Goal: Task Accomplishment & Management: Manage account settings

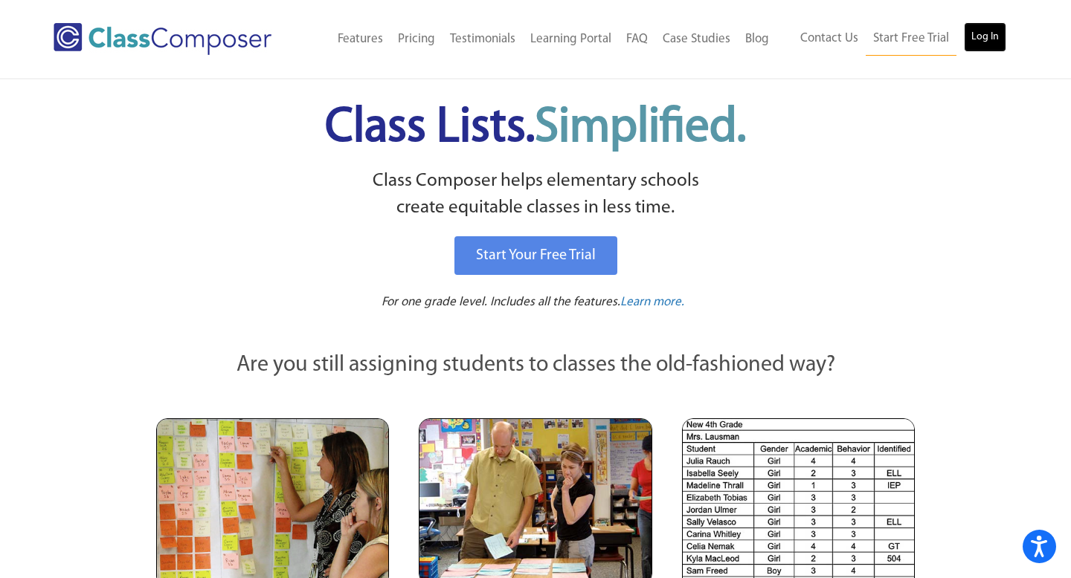
click at [986, 39] on link "Log In" at bounding box center [985, 37] width 42 height 30
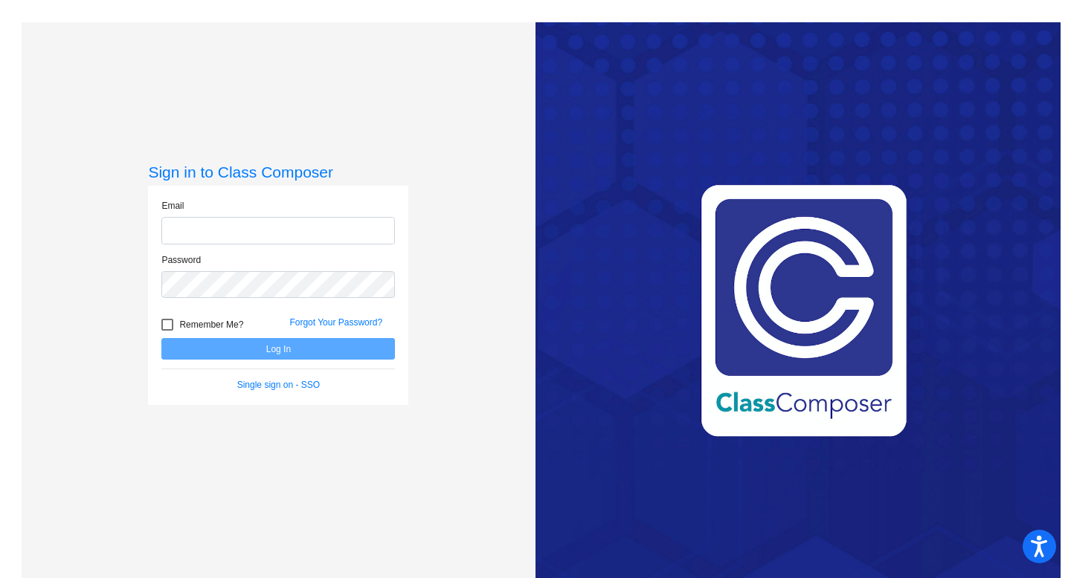
type input "[PERSON_NAME][EMAIL_ADDRESS][PERSON_NAME][DOMAIN_NAME]"
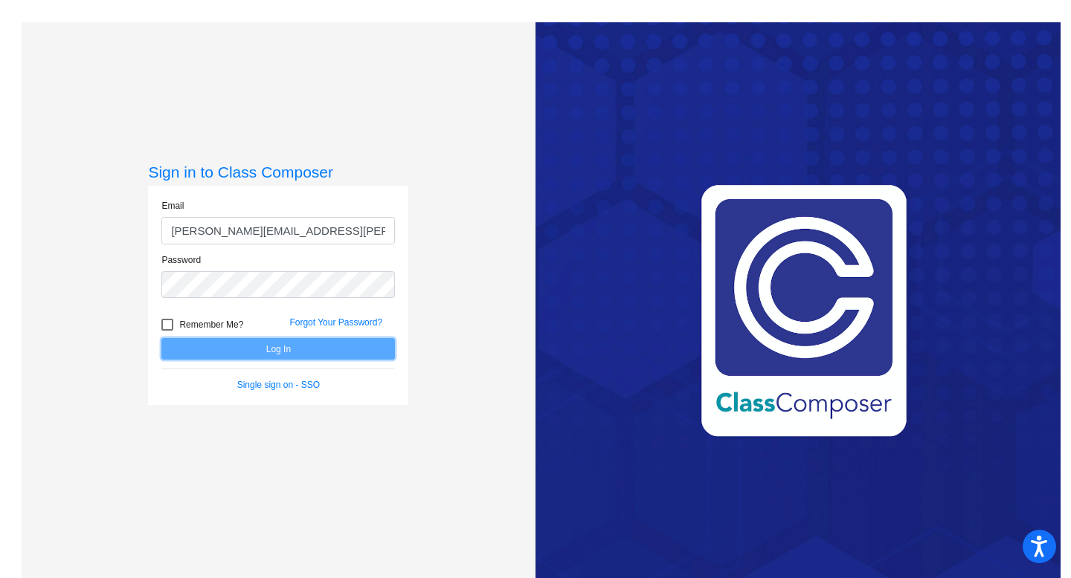
click at [294, 355] on button "Log In" at bounding box center [277, 349] width 233 height 22
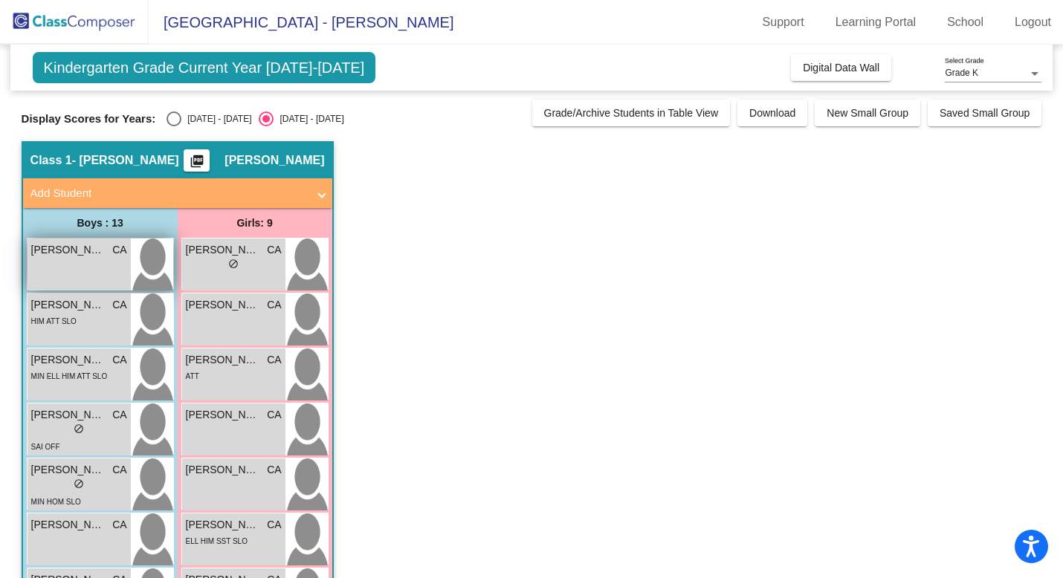
click at [68, 268] on div "[PERSON_NAME] CA lock do_not_disturb_alt" at bounding box center [79, 265] width 103 height 52
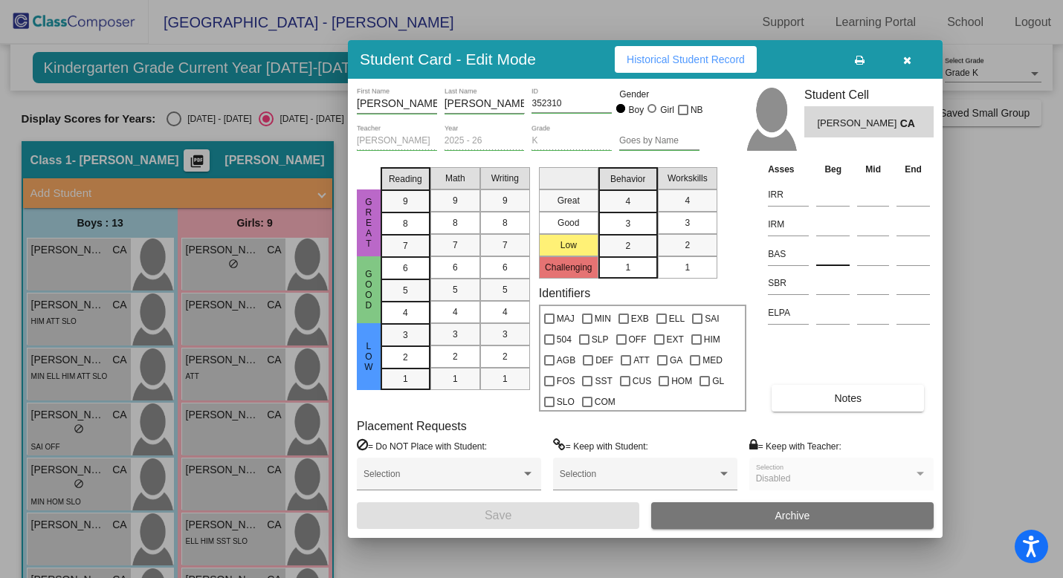
click at [829, 256] on input at bounding box center [832, 254] width 33 height 22
click at [906, 59] on icon "button" at bounding box center [907, 60] width 8 height 10
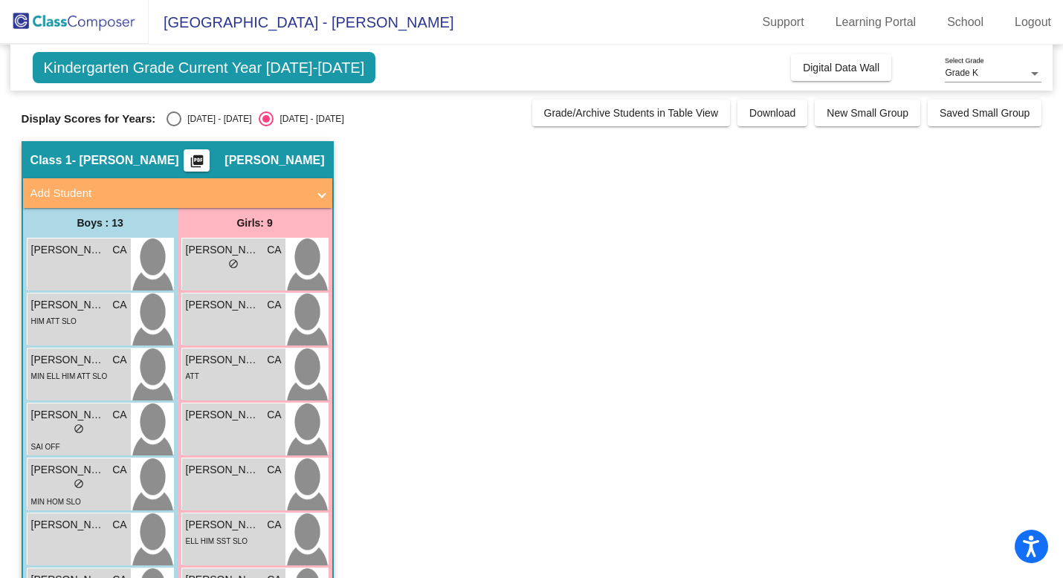
click at [175, 118] on div "Select an option" at bounding box center [174, 119] width 15 height 15
click at [174, 126] on input "[DATE] - [DATE]" at bounding box center [173, 126] width 1 height 1
radio input "true"
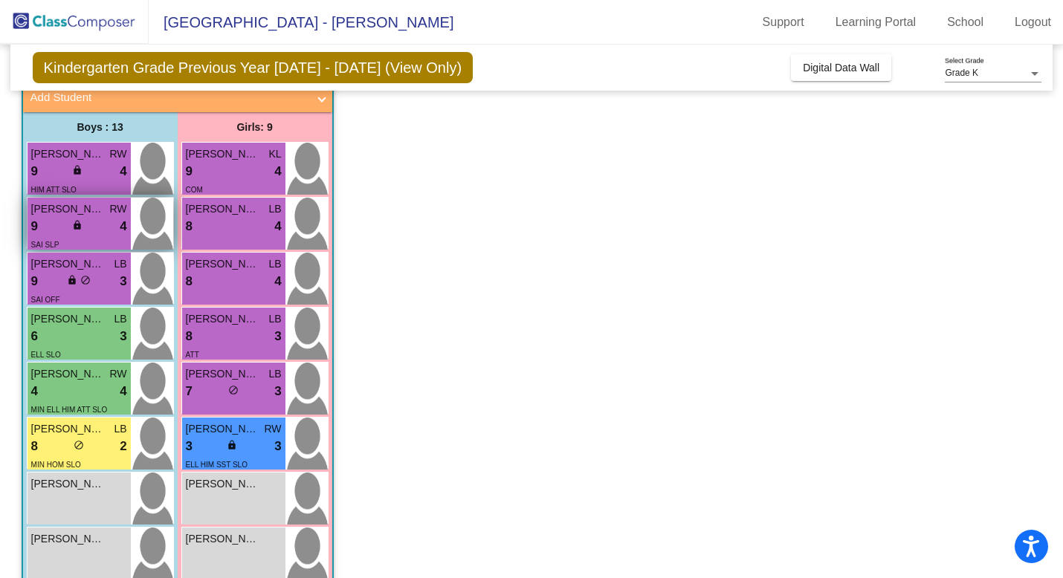
scroll to position [91, 0]
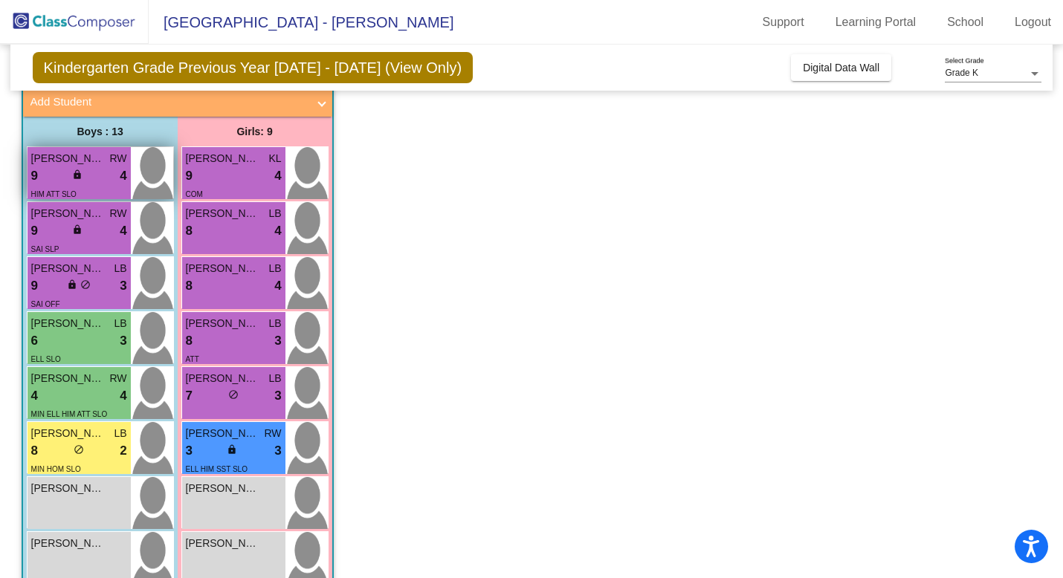
click at [85, 178] on div "lock do_not_disturb_alt" at bounding box center [78, 177] width 13 height 16
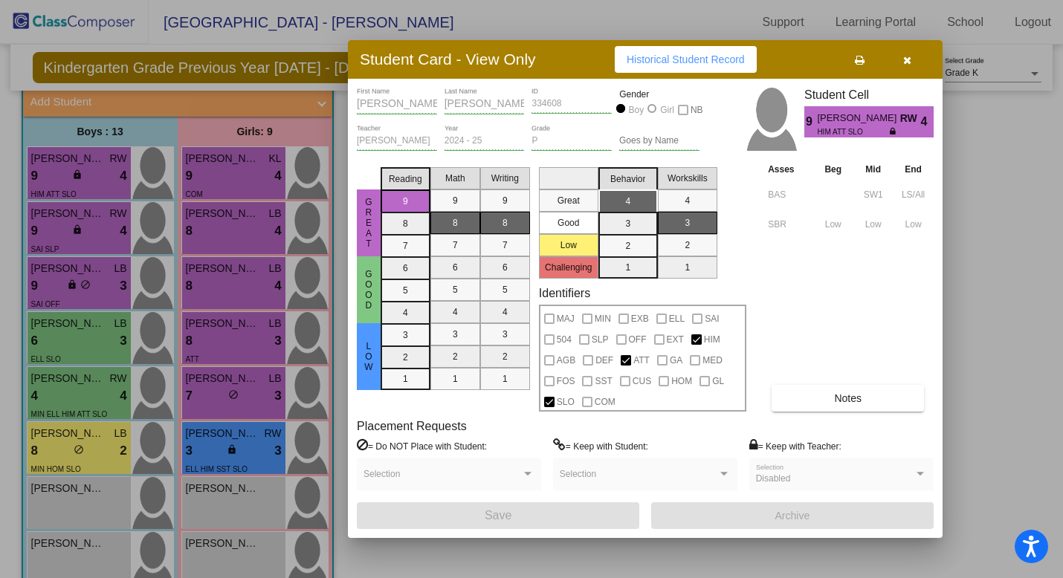
click at [239, 378] on div at bounding box center [531, 289] width 1063 height 578
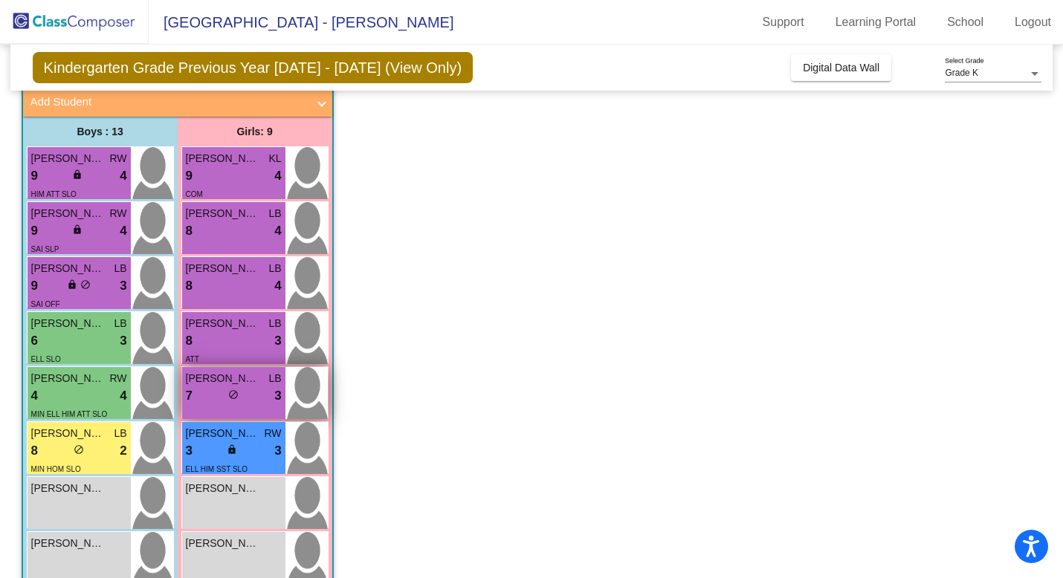
click at [240, 384] on span "[PERSON_NAME]" at bounding box center [223, 379] width 74 height 16
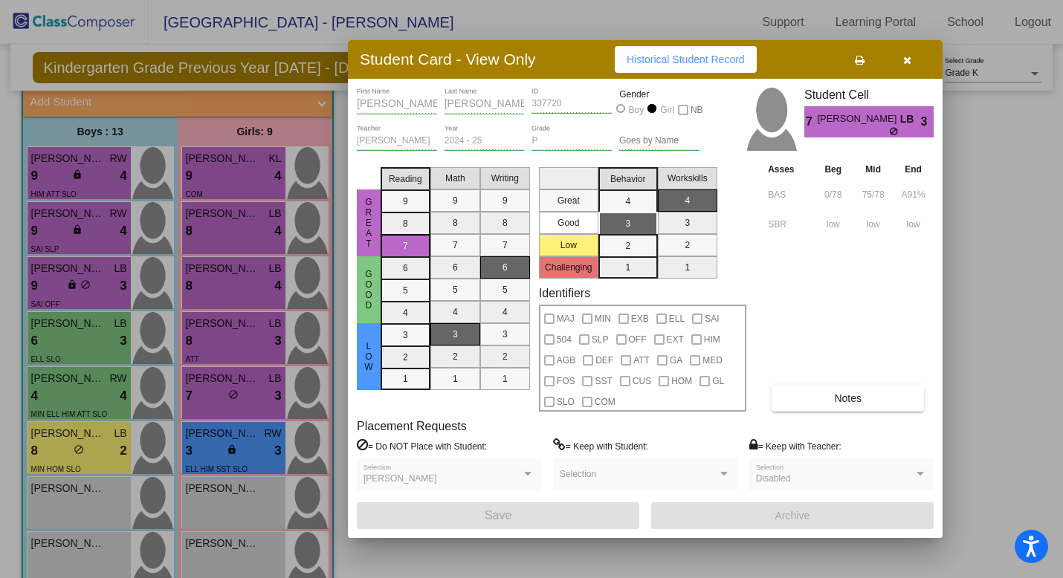
click at [80, 403] on div at bounding box center [531, 289] width 1063 height 578
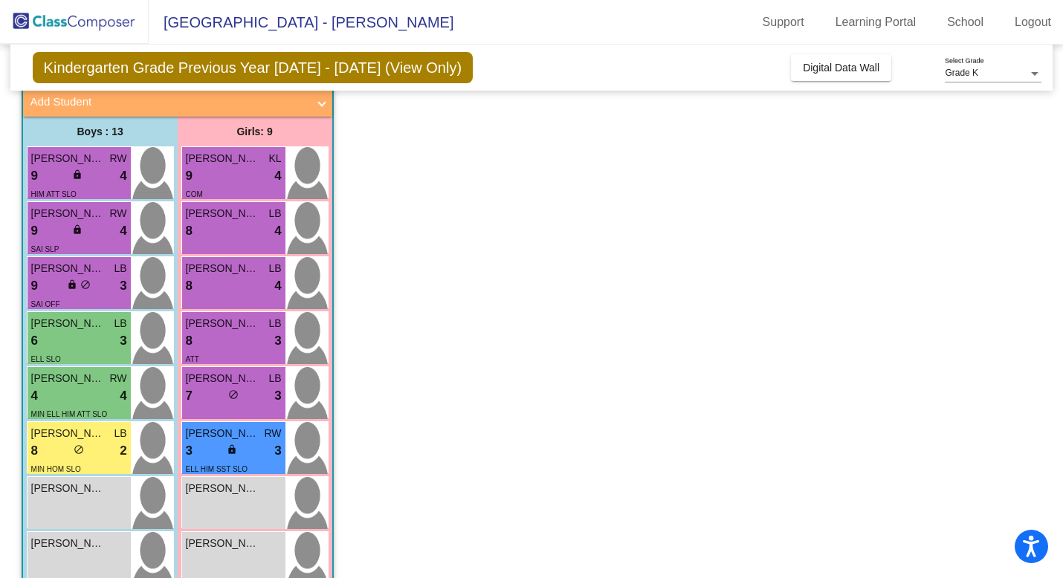
click at [80, 403] on div "4 lock do_not_disturb_alt 4" at bounding box center [79, 396] width 96 height 19
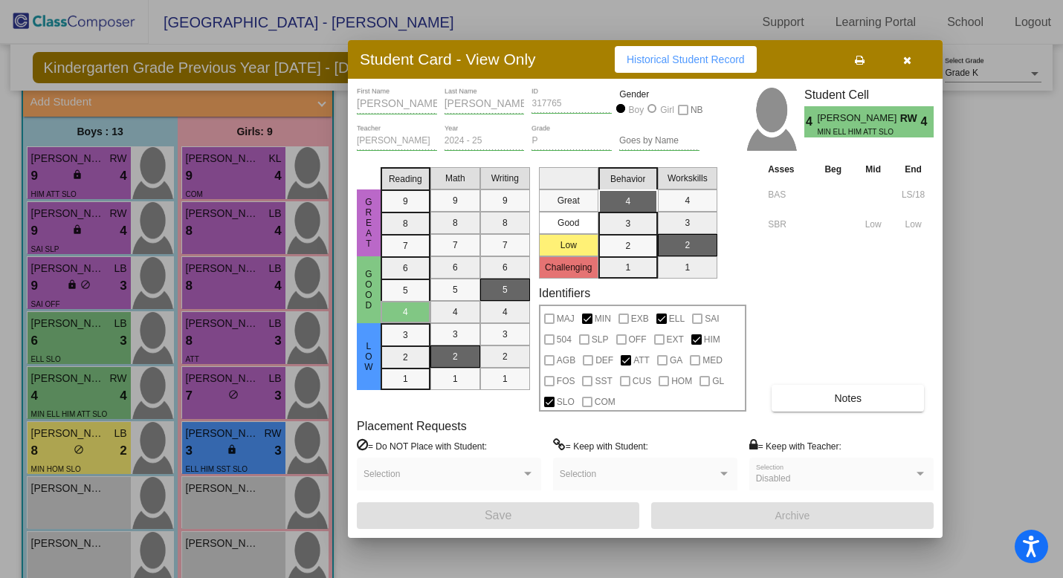
click at [74, 451] on div at bounding box center [531, 289] width 1063 height 578
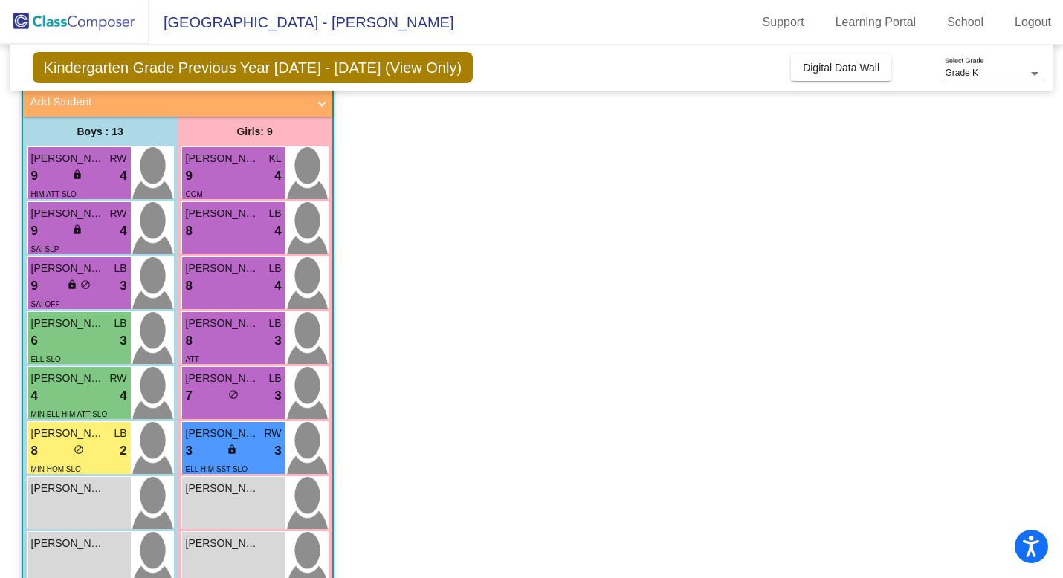
click at [74, 451] on span "do_not_disturb_alt" at bounding box center [79, 450] width 10 height 10
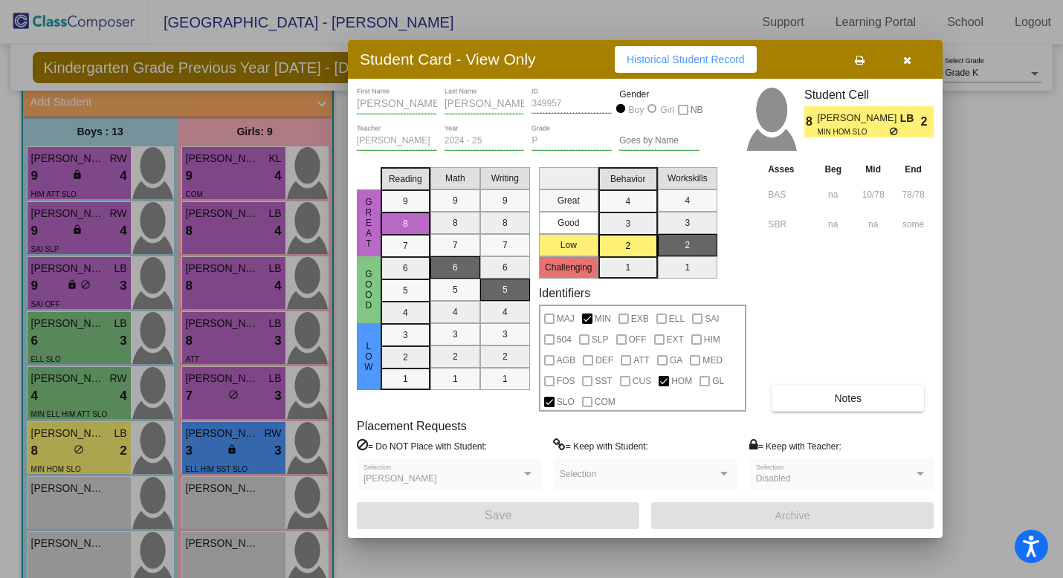
click at [86, 283] on div at bounding box center [531, 289] width 1063 height 578
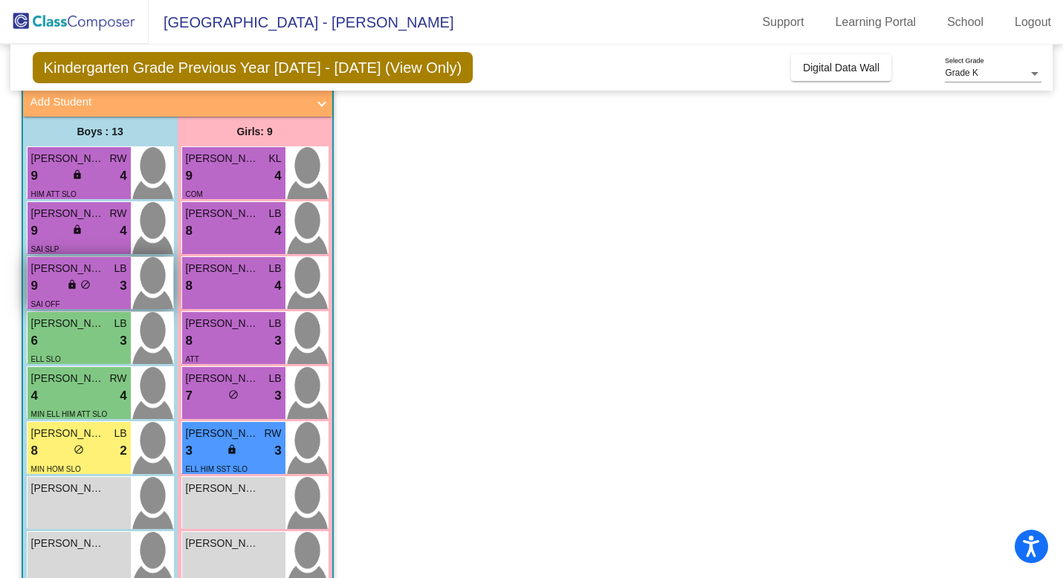
click at [86, 284] on span "do_not_disturb_alt" at bounding box center [85, 285] width 10 height 10
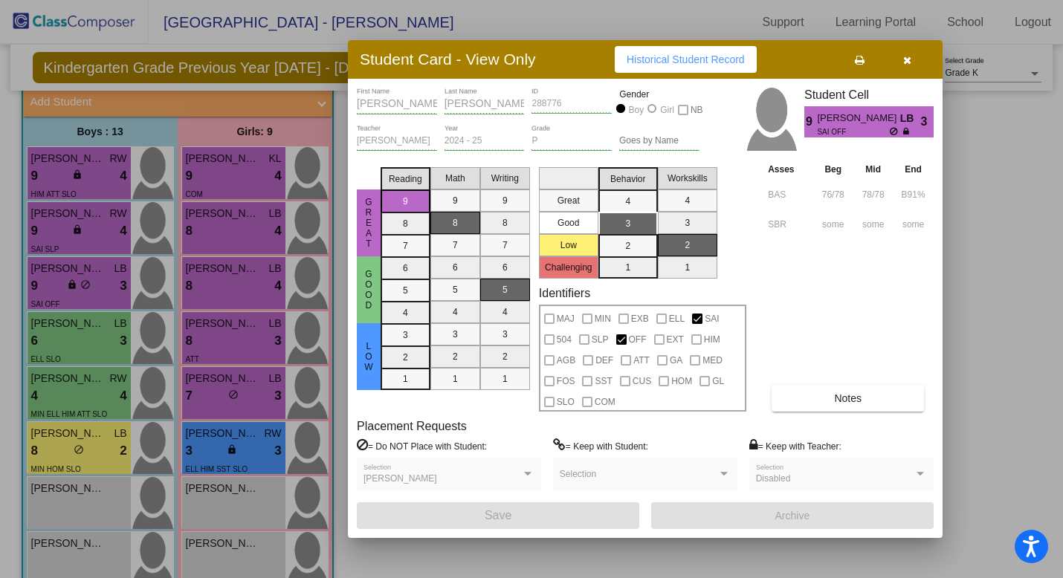
click at [81, 241] on div at bounding box center [531, 289] width 1063 height 578
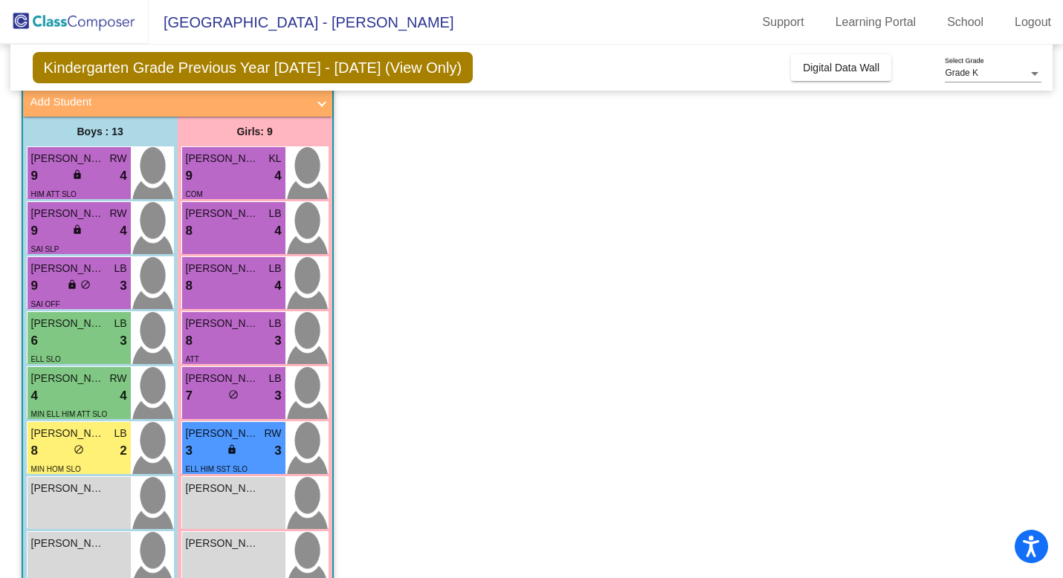
click at [81, 241] on div "SAI SLP" at bounding box center [79, 249] width 96 height 16
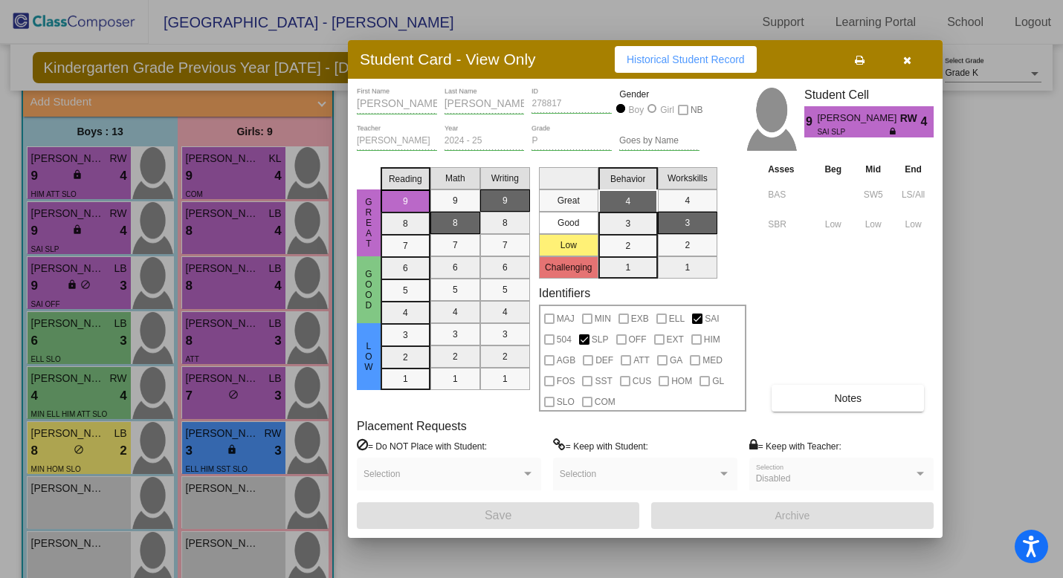
click at [228, 183] on div at bounding box center [531, 289] width 1063 height 578
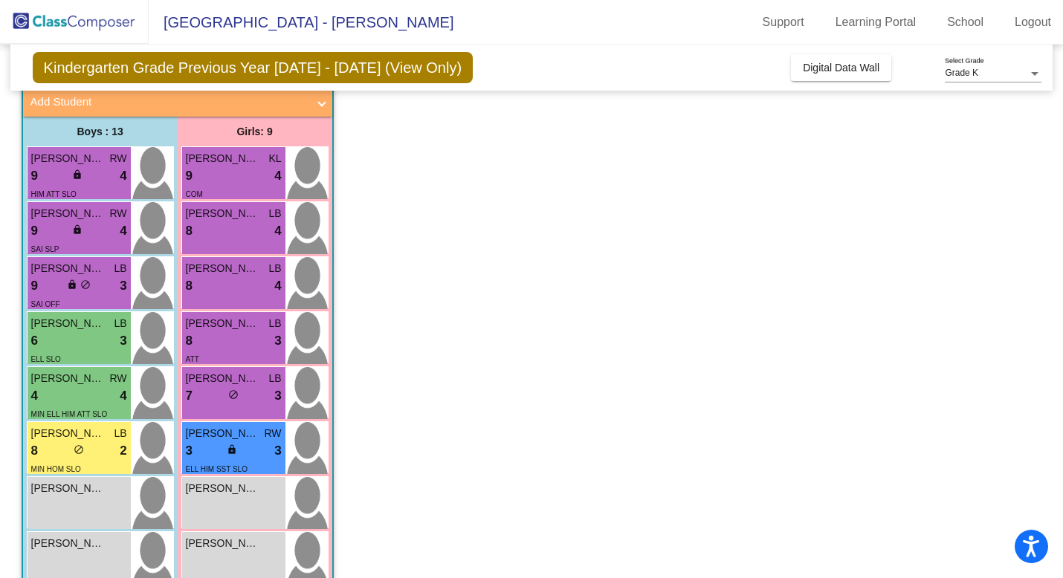
click at [228, 183] on div "9 lock do_not_disturb_alt 4" at bounding box center [234, 176] width 96 height 19
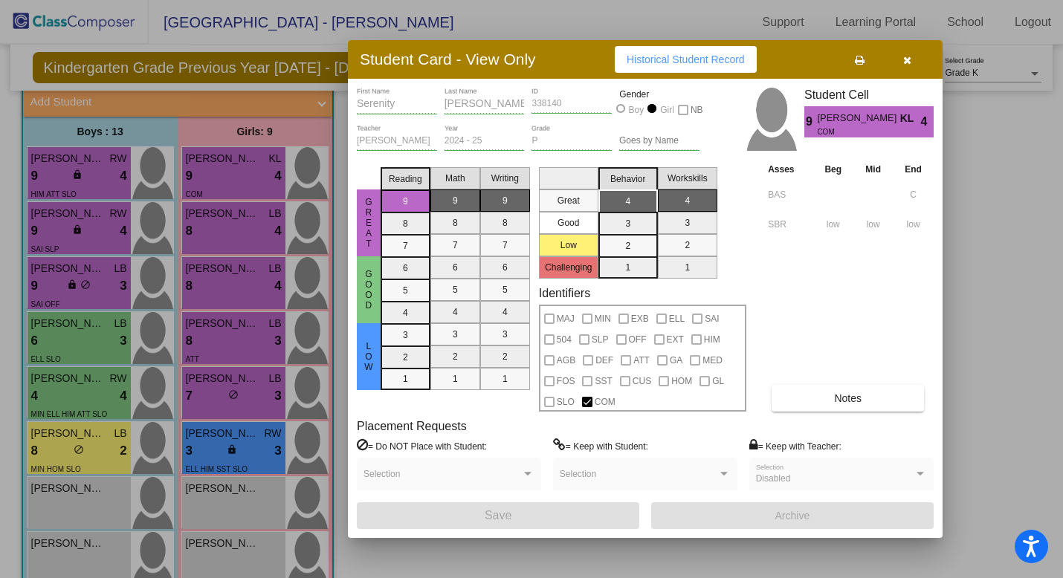
click at [207, 349] on div at bounding box center [531, 289] width 1063 height 578
click at [207, 349] on div "8 lock do_not_disturb_alt 3" at bounding box center [234, 341] width 96 height 19
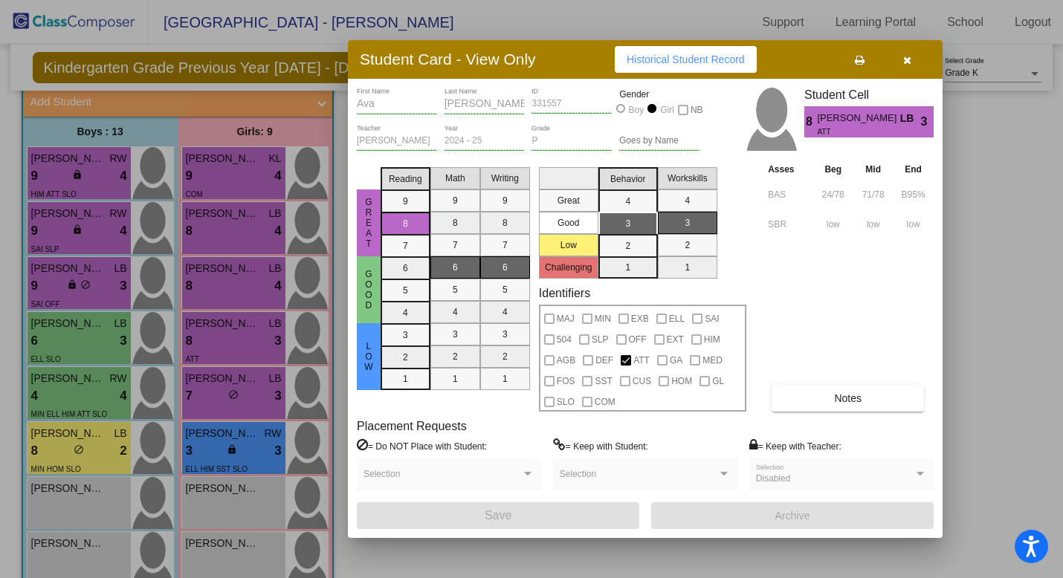
click at [906, 62] on icon "button" at bounding box center [907, 60] width 8 height 10
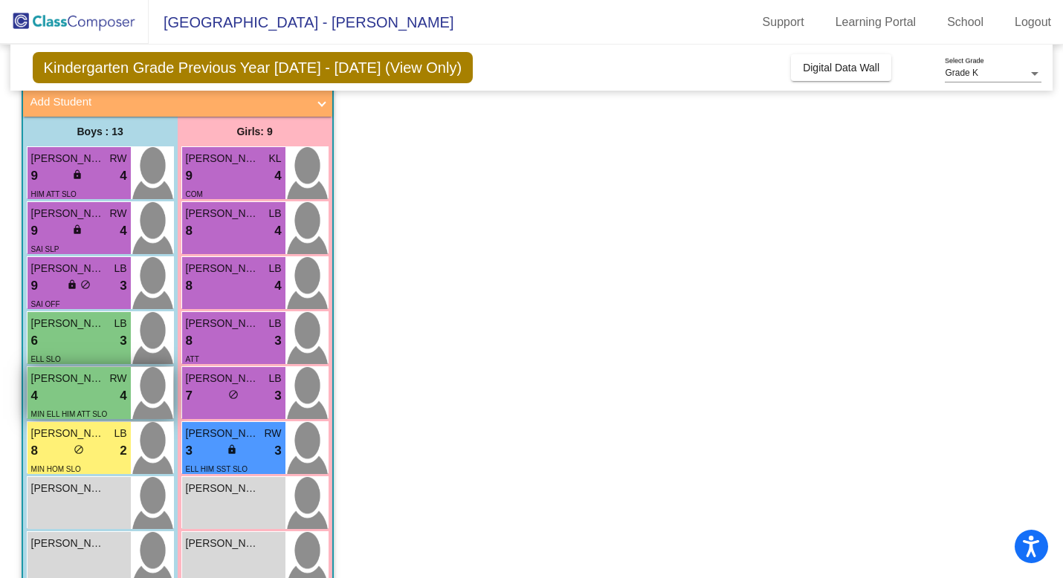
click at [77, 396] on div "4 lock do_not_disturb_alt 4" at bounding box center [79, 396] width 96 height 19
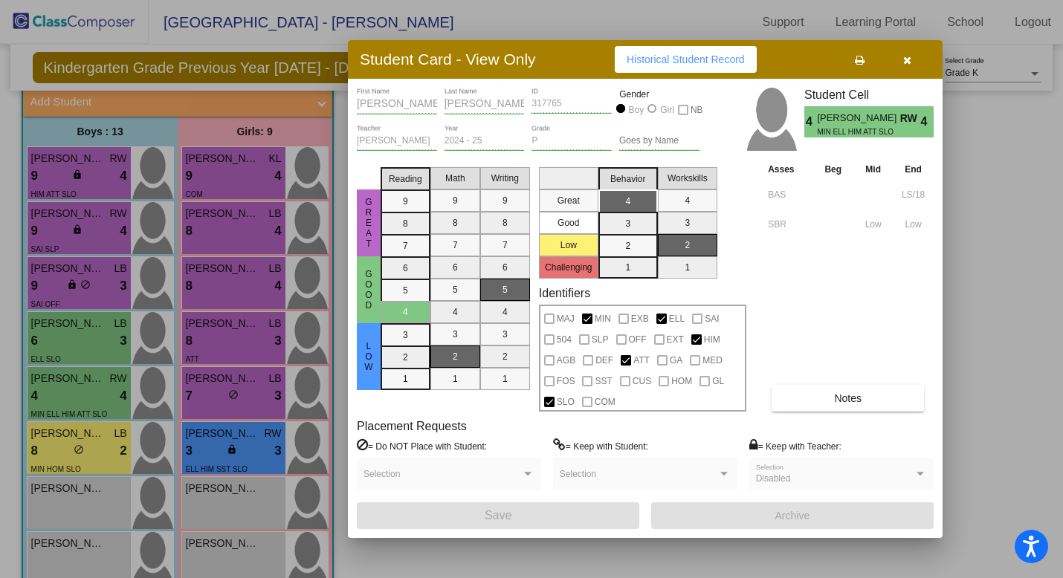
click at [196, 436] on div at bounding box center [531, 289] width 1063 height 578
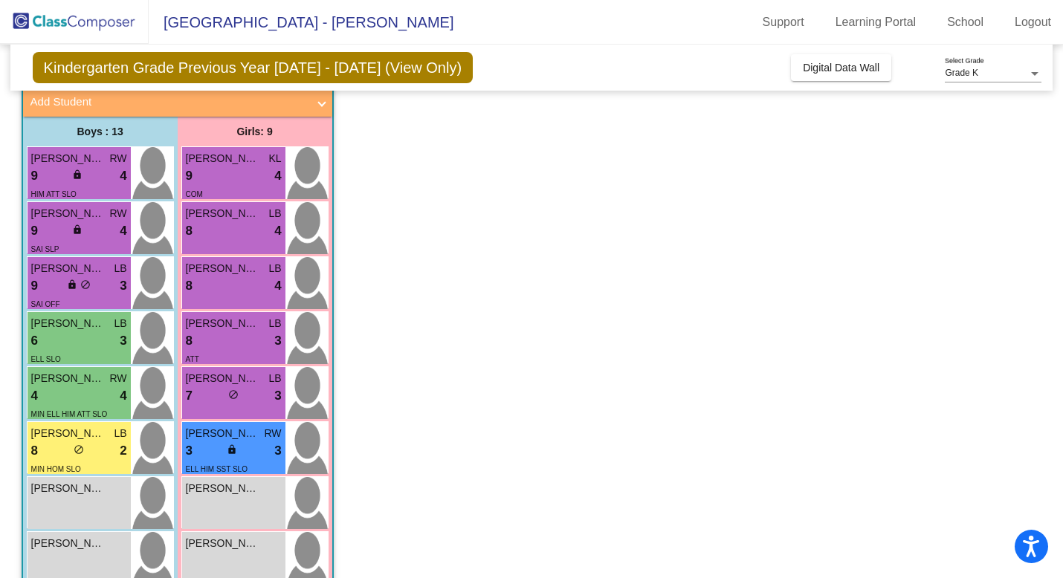
click at [196, 436] on span "[PERSON_NAME]" at bounding box center [223, 434] width 74 height 16
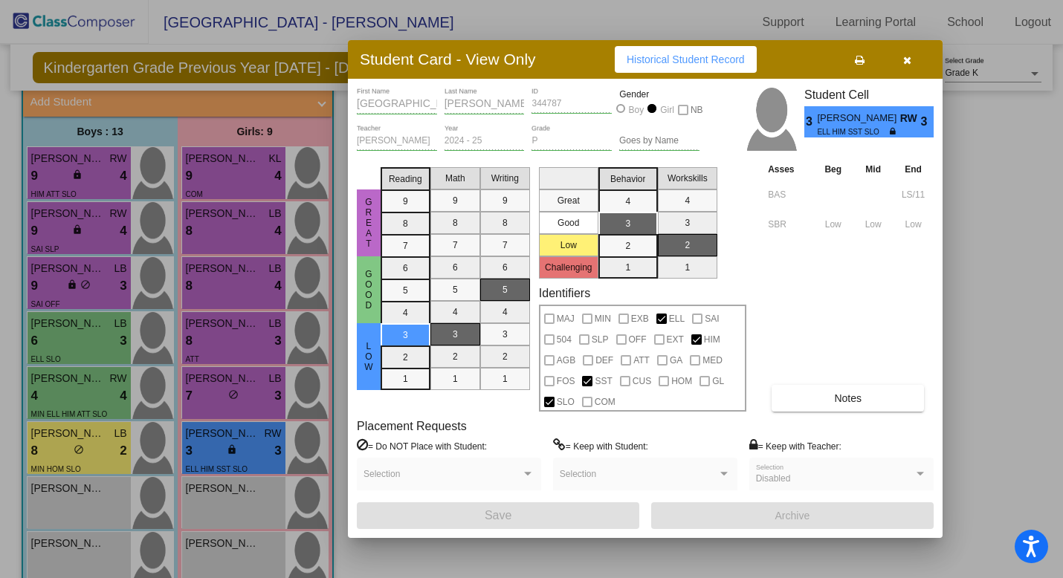
click at [216, 294] on div at bounding box center [531, 289] width 1063 height 578
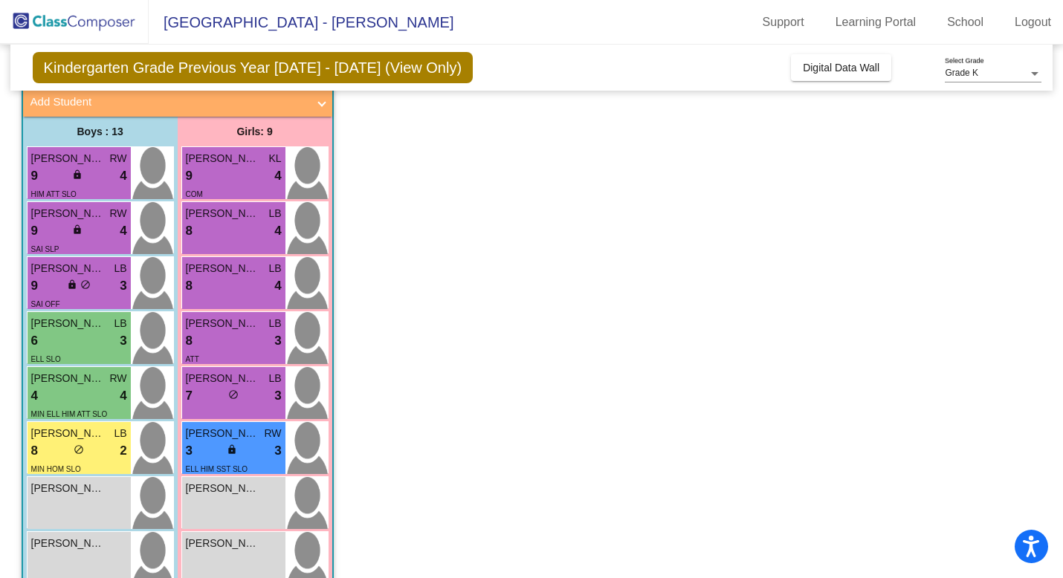
click at [216, 294] on div "8 lock do_not_disturb_alt 4" at bounding box center [234, 286] width 96 height 19
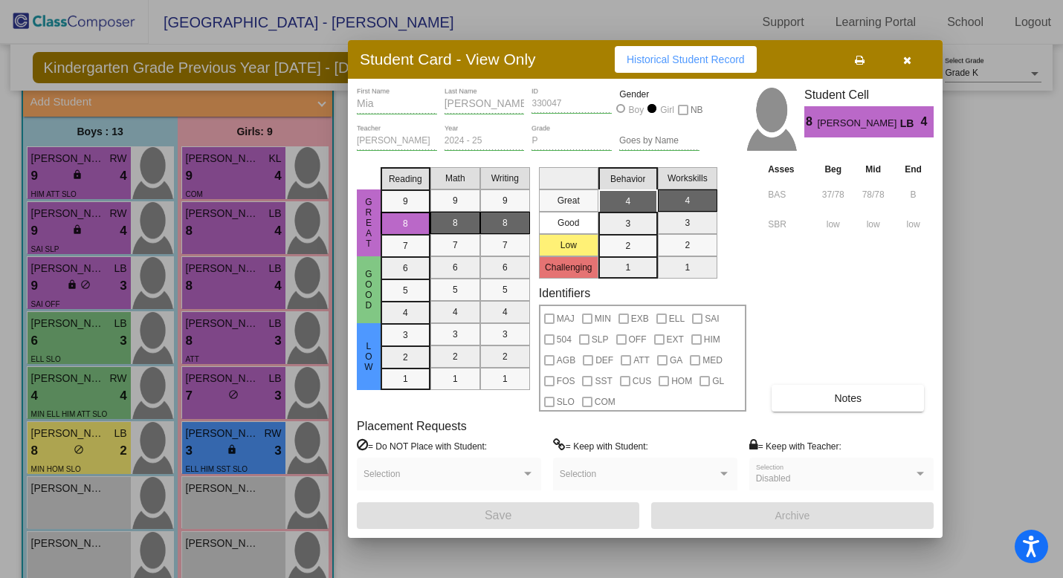
click at [222, 242] on div at bounding box center [531, 289] width 1063 height 578
click at [222, 242] on div "[PERSON_NAME] 8 lock do_not_disturb_alt 4" at bounding box center [233, 228] width 103 height 52
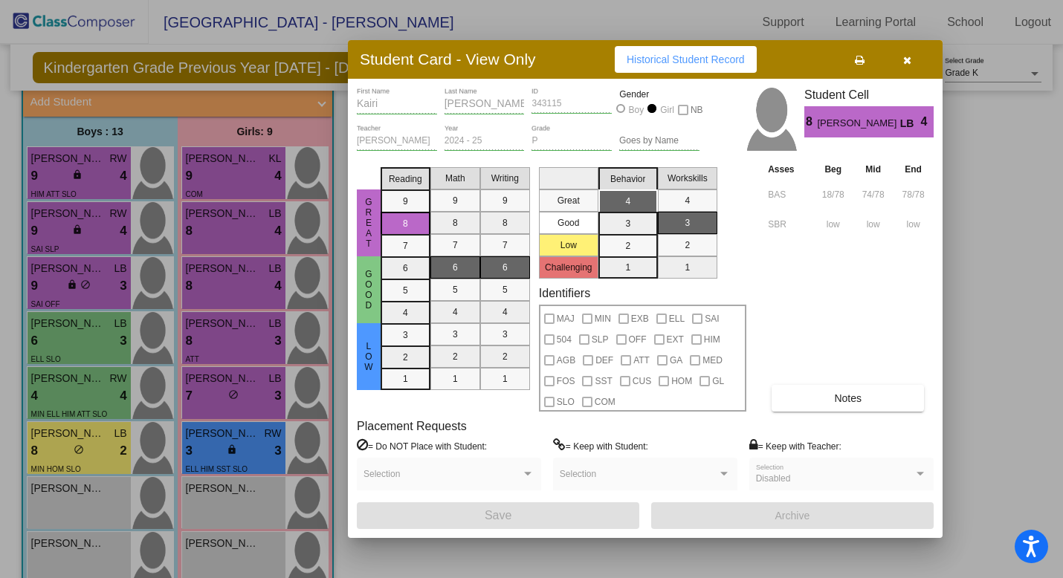
click at [102, 277] on div at bounding box center [531, 289] width 1063 height 578
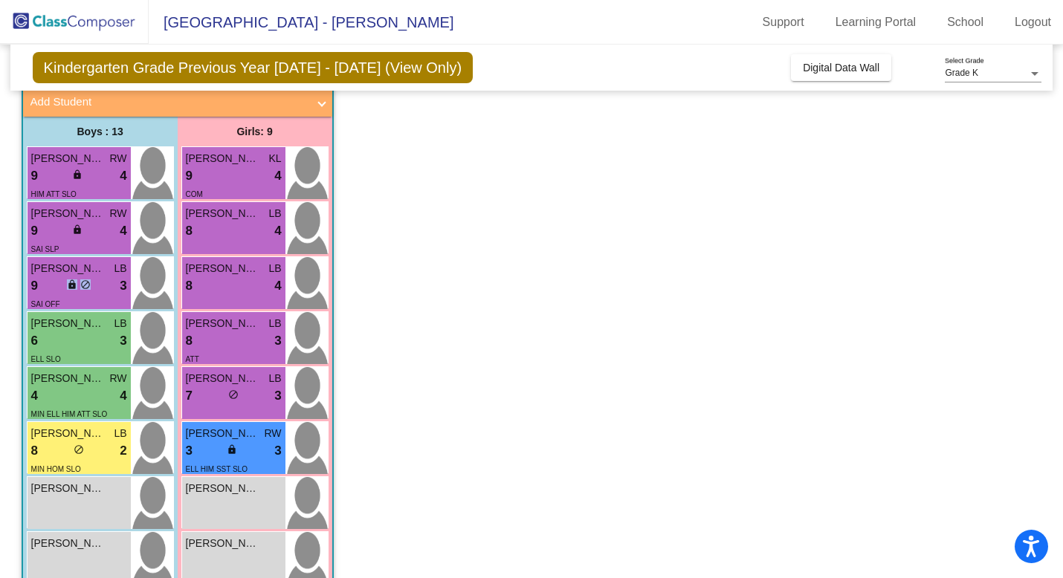
click at [102, 277] on div "9 lock do_not_disturb_alt 3" at bounding box center [79, 286] width 96 height 19
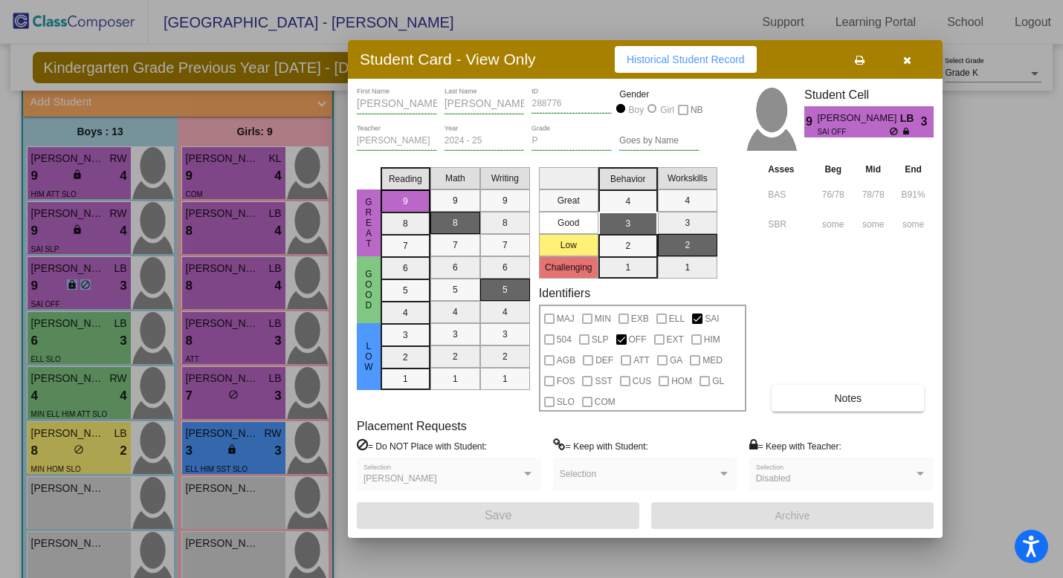
scroll to position [0, 0]
click at [821, 395] on button "Notes" at bounding box center [848, 398] width 152 height 27
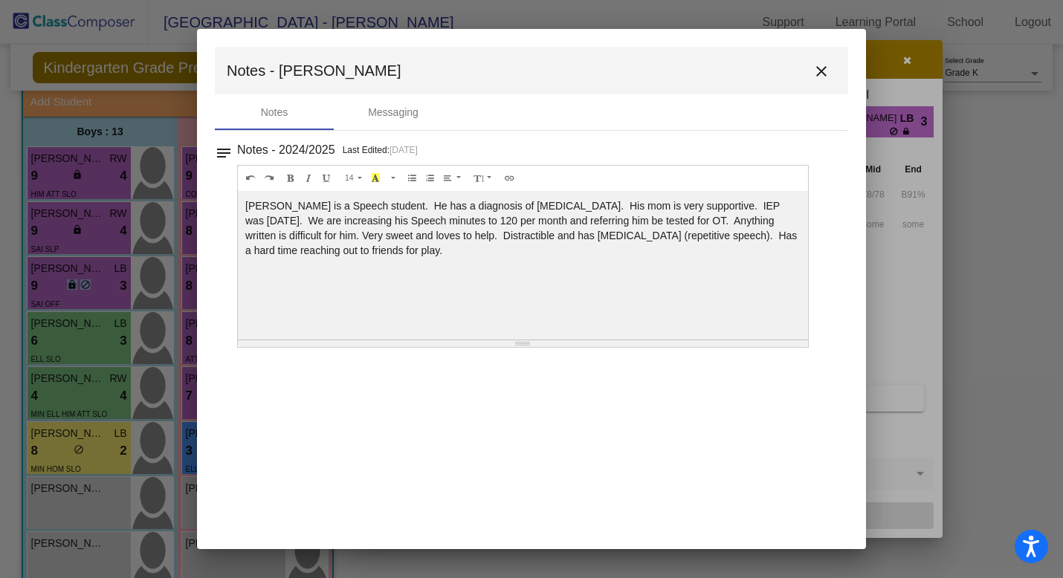
click at [822, 70] on mat-icon "close" at bounding box center [822, 71] width 18 height 18
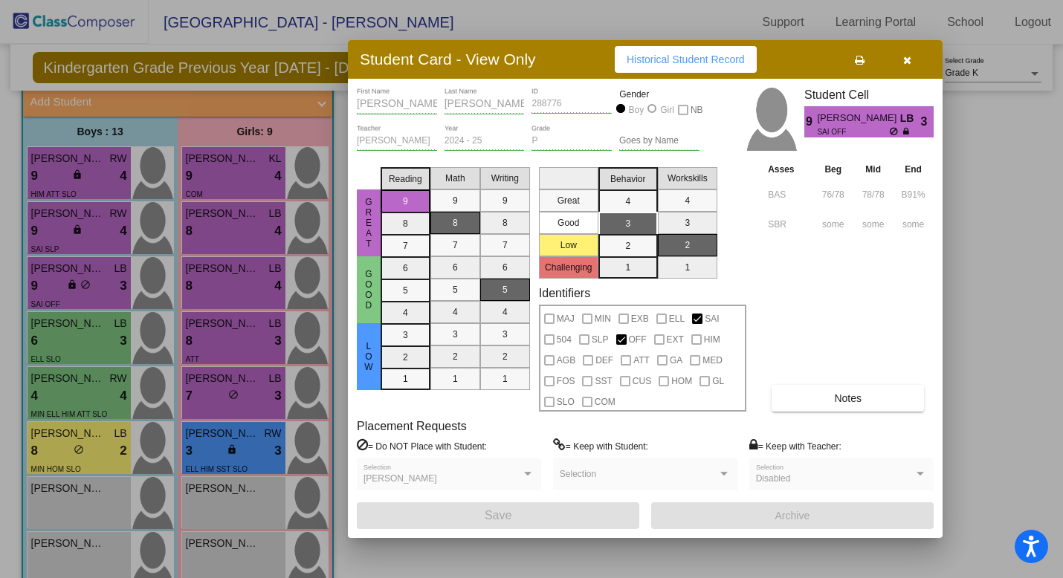
click at [84, 232] on div at bounding box center [531, 289] width 1063 height 578
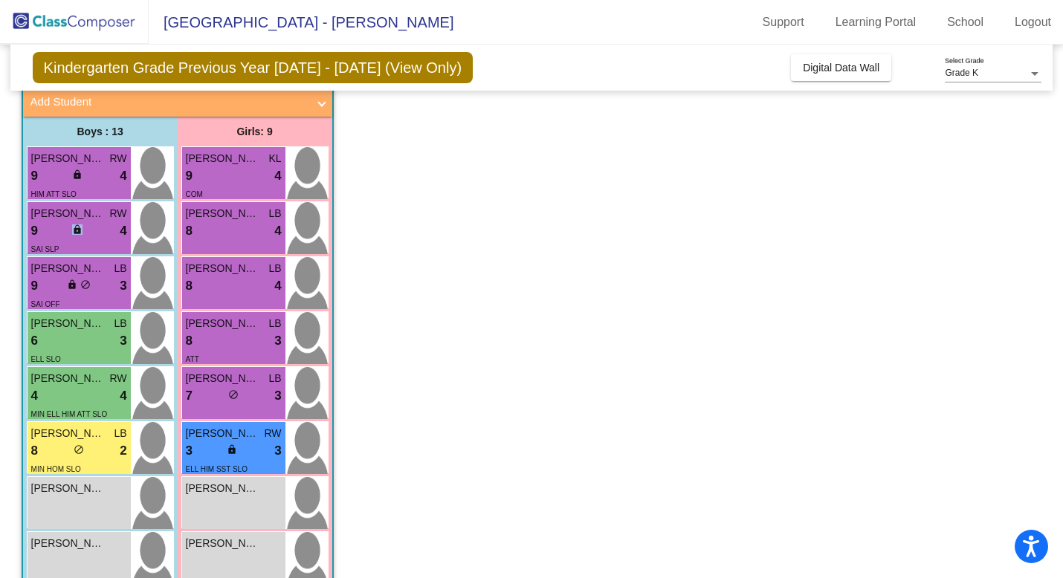
click at [84, 232] on div "lock do_not_disturb_alt" at bounding box center [78, 232] width 13 height 16
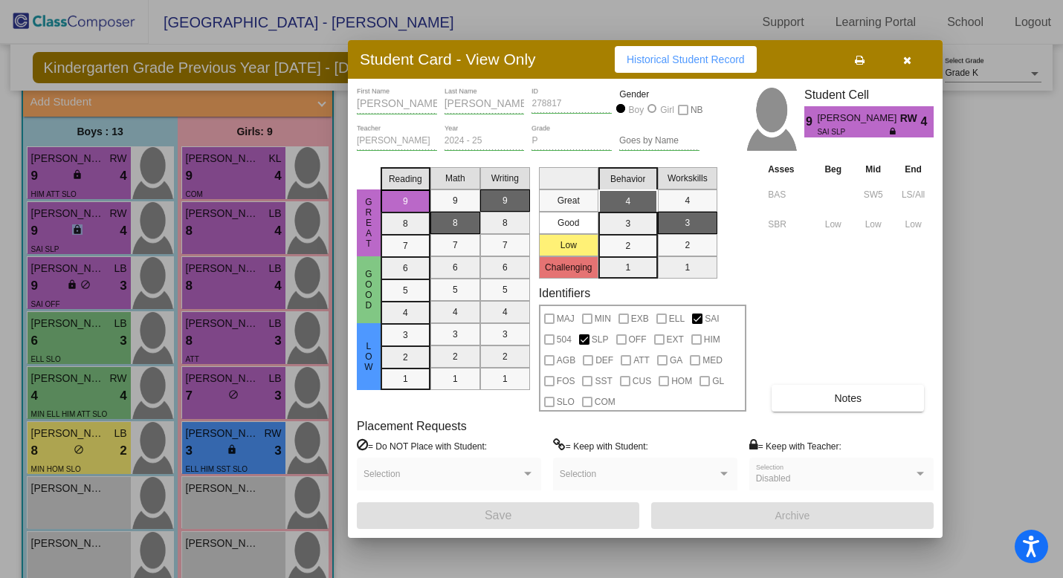
click at [810, 400] on button "Notes" at bounding box center [848, 398] width 152 height 27
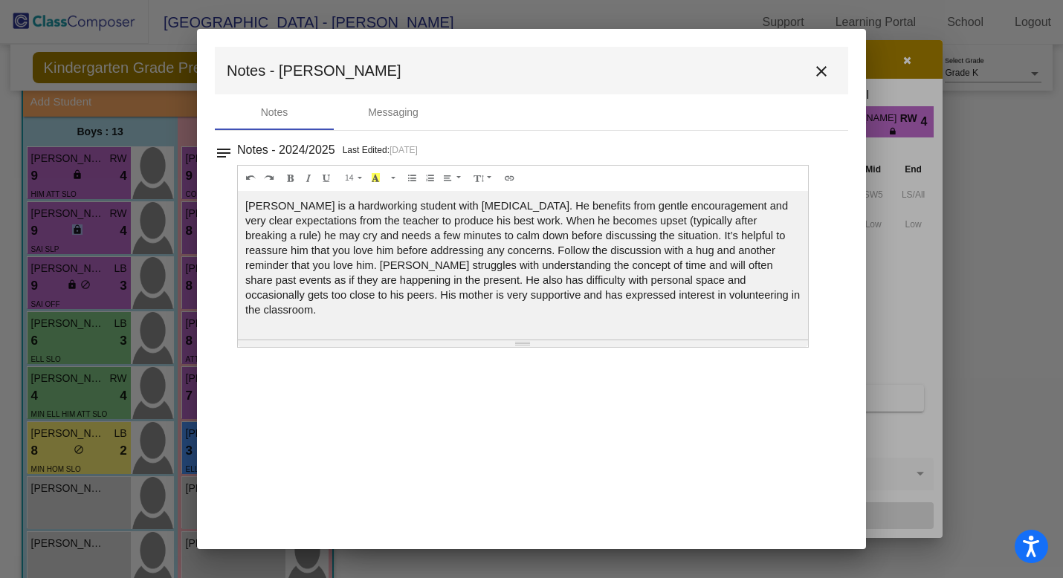
click at [822, 65] on mat-icon "close" at bounding box center [822, 71] width 18 height 18
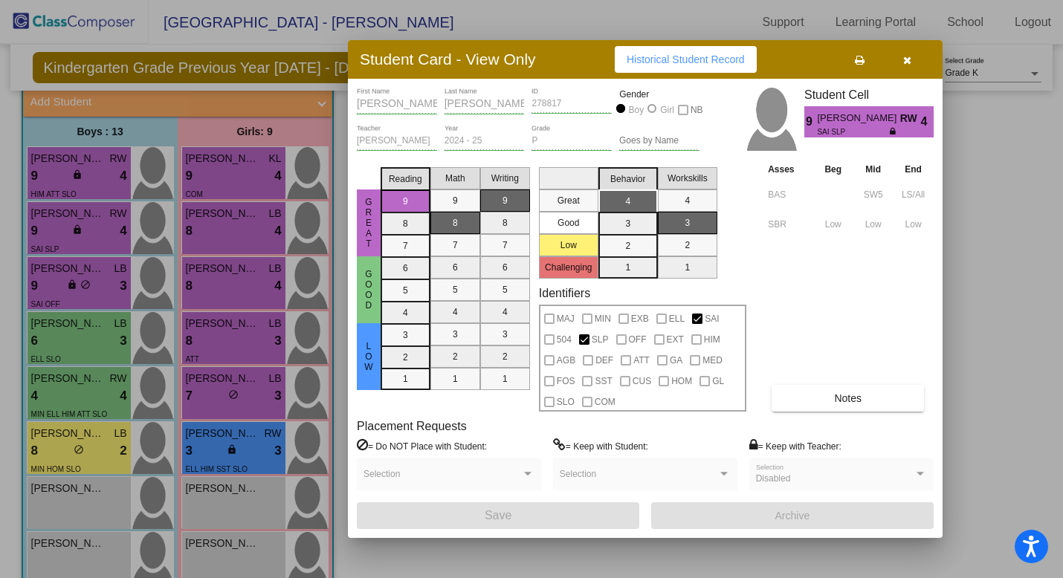
click at [103, 454] on div at bounding box center [531, 289] width 1063 height 578
click at [103, 454] on div "8 lock do_not_disturb_alt 2" at bounding box center [79, 451] width 96 height 19
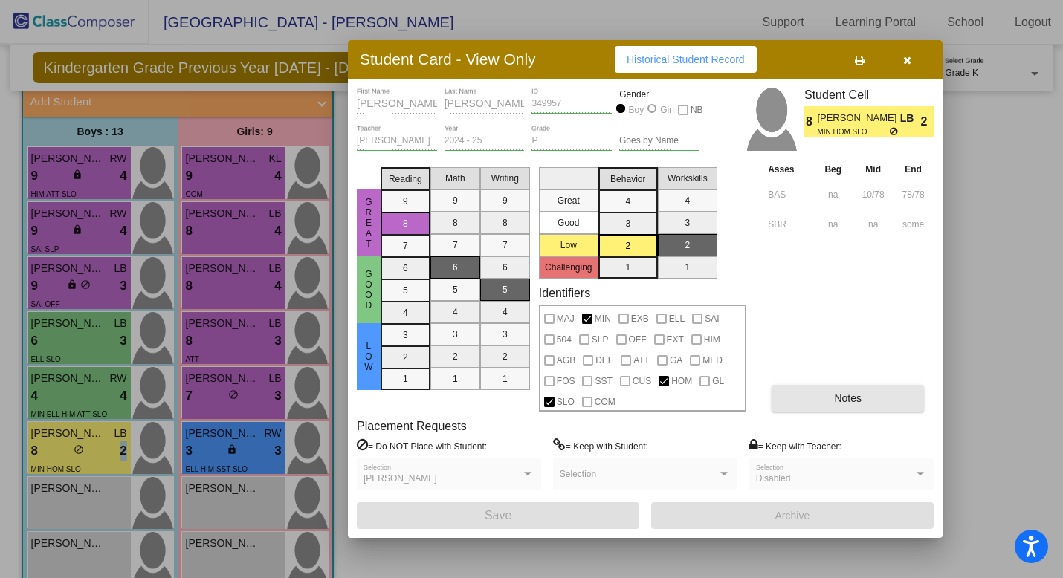
click at [834, 402] on span "Notes" at bounding box center [848, 399] width 28 height 12
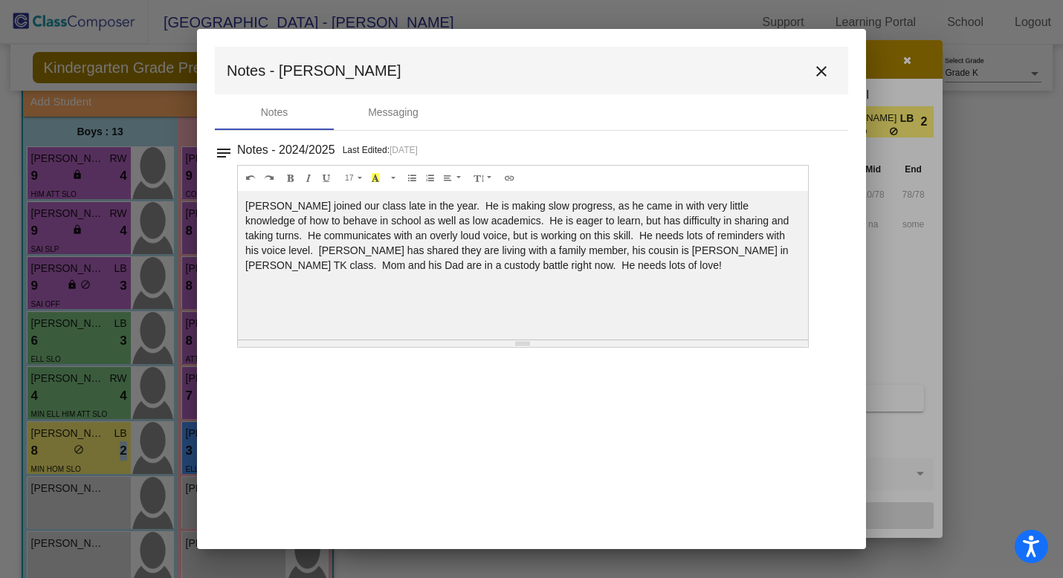
click at [818, 74] on mat-icon "close" at bounding box center [822, 71] width 18 height 18
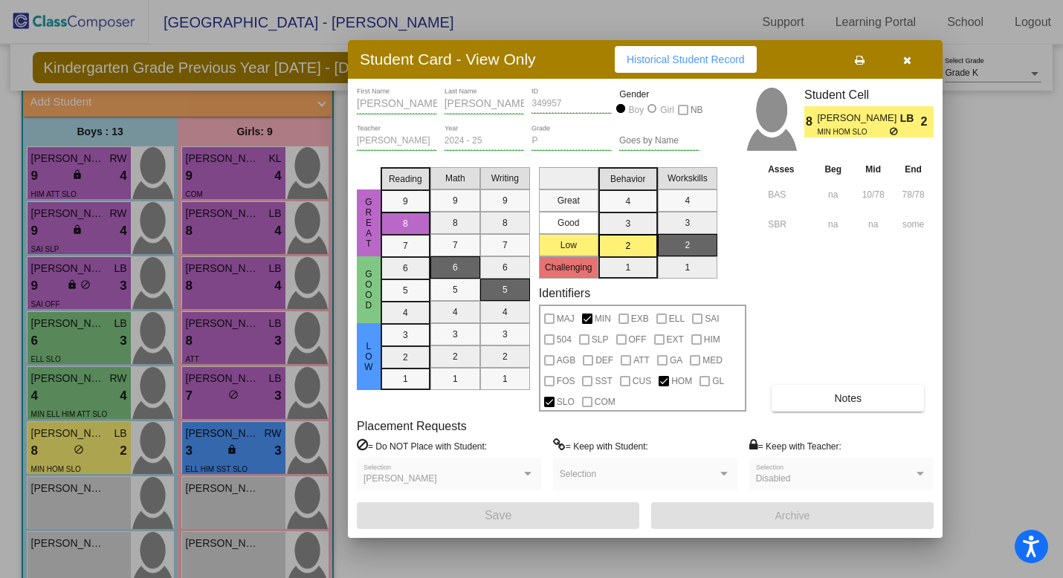
click at [215, 453] on div at bounding box center [531, 289] width 1063 height 578
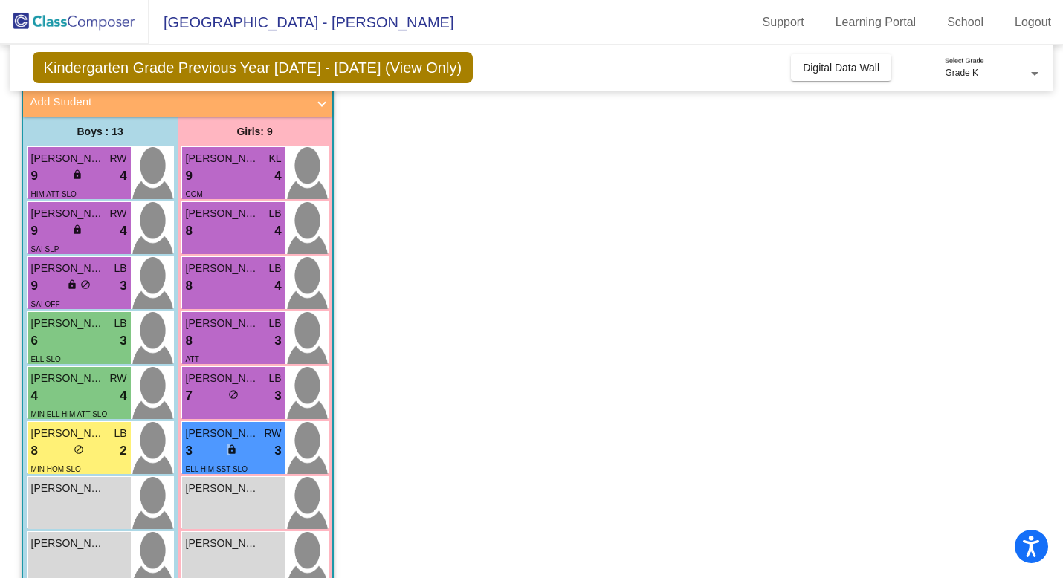
click at [215, 453] on div "3 lock do_not_disturb_alt 3" at bounding box center [234, 451] width 96 height 19
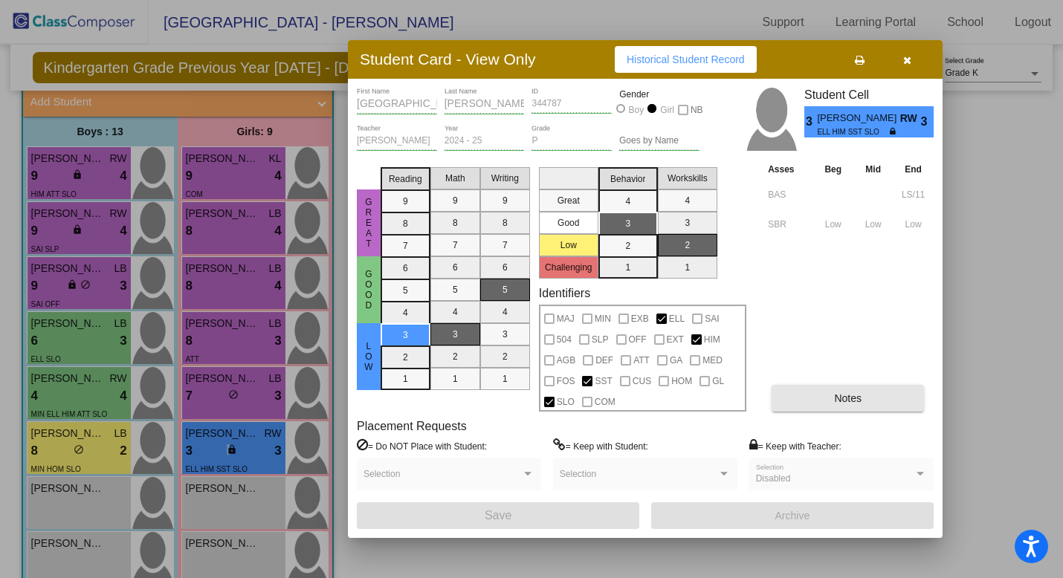
click at [813, 406] on button "Notes" at bounding box center [848, 398] width 152 height 27
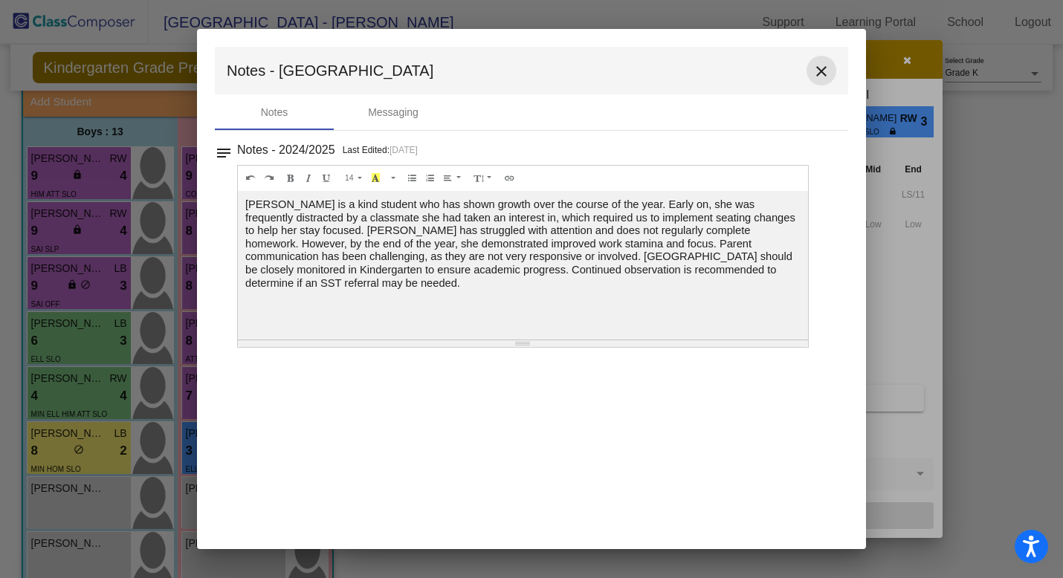
click at [822, 71] on mat-icon "close" at bounding box center [822, 71] width 18 height 18
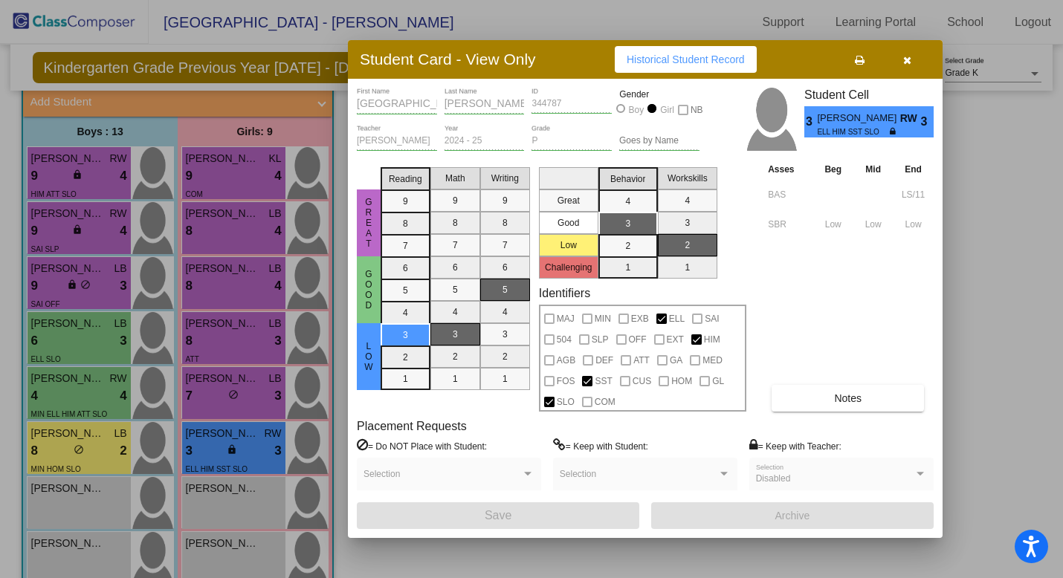
click at [244, 225] on div at bounding box center [531, 289] width 1063 height 578
click at [244, 225] on div "8 lock do_not_disturb_alt 4" at bounding box center [234, 231] width 96 height 19
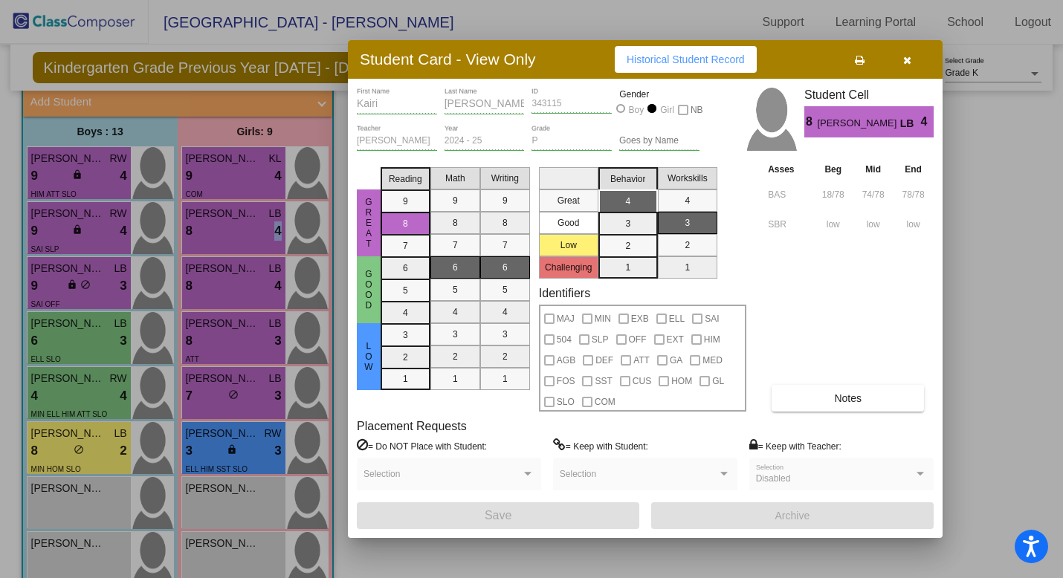
click at [805, 396] on button "Notes" at bounding box center [848, 398] width 152 height 27
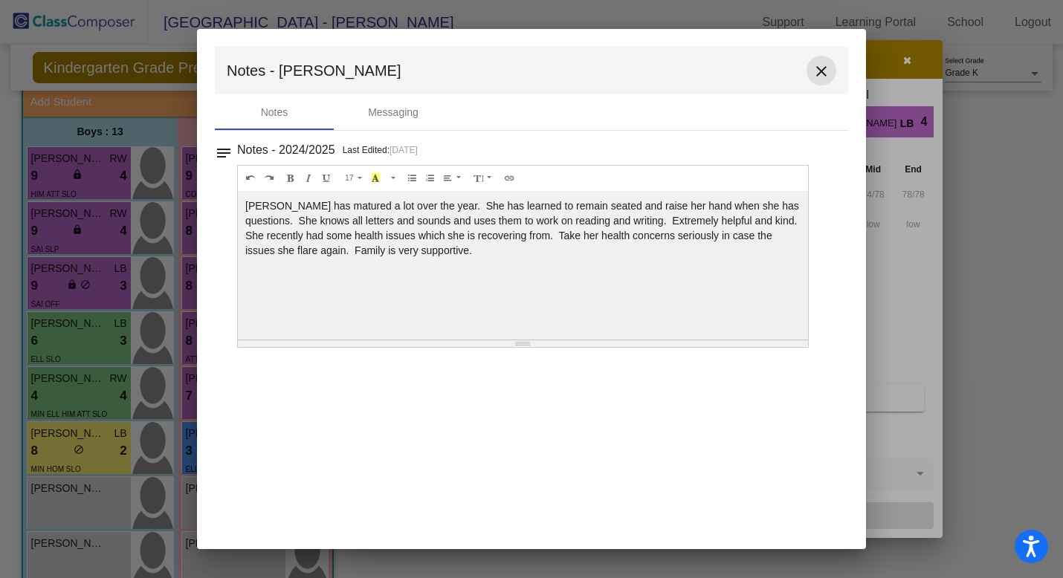
click at [819, 75] on mat-icon "close" at bounding box center [822, 71] width 18 height 18
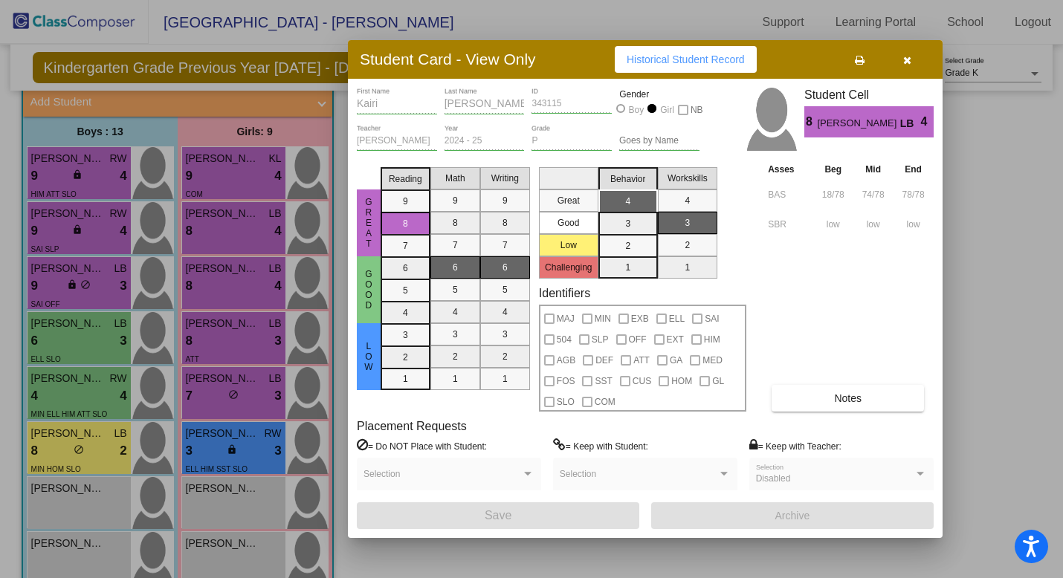
click at [87, 183] on div at bounding box center [531, 289] width 1063 height 578
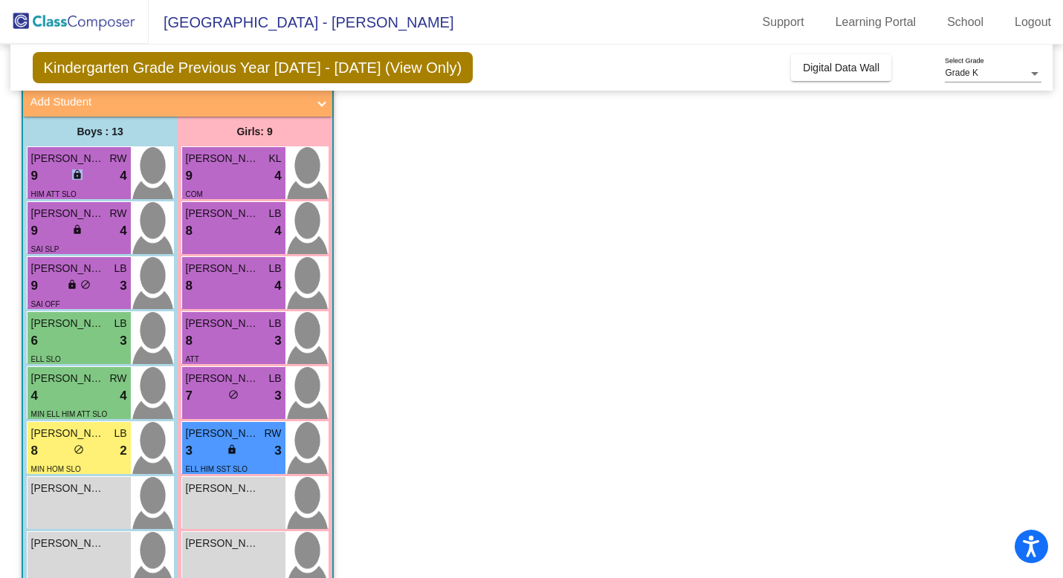
click at [87, 183] on div "9 lock do_not_disturb_alt 4" at bounding box center [79, 176] width 96 height 19
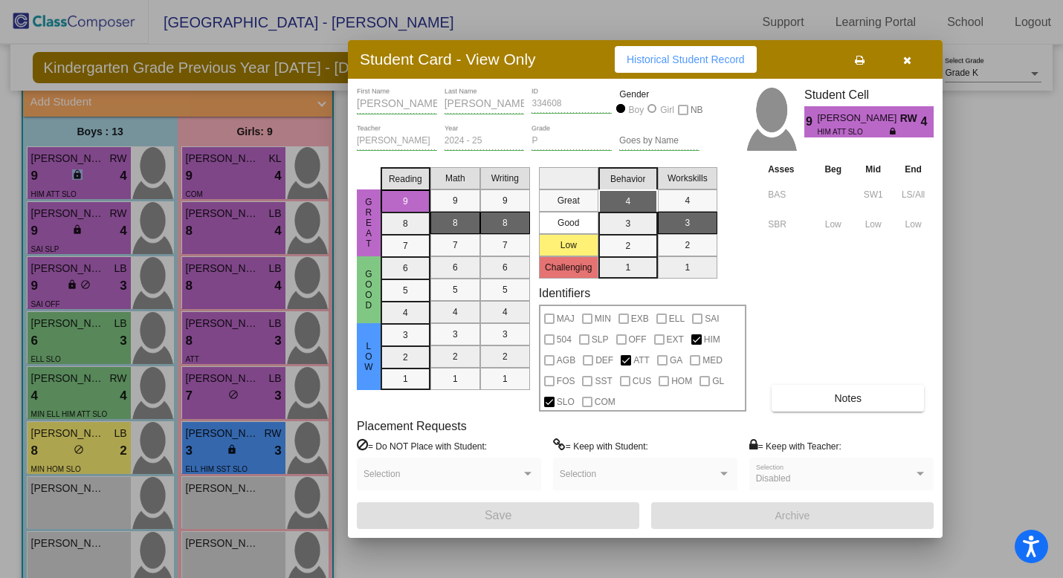
click at [839, 402] on span "Notes" at bounding box center [848, 399] width 28 height 12
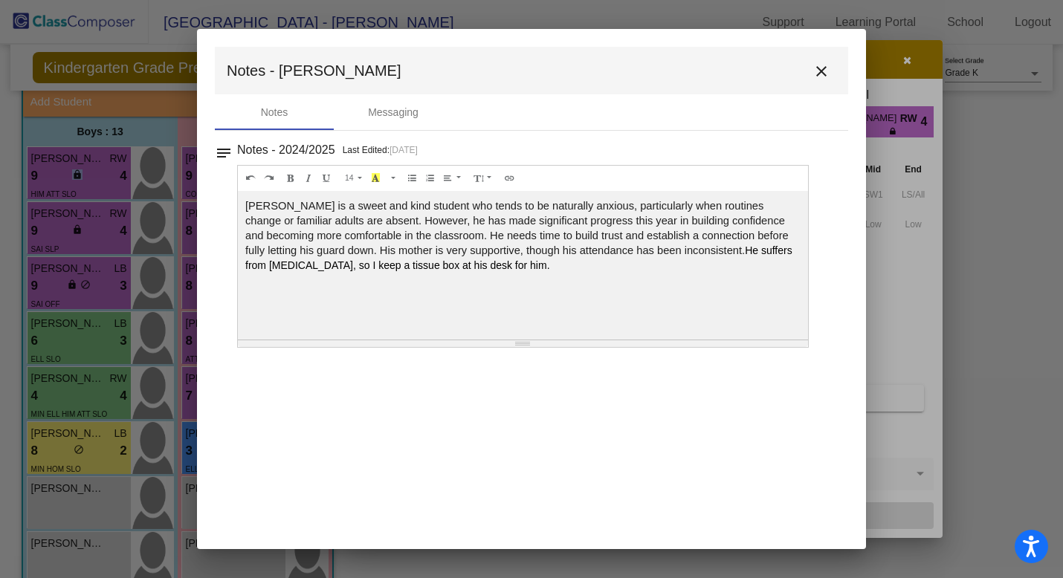
click at [825, 70] on mat-icon "close" at bounding box center [822, 71] width 18 height 18
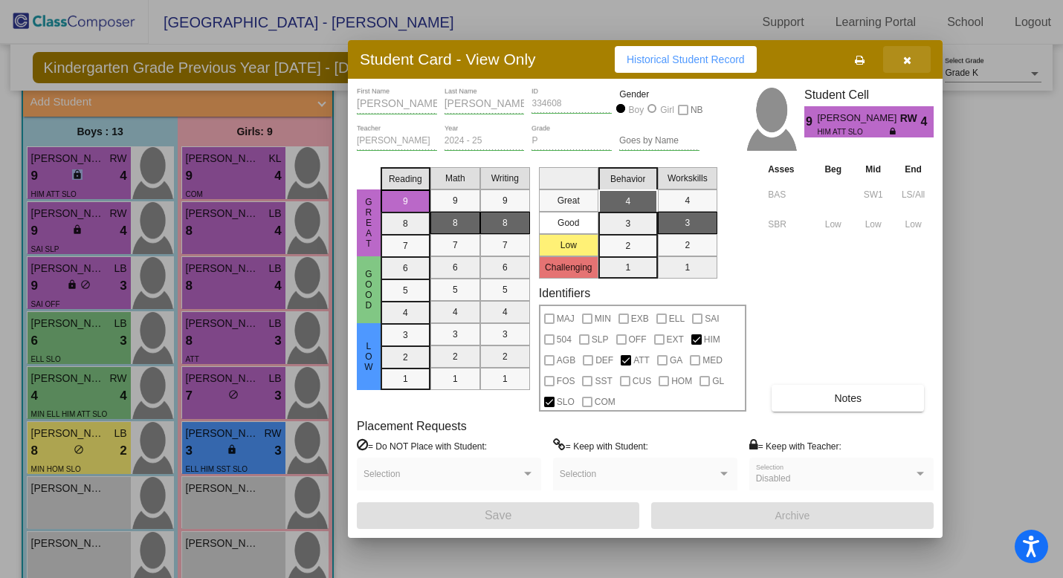
click at [908, 64] on icon "button" at bounding box center [907, 60] width 8 height 10
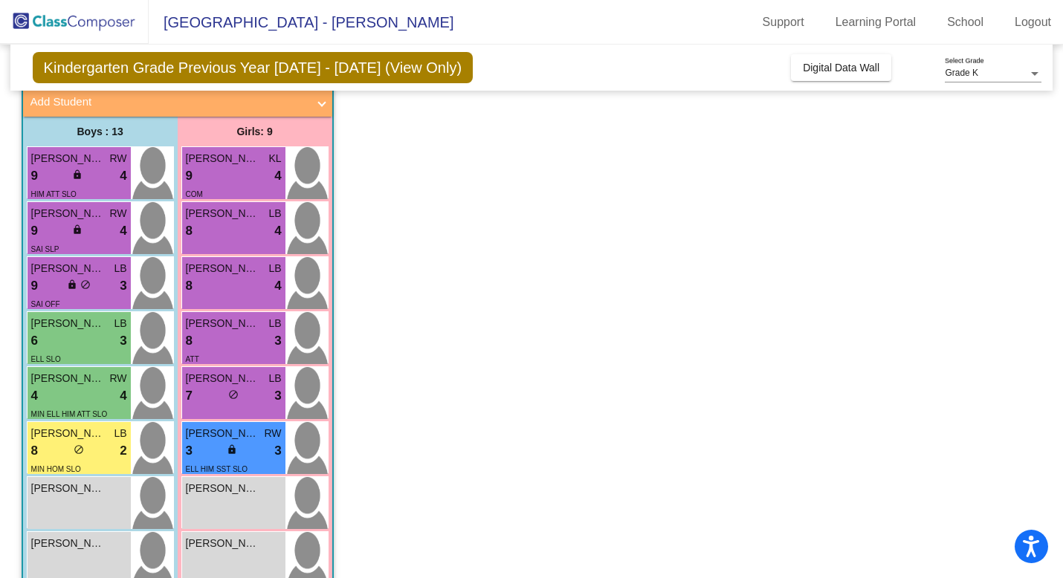
click at [372, 71] on span "Kindergarten Grade Previous Year [DATE] - [DATE] (View Only)" at bounding box center [253, 67] width 440 height 31
click at [216, 66] on span "Kindergarten Grade Previous Year [DATE] - [DATE] (View Only)" at bounding box center [253, 67] width 440 height 31
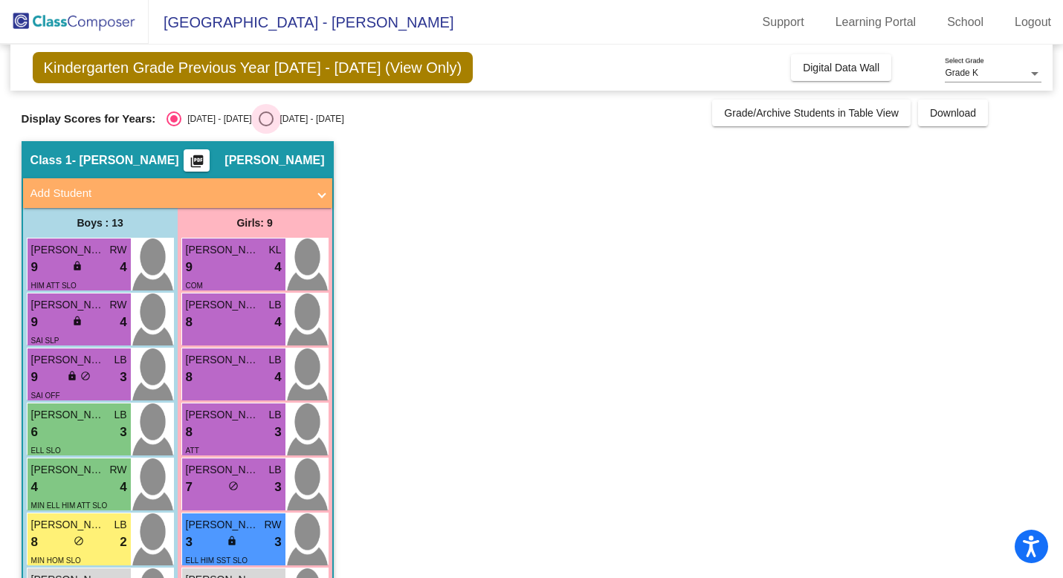
click at [259, 119] on div "Select an option" at bounding box center [266, 119] width 15 height 15
click at [265, 126] on input "[DATE] - [DATE]" at bounding box center [265, 126] width 1 height 1
radio input "true"
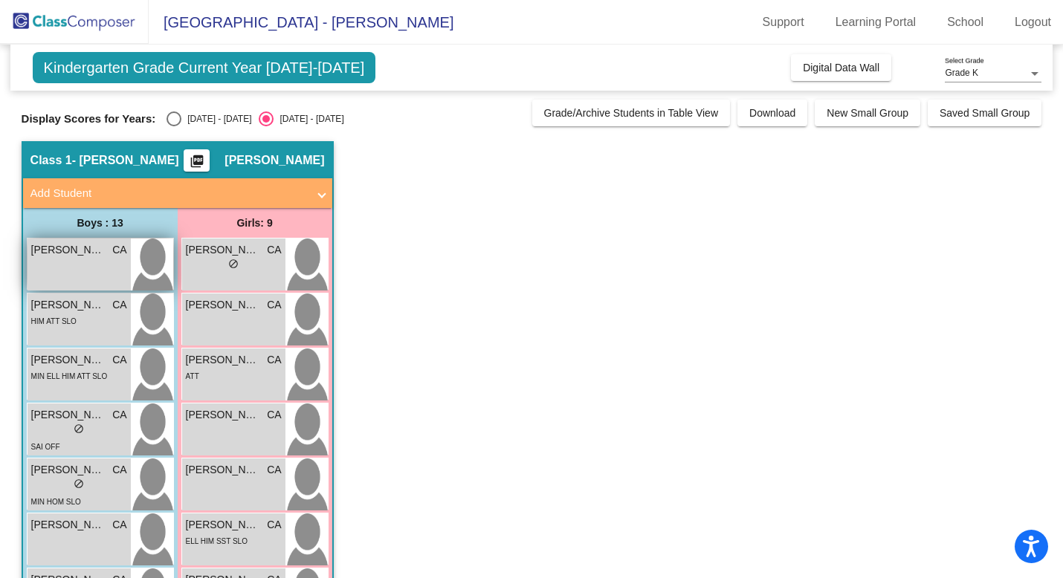
click at [83, 278] on div "[PERSON_NAME] CA lock do_not_disturb_alt" at bounding box center [79, 265] width 103 height 52
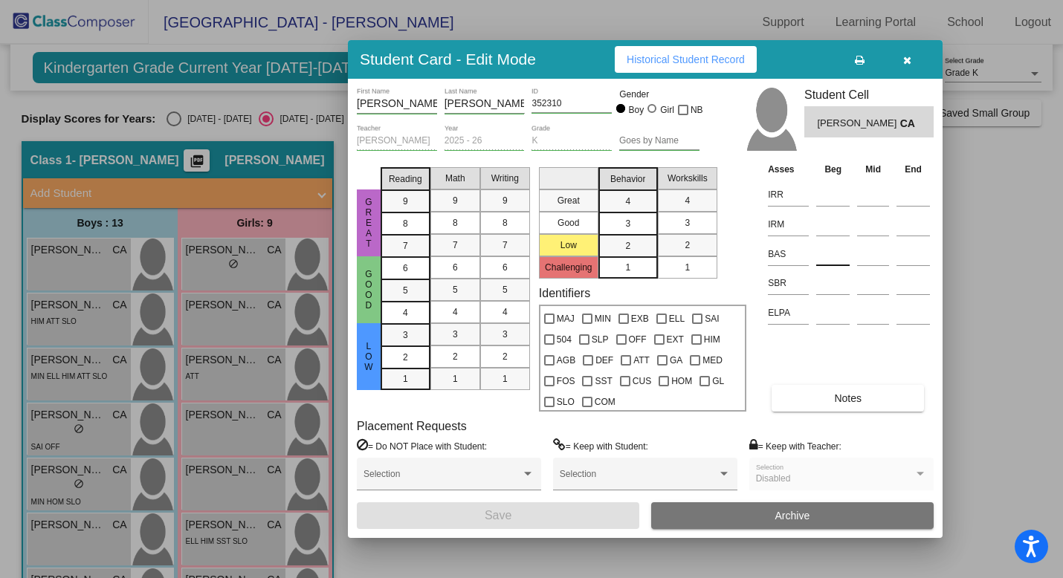
click at [821, 254] on input at bounding box center [832, 254] width 33 height 22
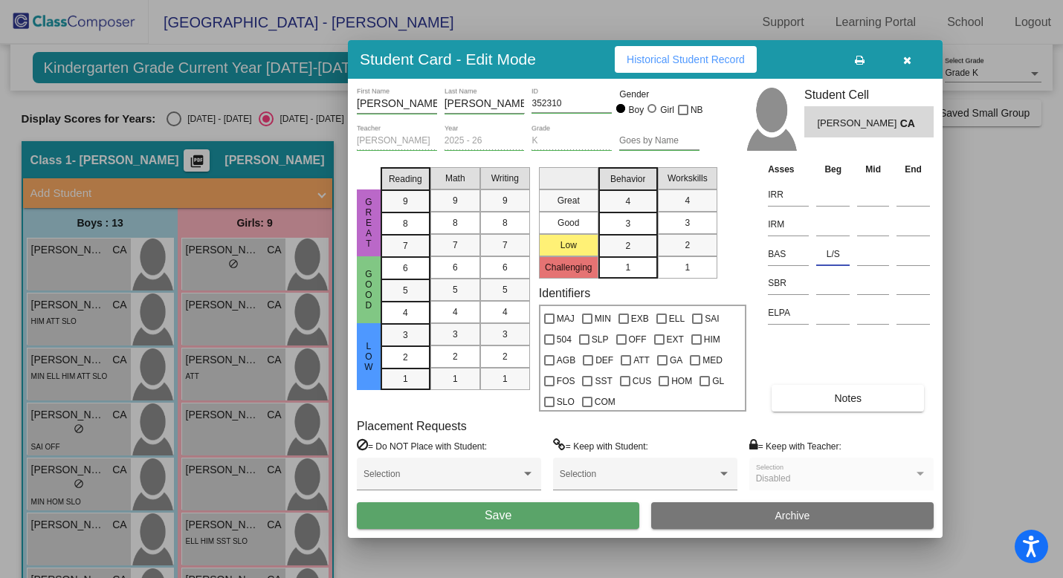
type input "L/S"
click at [522, 520] on button "Save" at bounding box center [498, 516] width 283 height 27
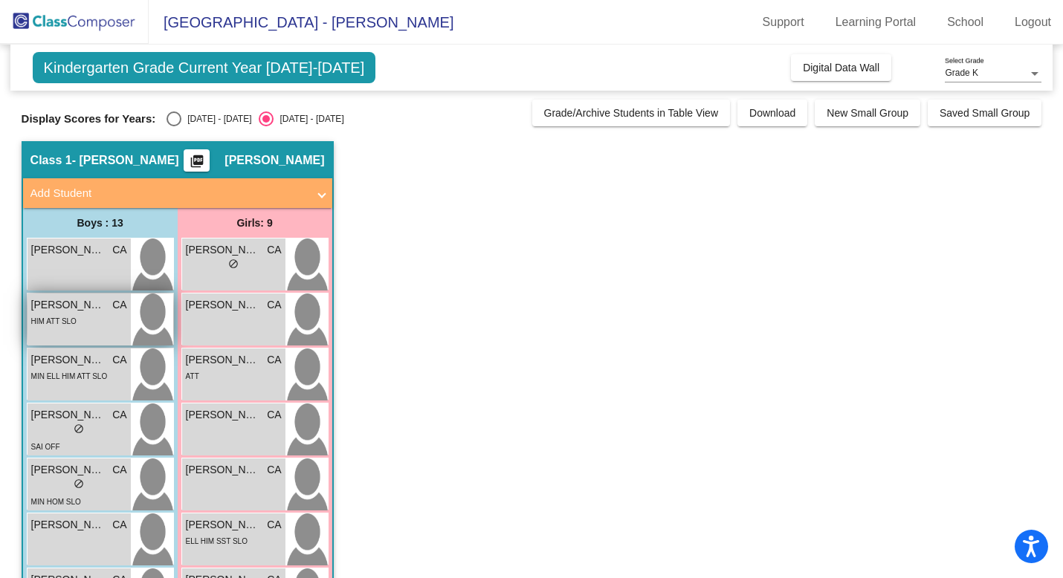
click at [86, 319] on div "HIM ATT SLO" at bounding box center [79, 321] width 96 height 16
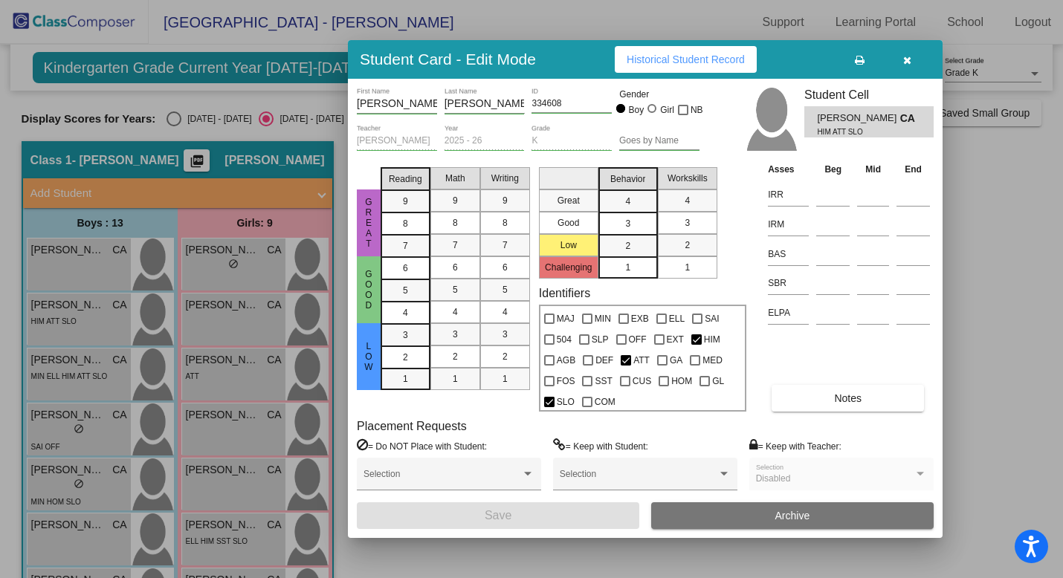
click at [909, 59] on icon "button" at bounding box center [907, 60] width 8 height 10
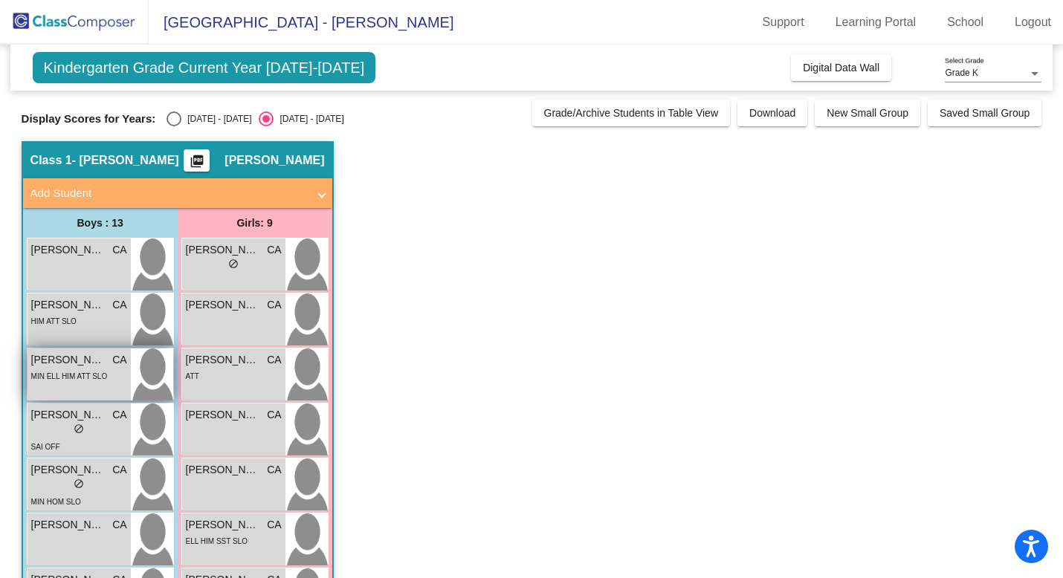
click at [62, 370] on div "MIN ELL HIM ATT SLO" at bounding box center [69, 376] width 77 height 16
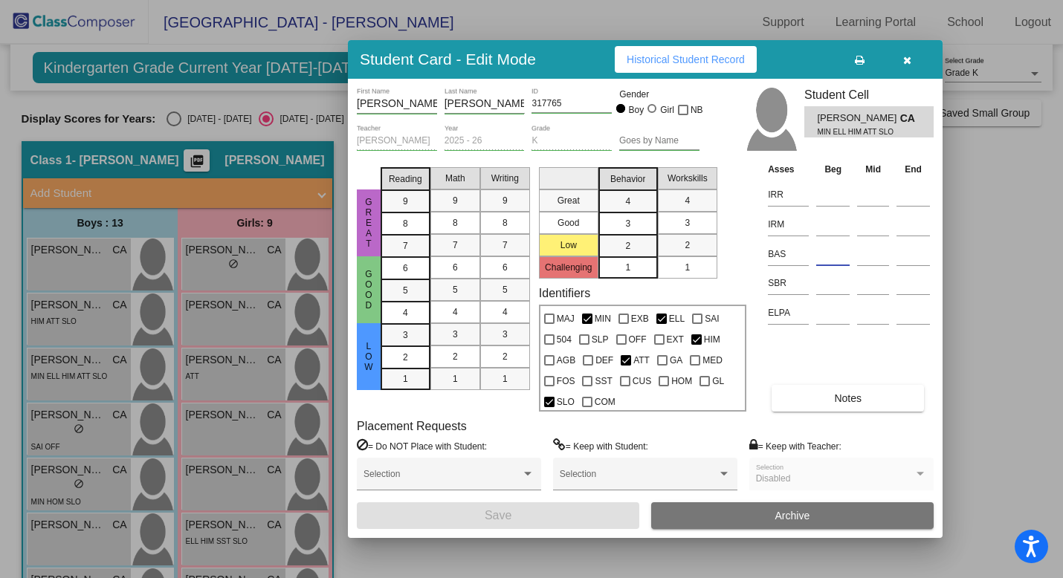
click at [821, 258] on input at bounding box center [832, 254] width 33 height 22
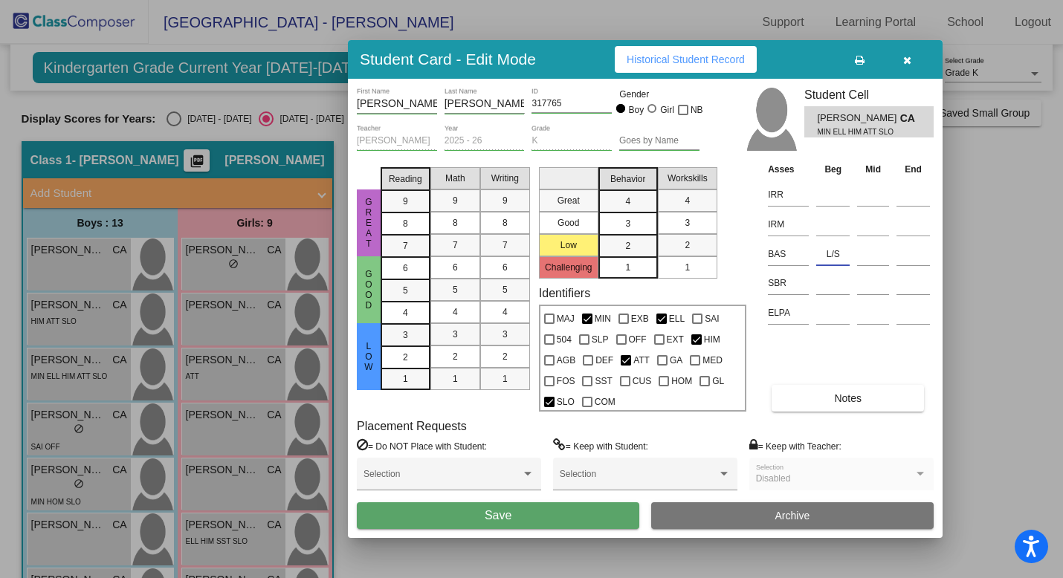
type input "L/S"
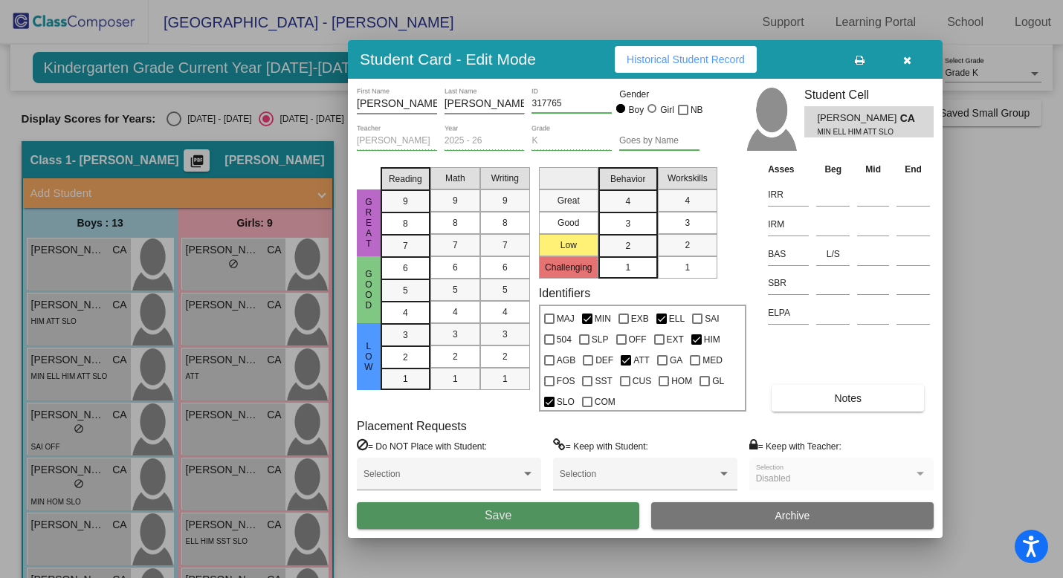
click at [551, 515] on button "Save" at bounding box center [498, 516] width 283 height 27
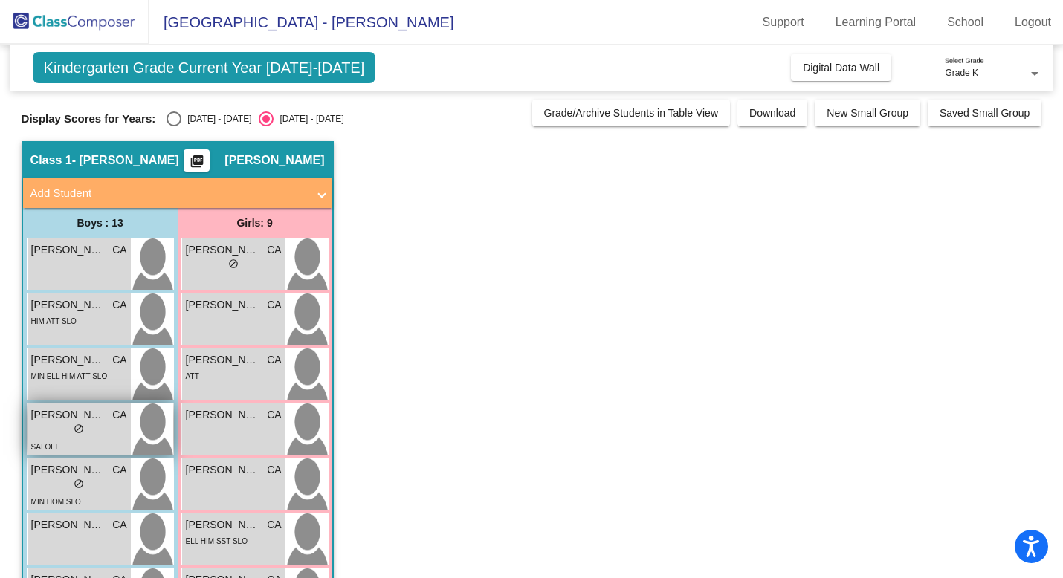
click at [68, 434] on div "lock do_not_disturb_alt" at bounding box center [79, 431] width 96 height 16
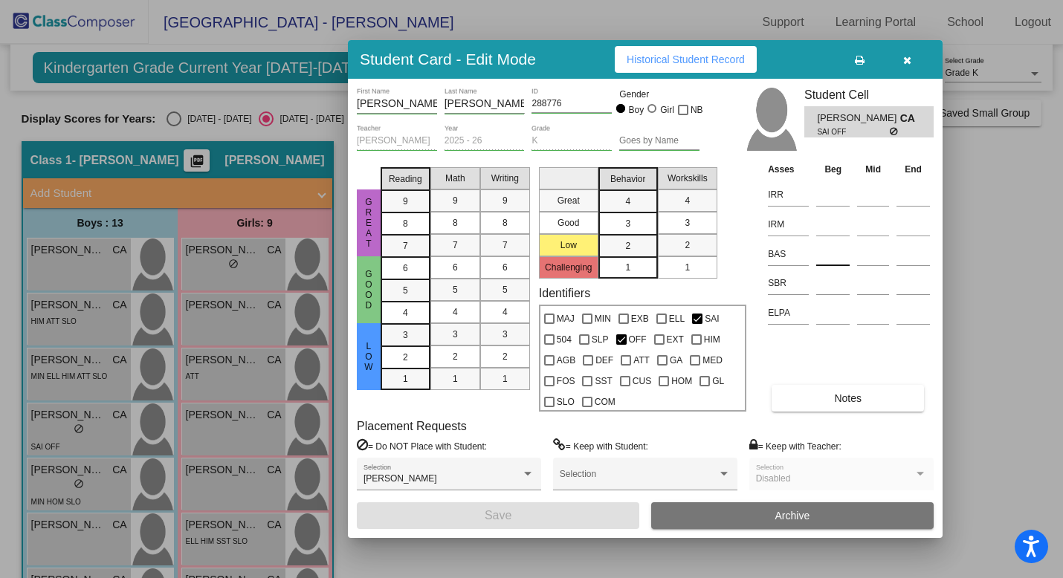
click at [827, 259] on input at bounding box center [832, 254] width 33 height 22
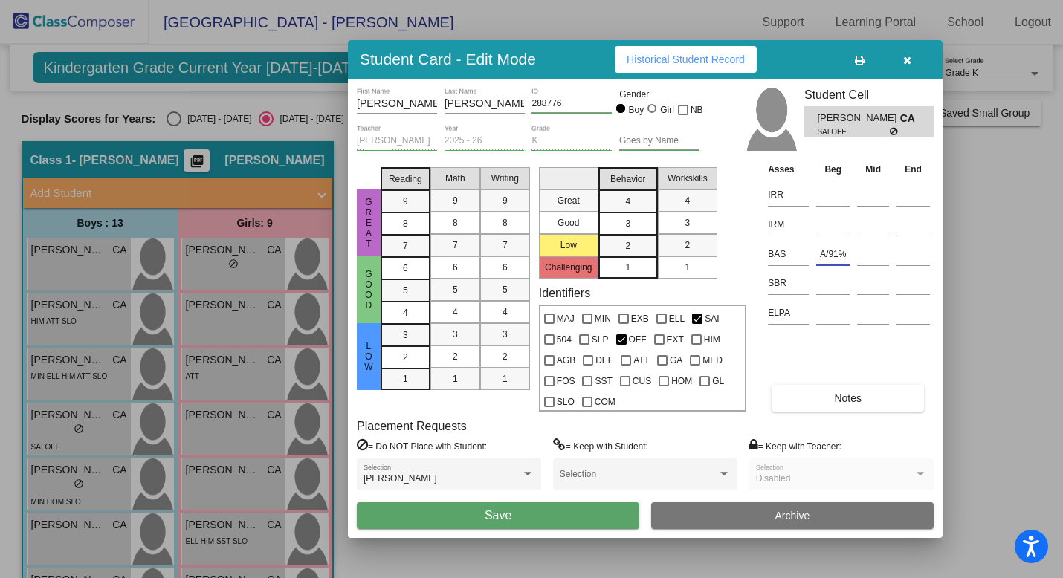
type input "A/91%"
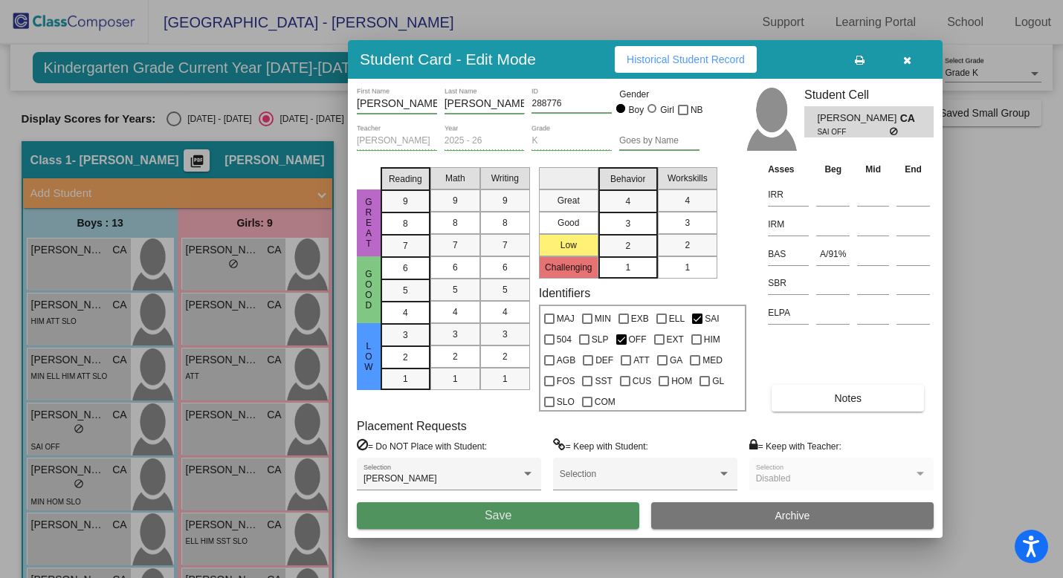
click at [518, 518] on button "Save" at bounding box center [498, 516] width 283 height 27
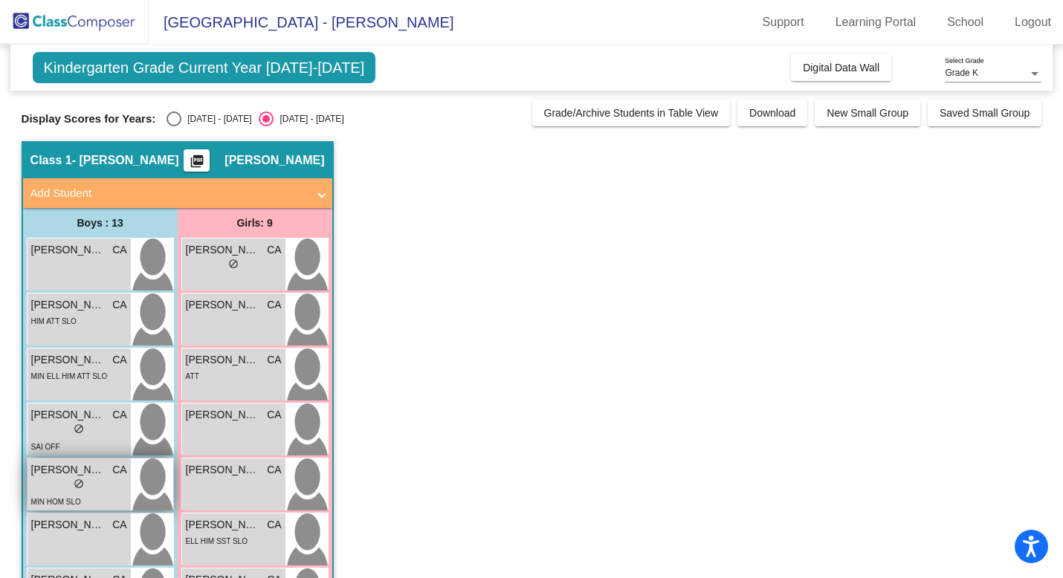
click at [81, 480] on span "do_not_disturb_alt" at bounding box center [79, 484] width 10 height 10
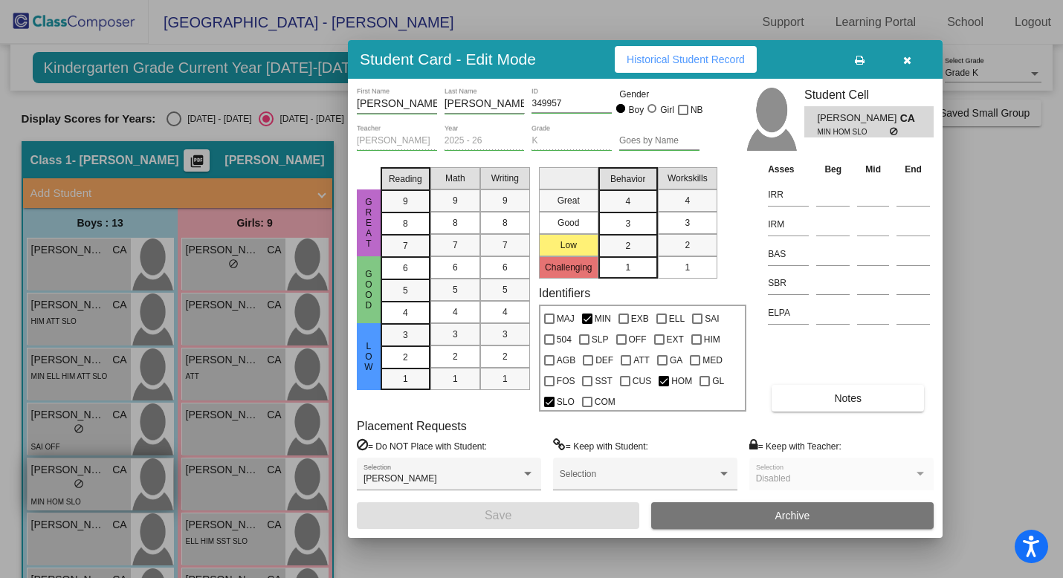
click at [81, 480] on div at bounding box center [531, 289] width 1063 height 578
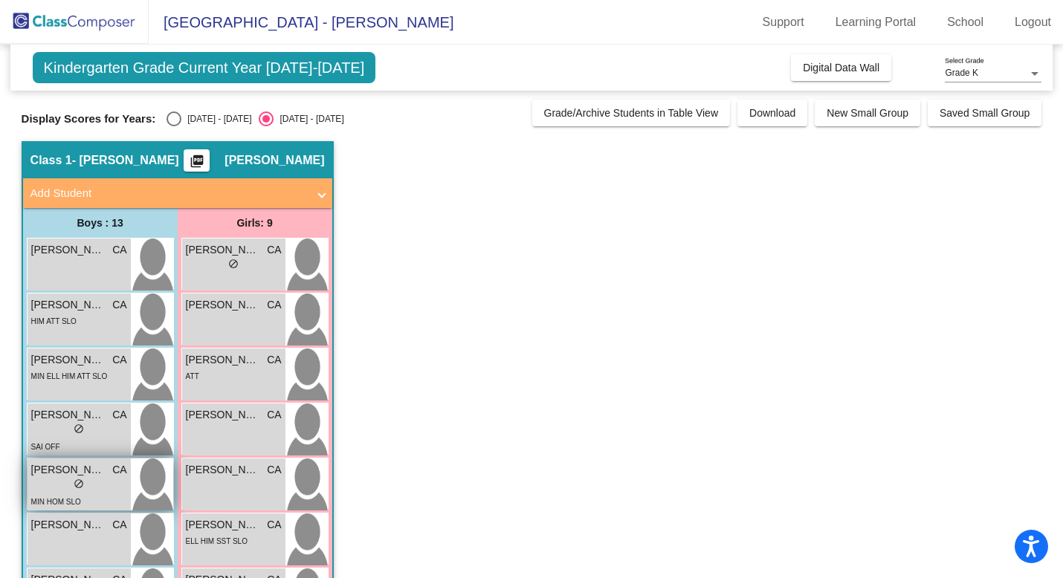
click at [81, 480] on span "do_not_disturb_alt" at bounding box center [79, 484] width 10 height 10
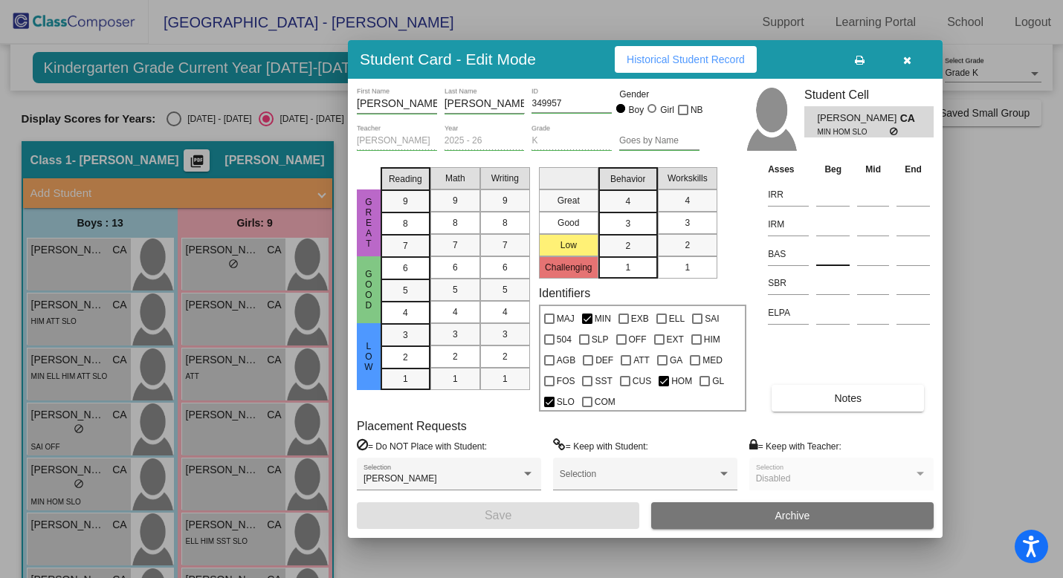
click at [828, 255] on input at bounding box center [832, 254] width 33 height 22
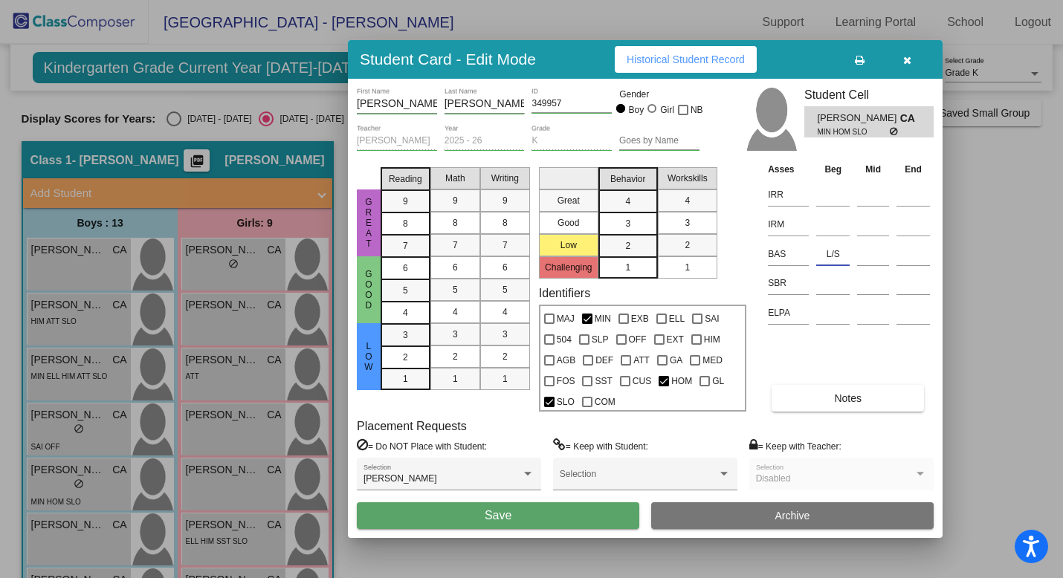
type input "L/S"
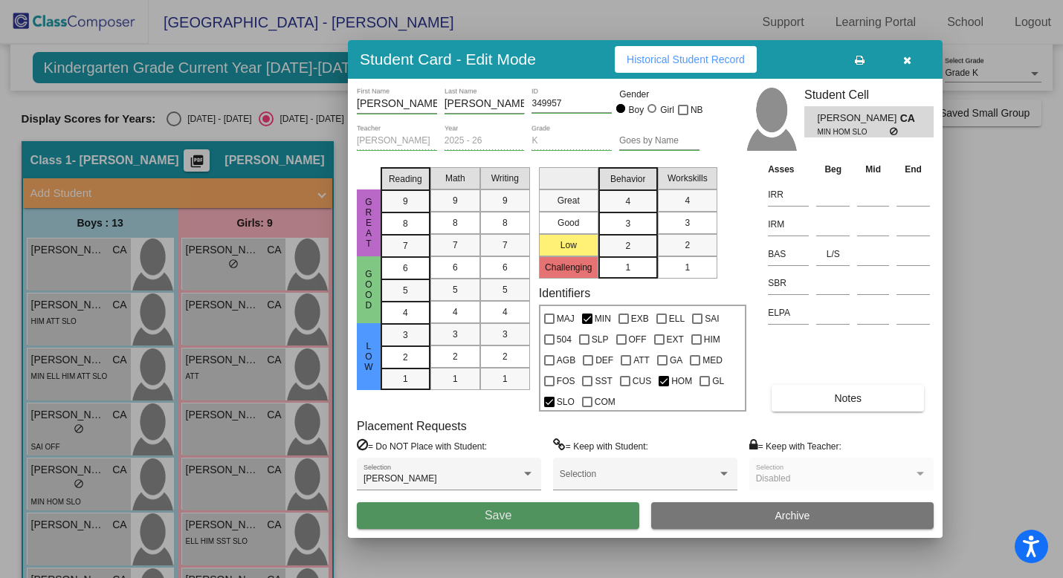
click at [521, 517] on button "Save" at bounding box center [498, 516] width 283 height 27
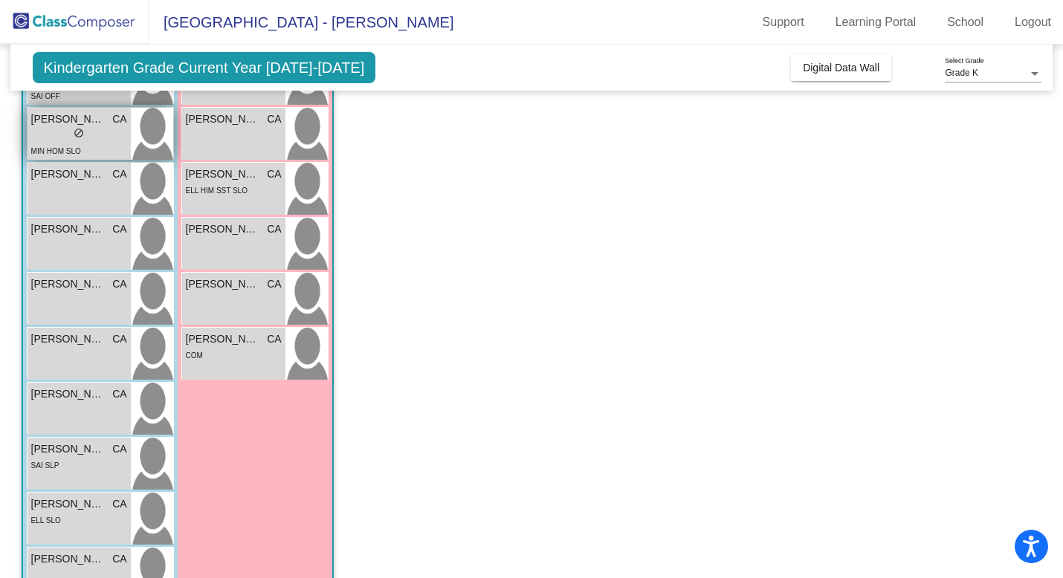
scroll to position [355, 0]
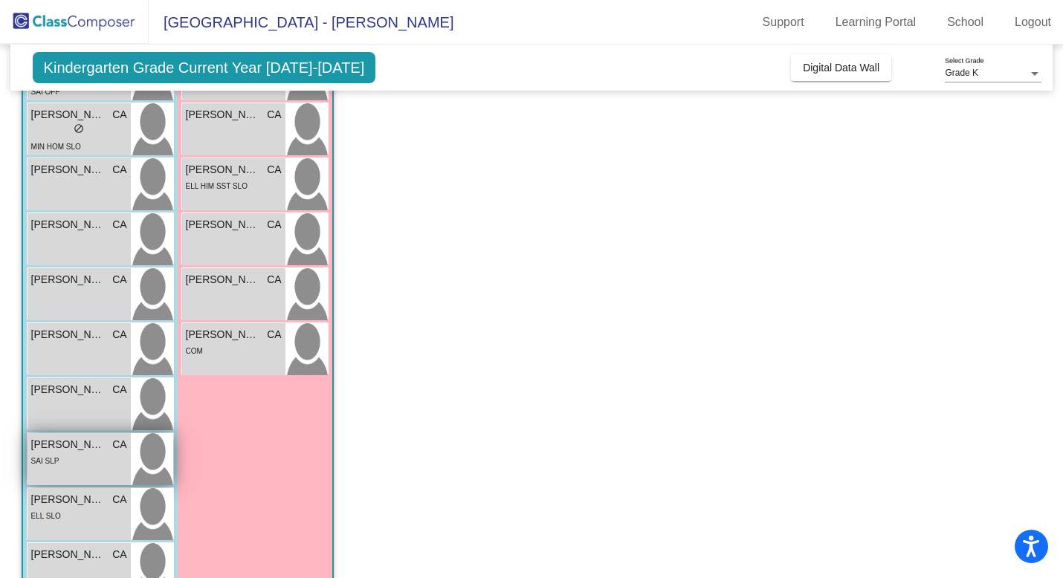
click at [99, 458] on div "SAI SLP" at bounding box center [79, 461] width 96 height 16
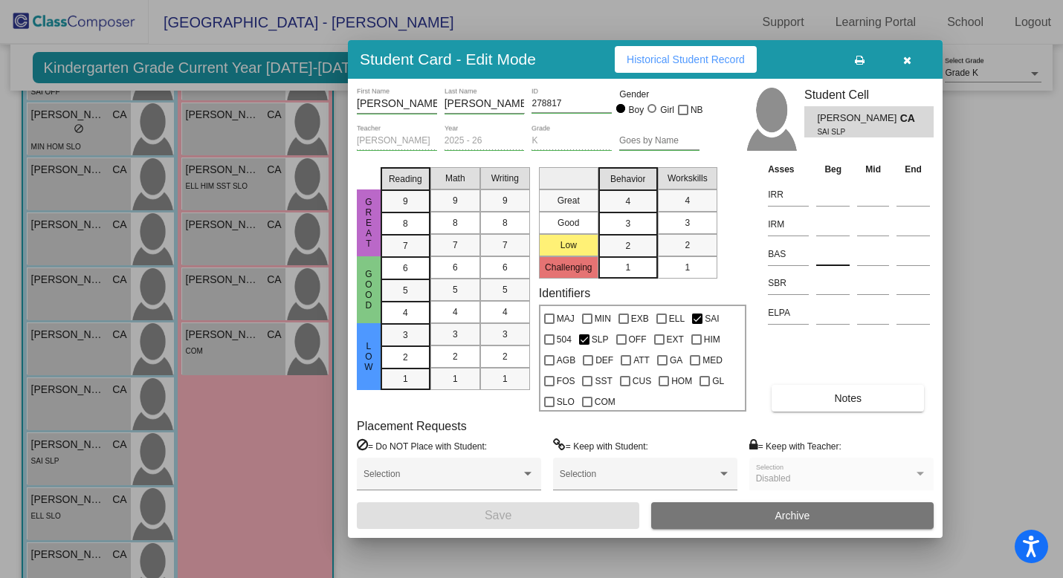
click at [830, 257] on input at bounding box center [832, 254] width 33 height 22
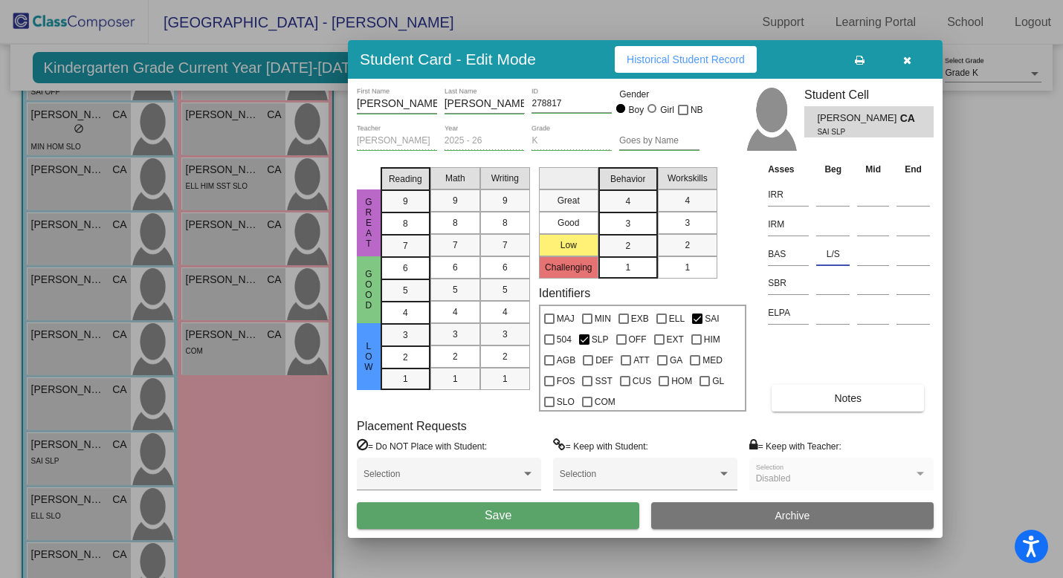
type input "L/S"
click at [539, 515] on button "Save" at bounding box center [498, 516] width 283 height 27
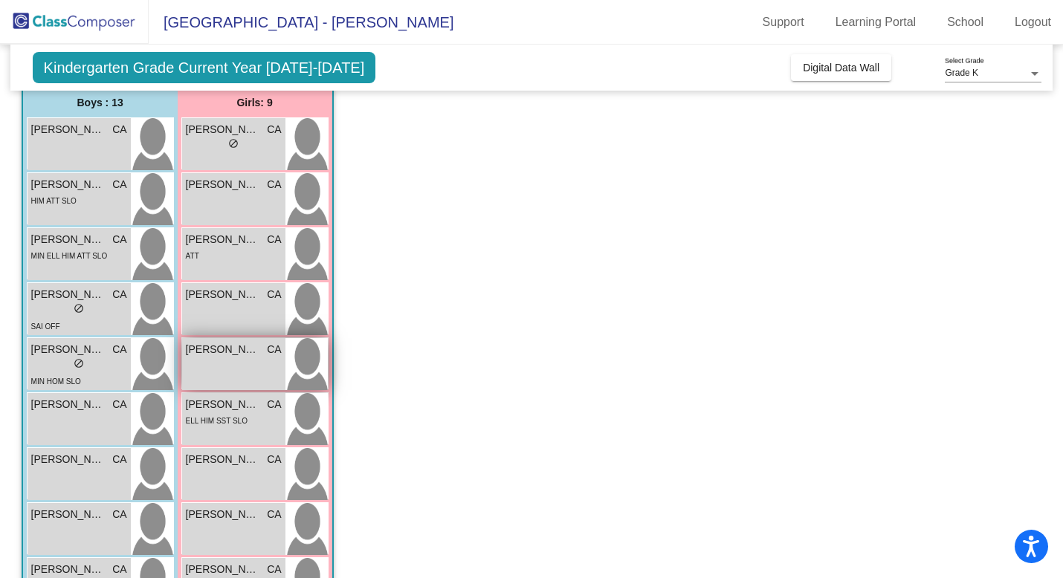
scroll to position [0, 0]
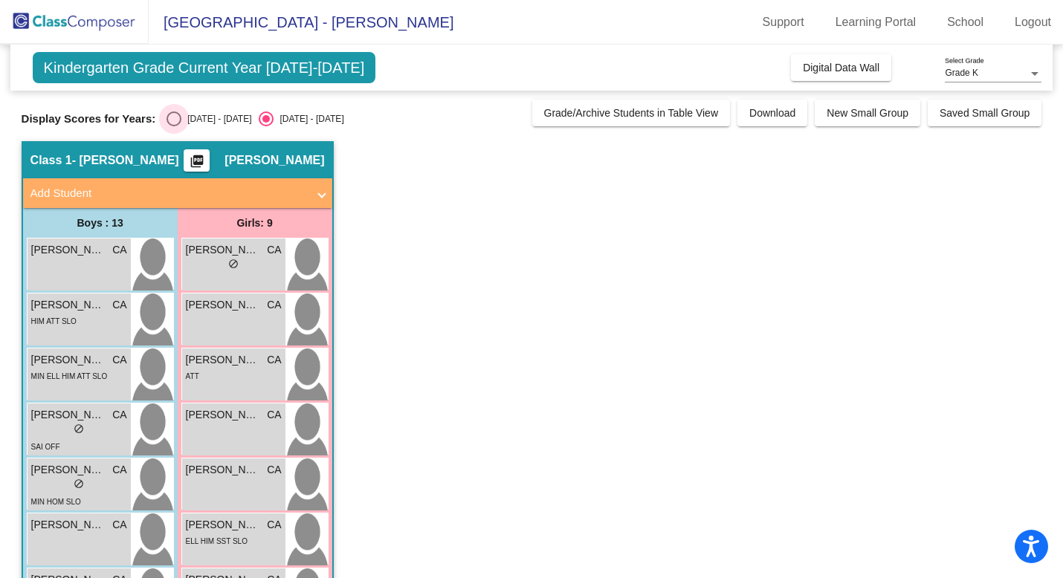
click at [172, 120] on div "Select an option" at bounding box center [174, 119] width 15 height 15
click at [173, 126] on input "[DATE] - [DATE]" at bounding box center [173, 126] width 1 height 1
radio input "true"
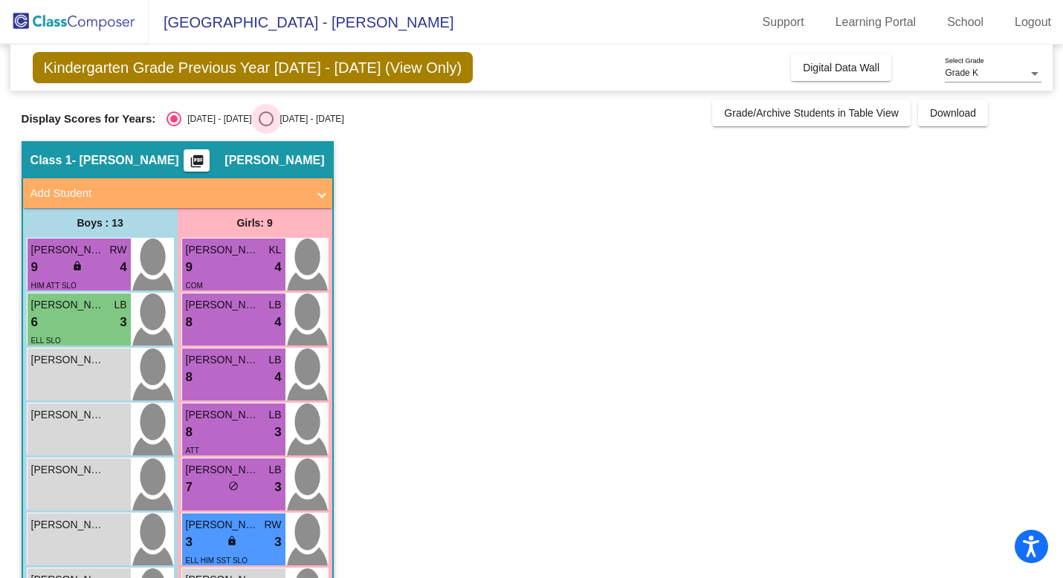
click at [259, 115] on div "Select an option" at bounding box center [266, 119] width 15 height 15
click at [265, 126] on input "[DATE] - [DATE]" at bounding box center [265, 126] width 1 height 1
radio input "true"
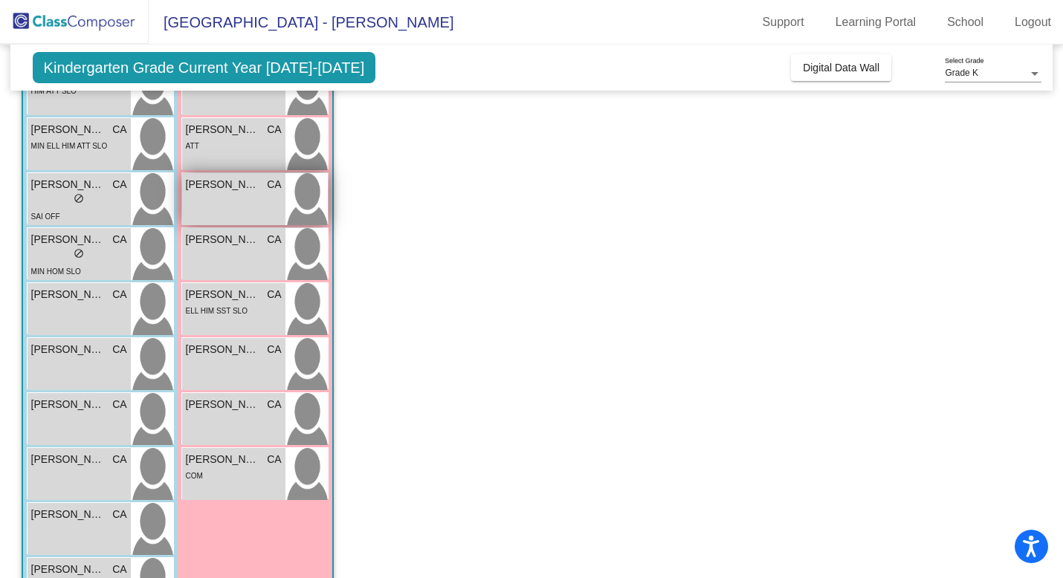
scroll to position [233, 0]
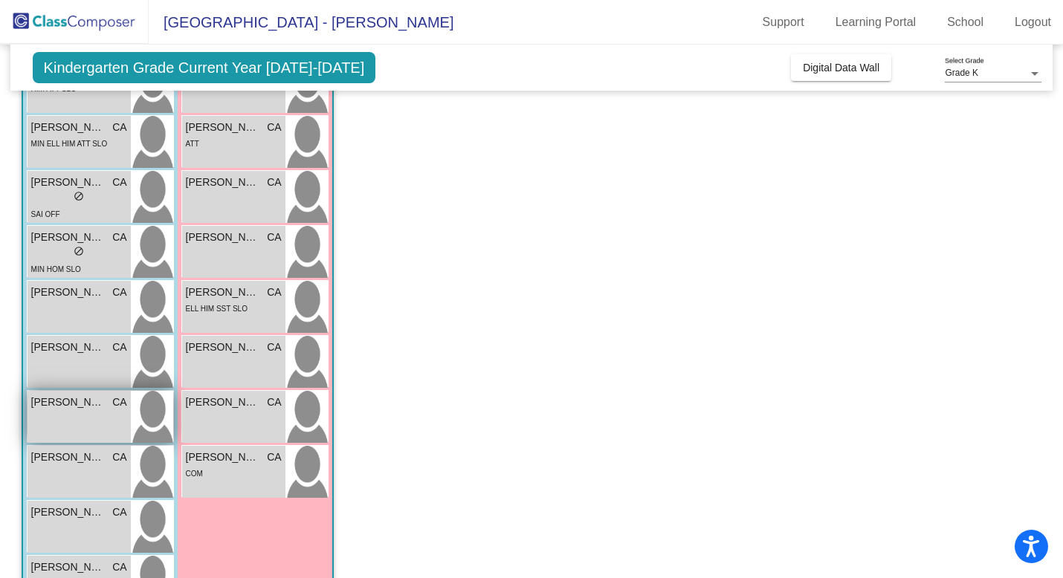
click at [67, 420] on div "[PERSON_NAME] CA lock do_not_disturb_alt" at bounding box center [79, 417] width 103 height 52
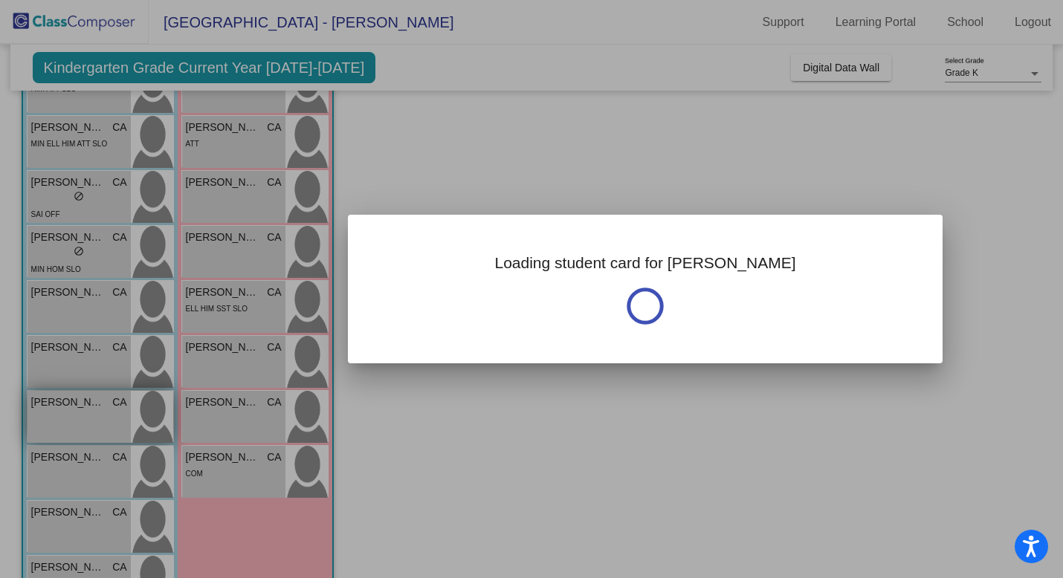
click at [67, 420] on div at bounding box center [531, 289] width 1063 height 578
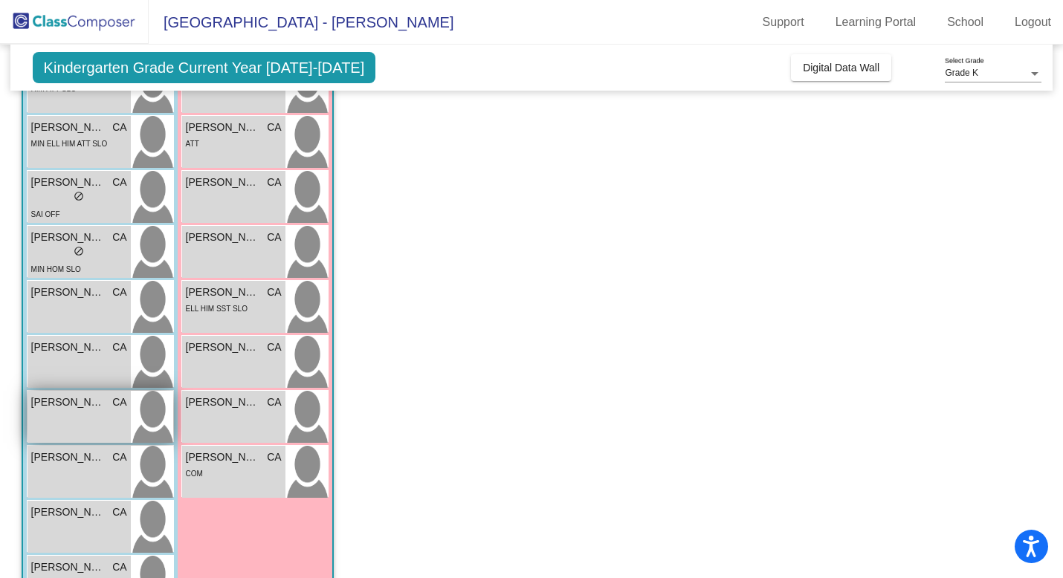
click at [77, 423] on div "[PERSON_NAME] CA lock do_not_disturb_alt" at bounding box center [79, 417] width 103 height 52
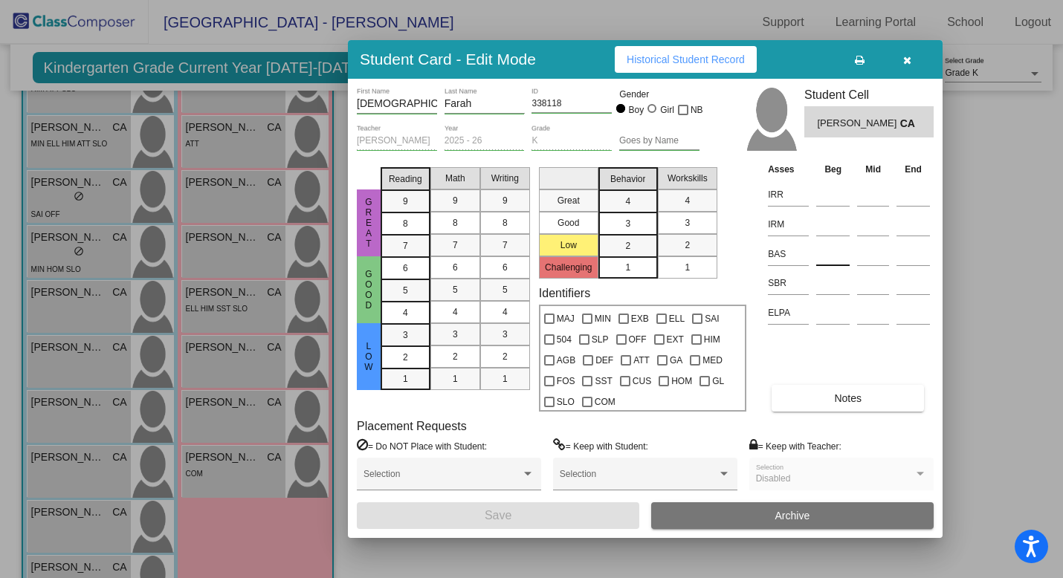
click at [823, 257] on input at bounding box center [832, 254] width 33 height 22
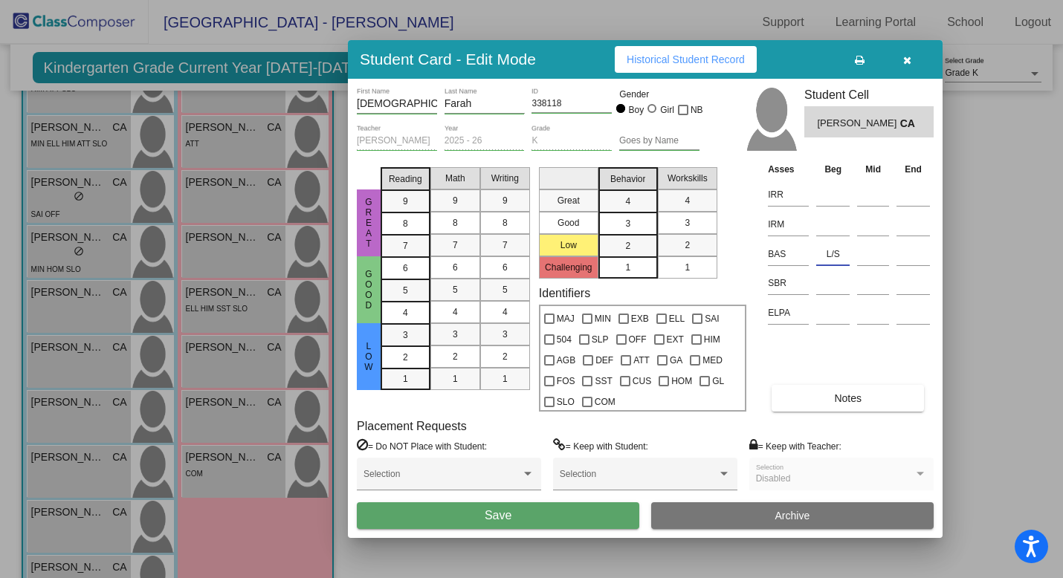
type input "L/S"
click at [535, 511] on button "Save" at bounding box center [498, 516] width 283 height 27
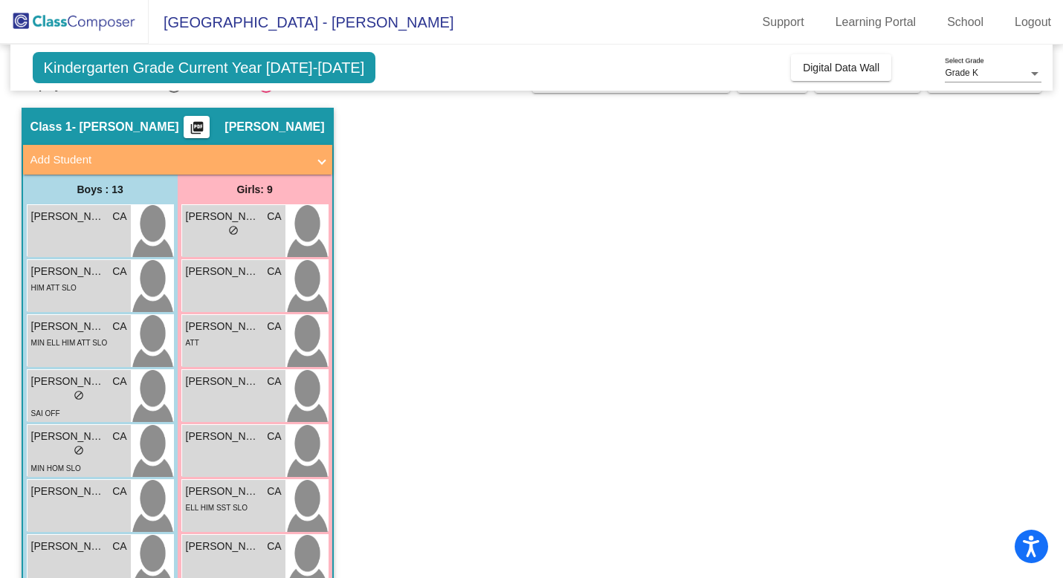
scroll to position [11, 0]
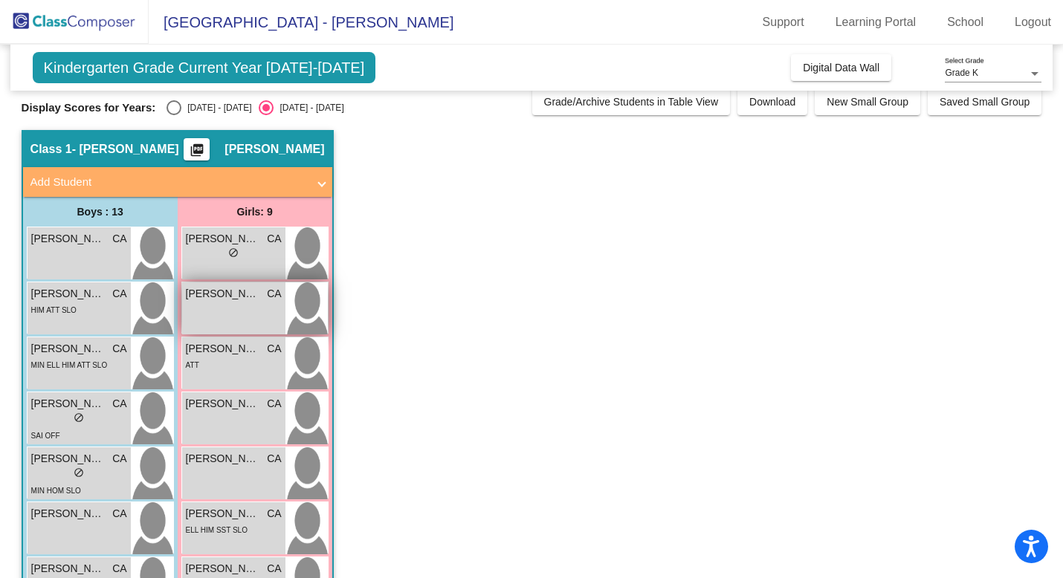
click at [237, 314] on div "[PERSON_NAME] CA lock do_not_disturb_alt" at bounding box center [233, 309] width 103 height 52
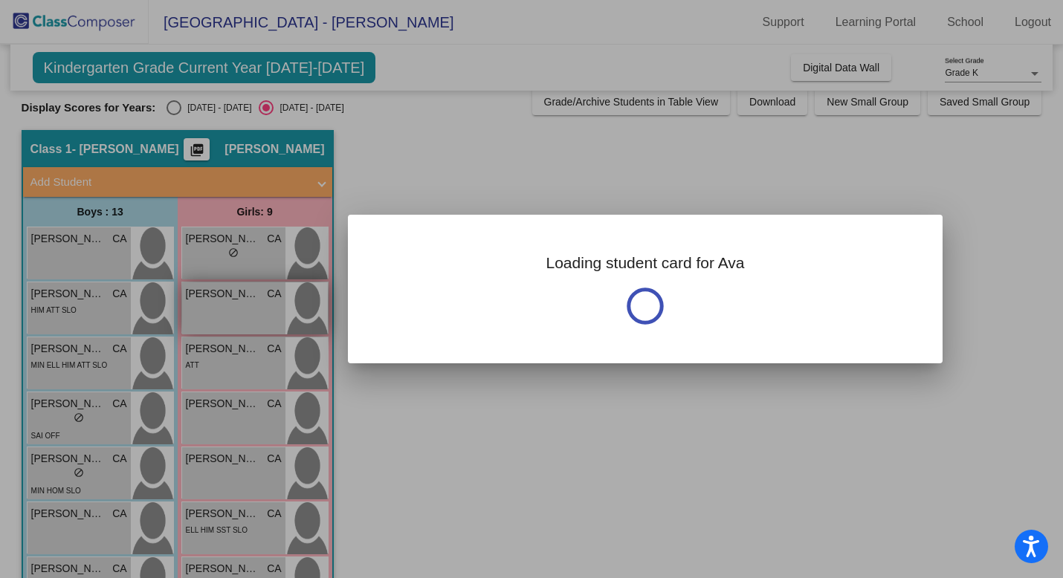
click at [237, 314] on div at bounding box center [531, 289] width 1063 height 578
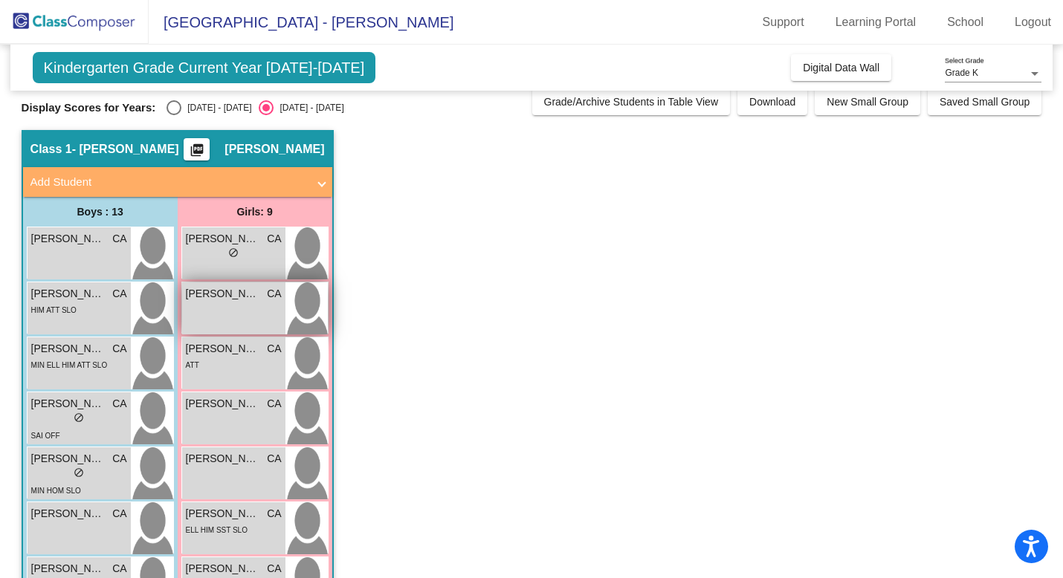
click at [237, 314] on div "[PERSON_NAME] CA lock do_not_disturb_alt" at bounding box center [233, 309] width 103 height 52
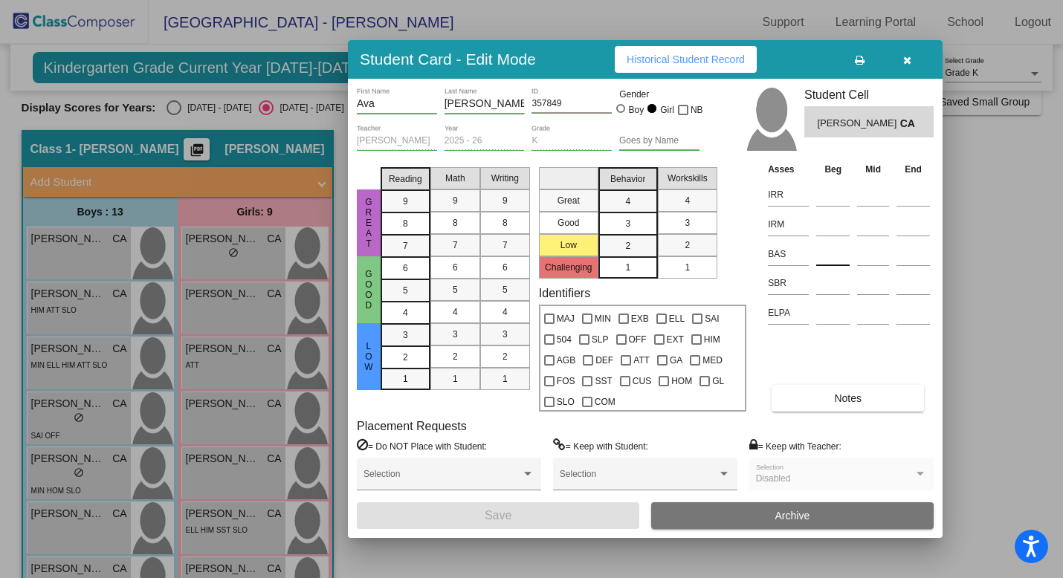
click at [830, 257] on input at bounding box center [832, 254] width 33 height 22
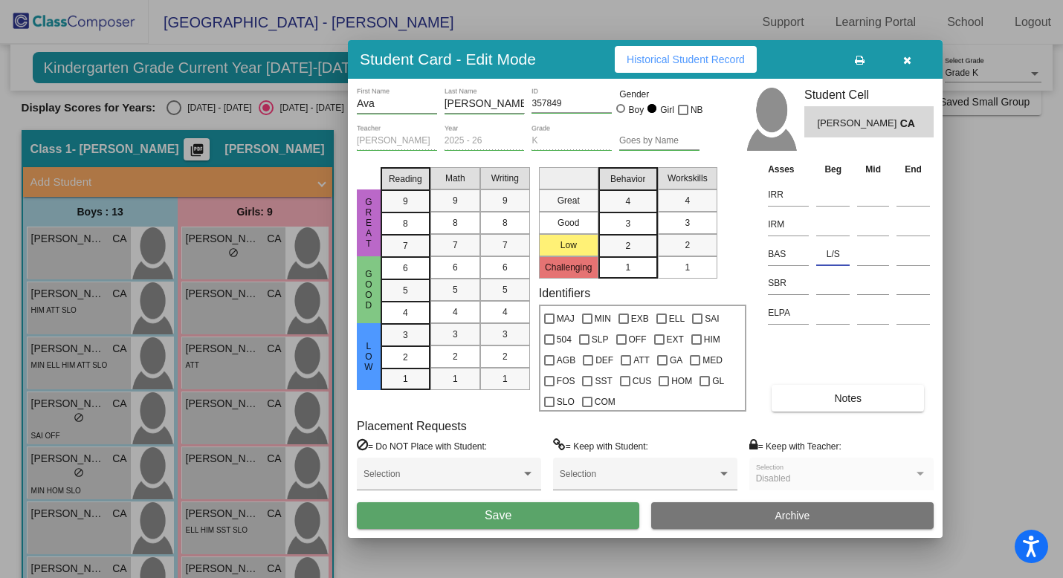
type input "L/S"
click at [546, 516] on button "Save" at bounding box center [498, 516] width 283 height 27
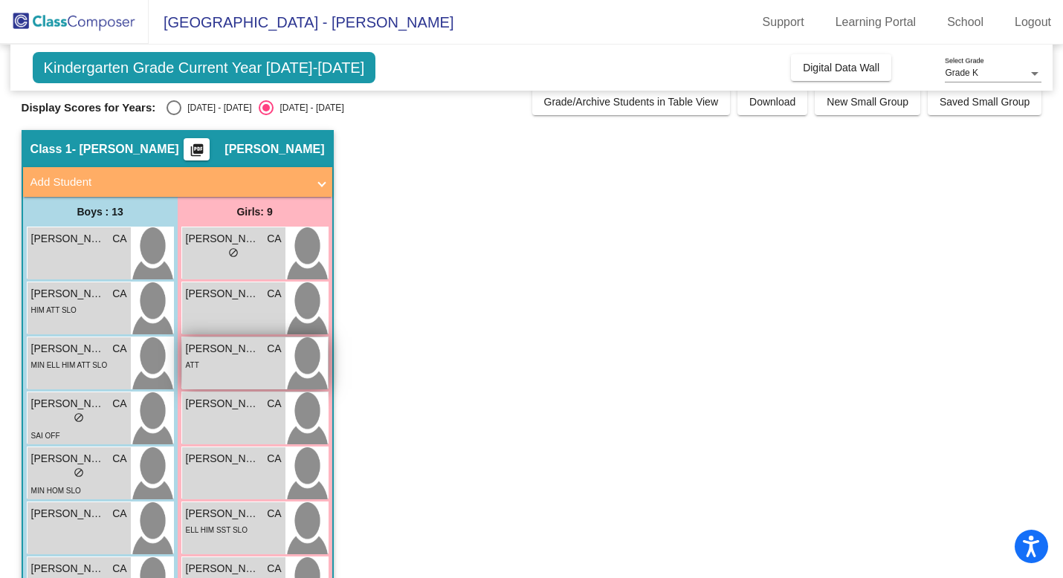
click at [248, 364] on div "ATT" at bounding box center [234, 365] width 96 height 16
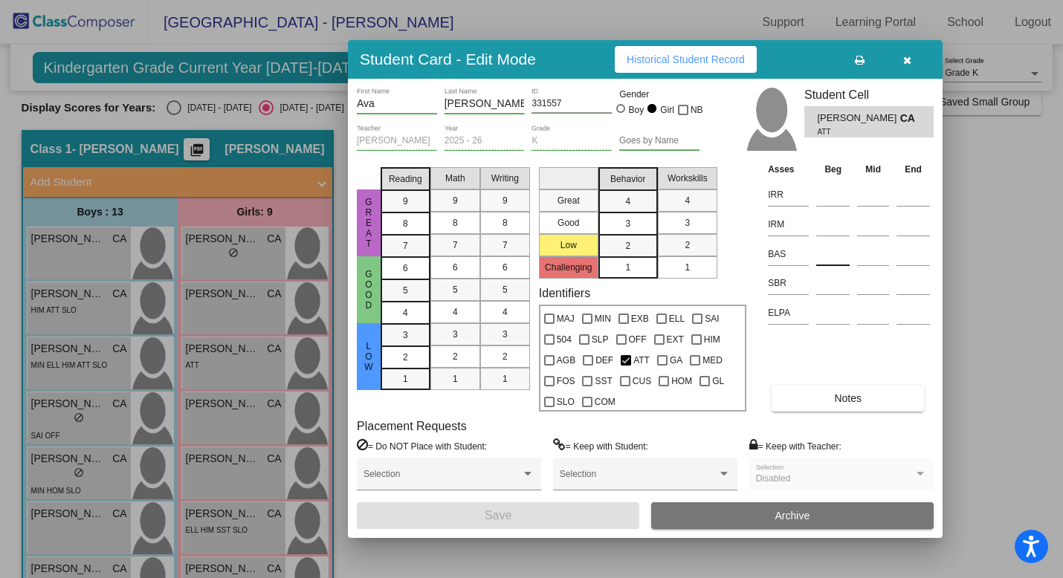
click at [825, 257] on input at bounding box center [832, 254] width 33 height 22
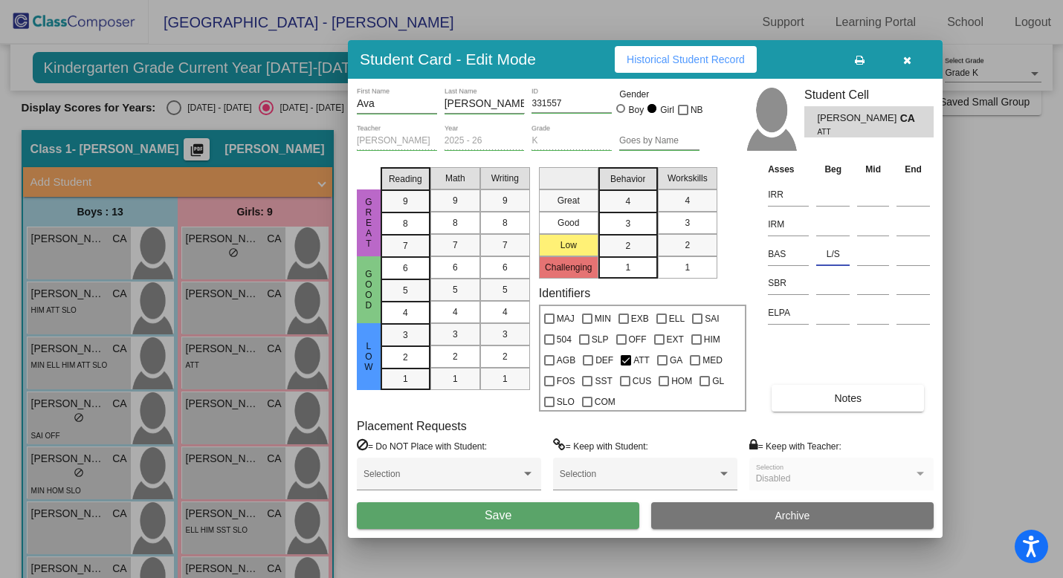
type input "L/S"
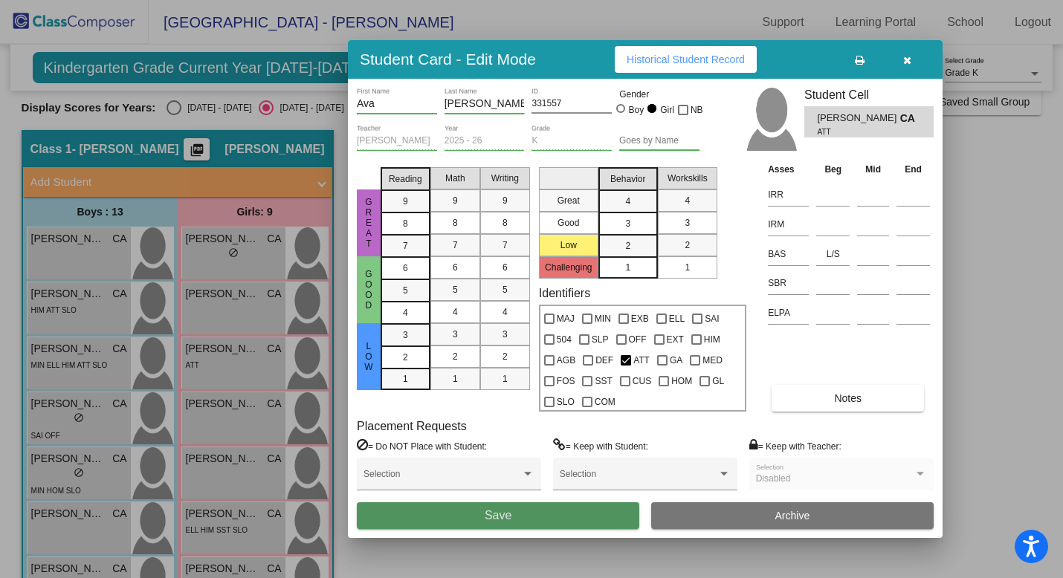
click at [553, 514] on button "Save" at bounding box center [498, 516] width 283 height 27
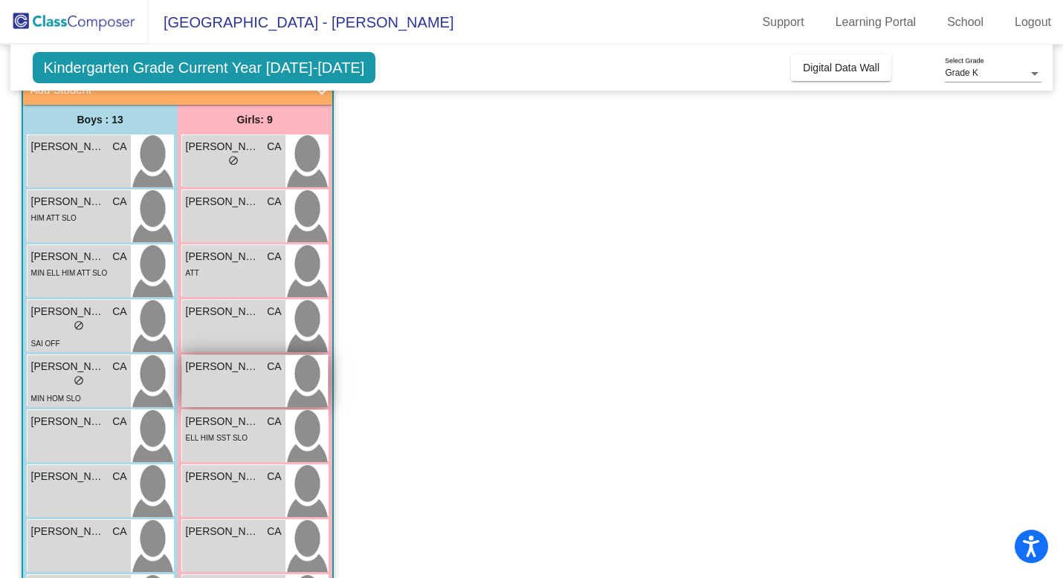
scroll to position [104, 0]
click at [239, 442] on span "ELL HIM SST SLO" at bounding box center [217, 437] width 62 height 8
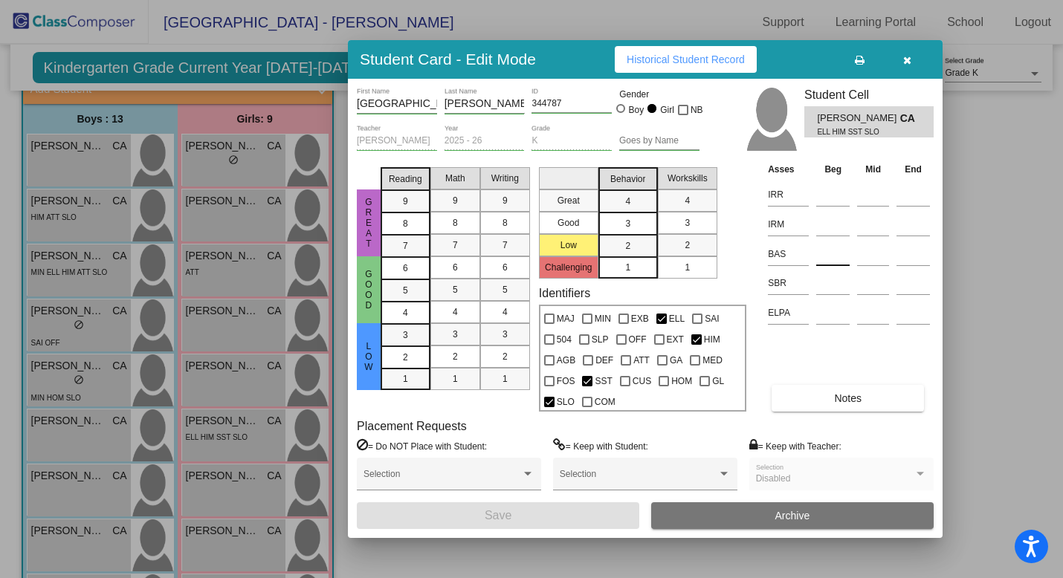
click at [825, 253] on input at bounding box center [832, 254] width 33 height 22
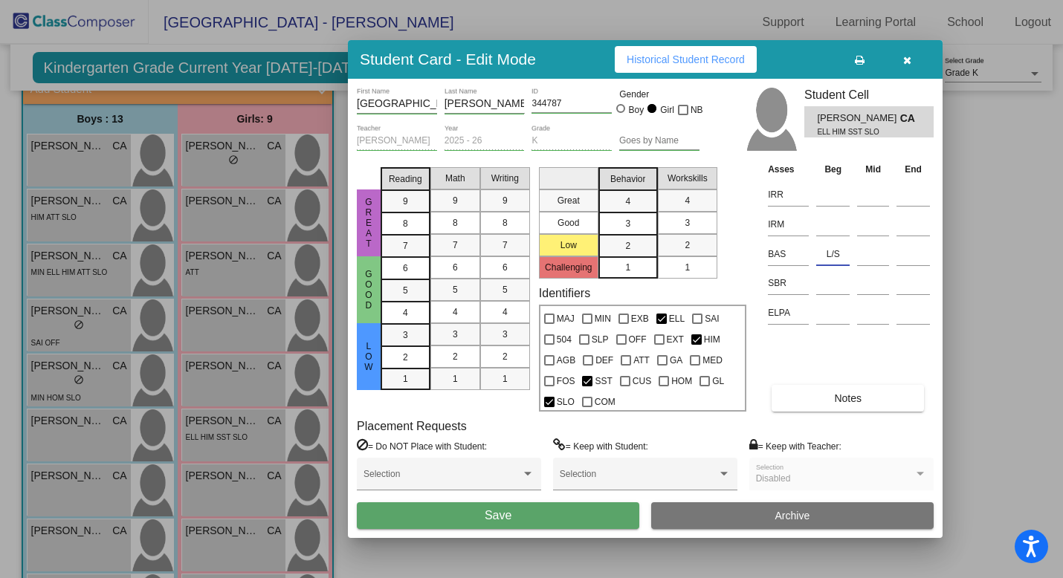
type input "L/S"
click at [569, 519] on button "Save" at bounding box center [498, 516] width 283 height 27
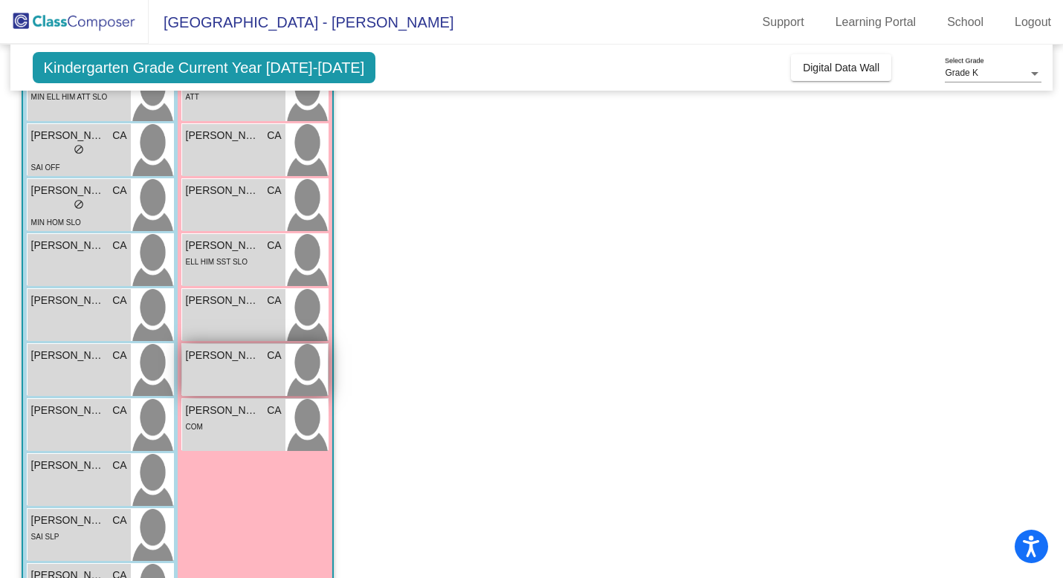
scroll to position [317, 0]
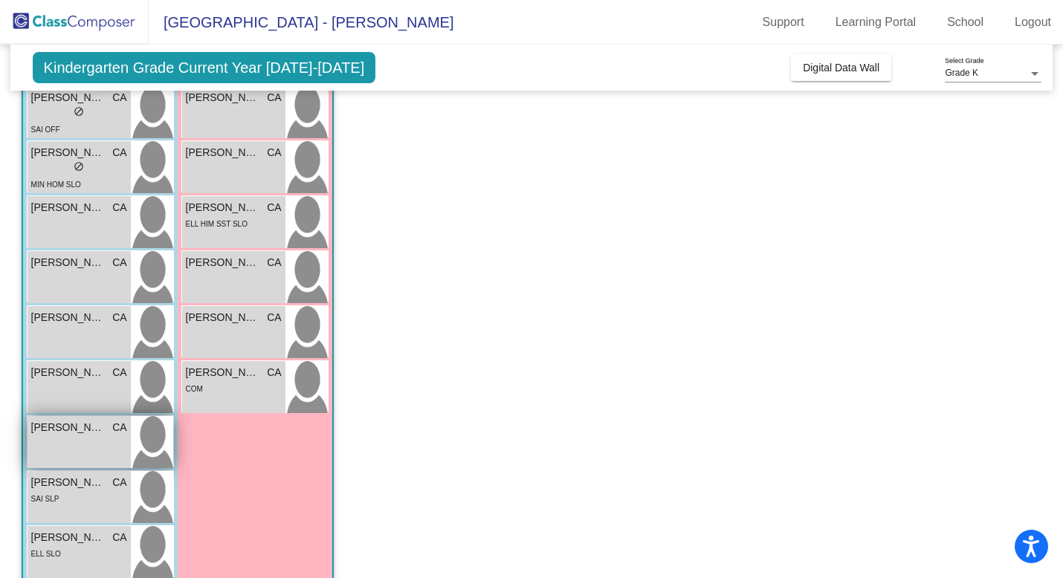
click at [59, 436] on div "[PERSON_NAME] CA lock do_not_disturb_alt" at bounding box center [79, 442] width 103 height 52
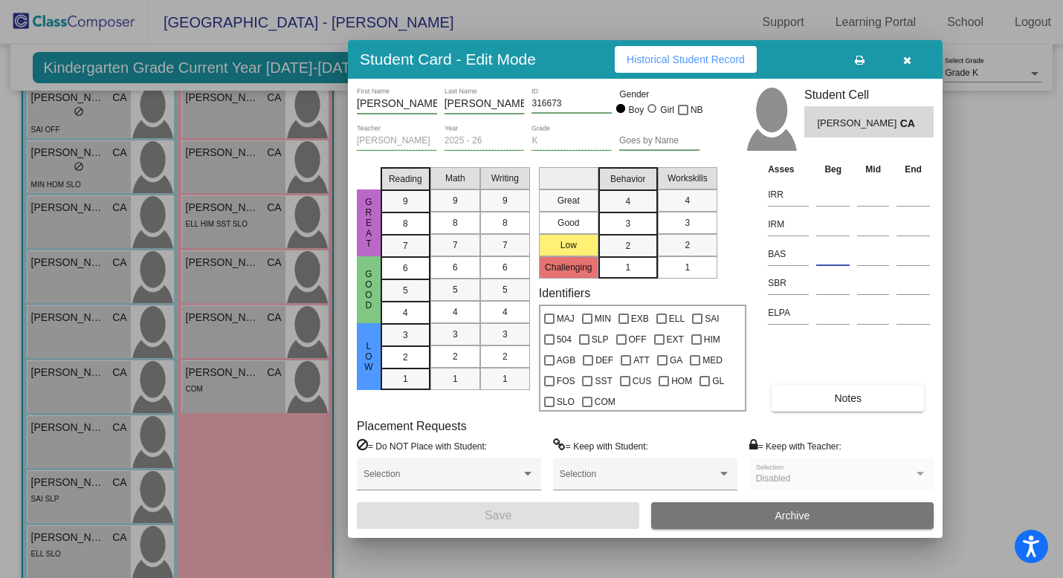
click at [827, 254] on input at bounding box center [832, 254] width 33 height 22
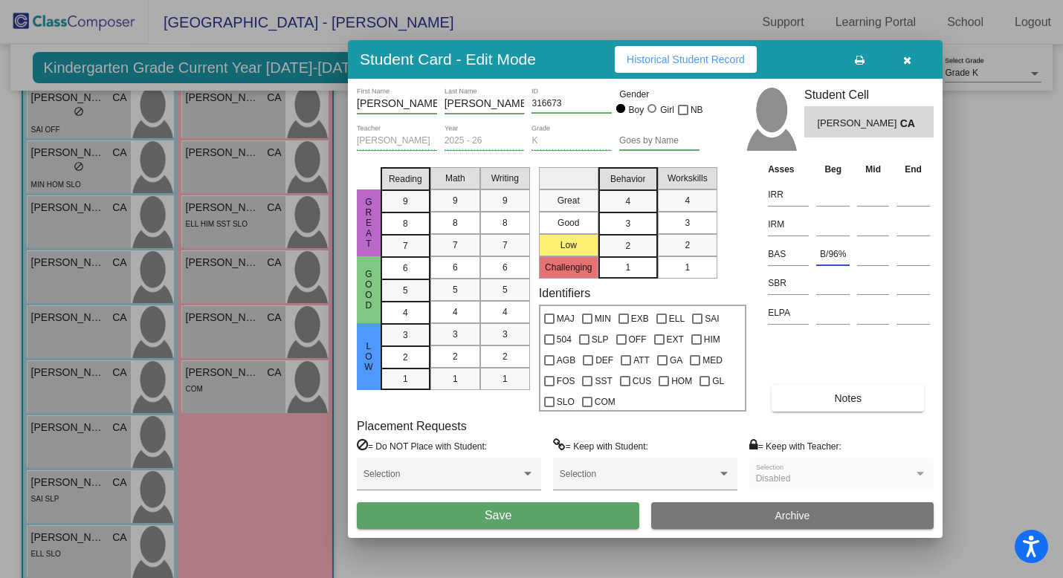
type input "B/96%"
click at [553, 519] on button "Save" at bounding box center [498, 516] width 283 height 27
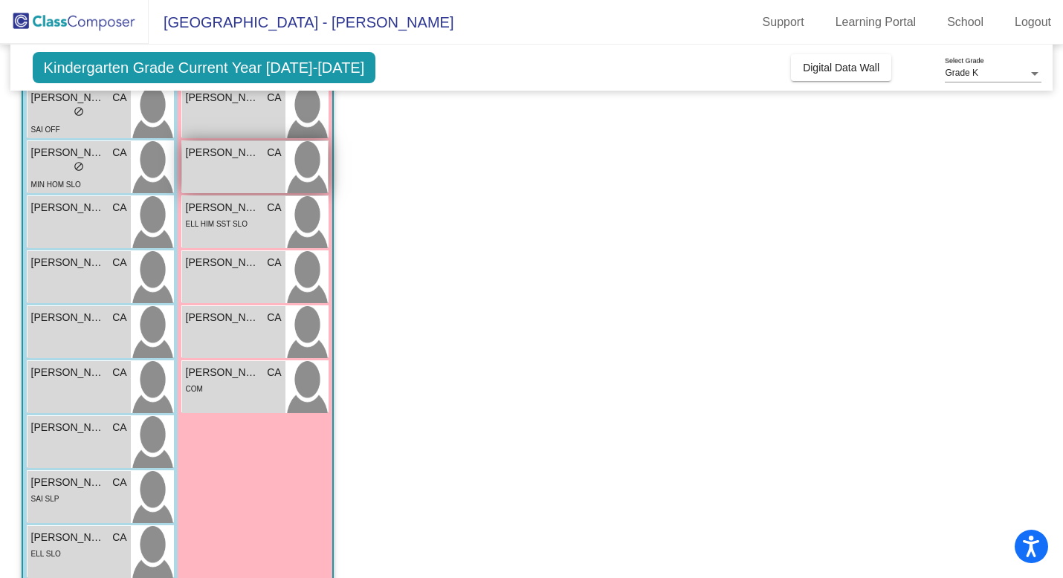
click at [245, 167] on div "[PERSON_NAME] CA lock do_not_disturb_alt" at bounding box center [233, 167] width 103 height 52
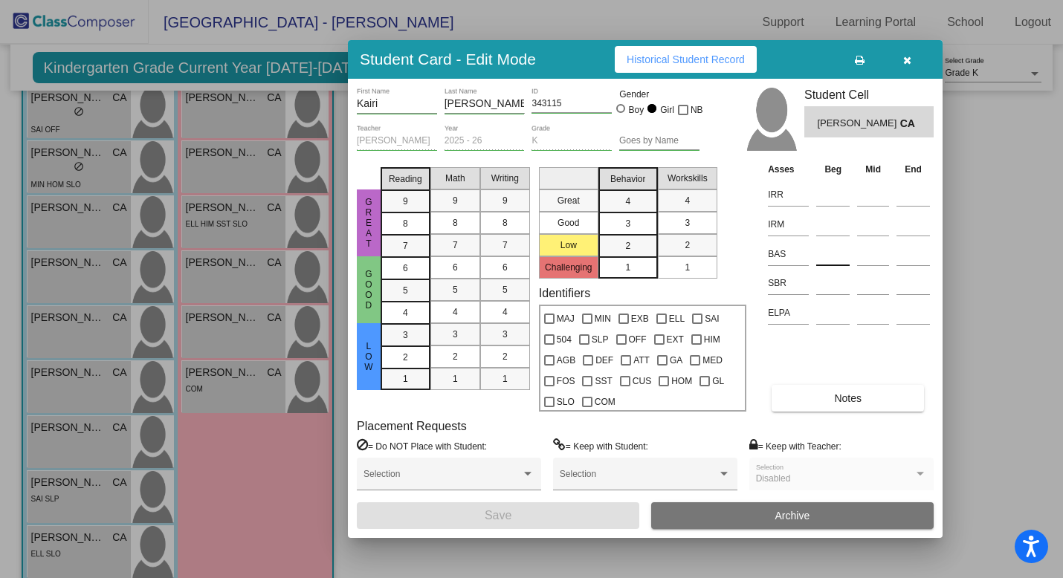
click at [836, 257] on input at bounding box center [832, 254] width 33 height 22
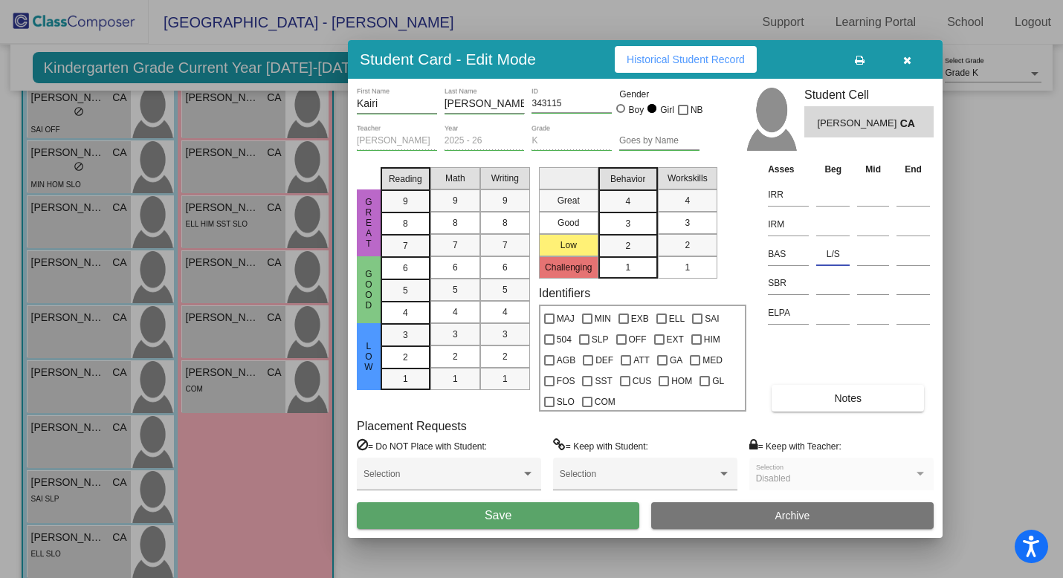
type input "L/S"
click at [543, 522] on button "Save" at bounding box center [498, 516] width 283 height 27
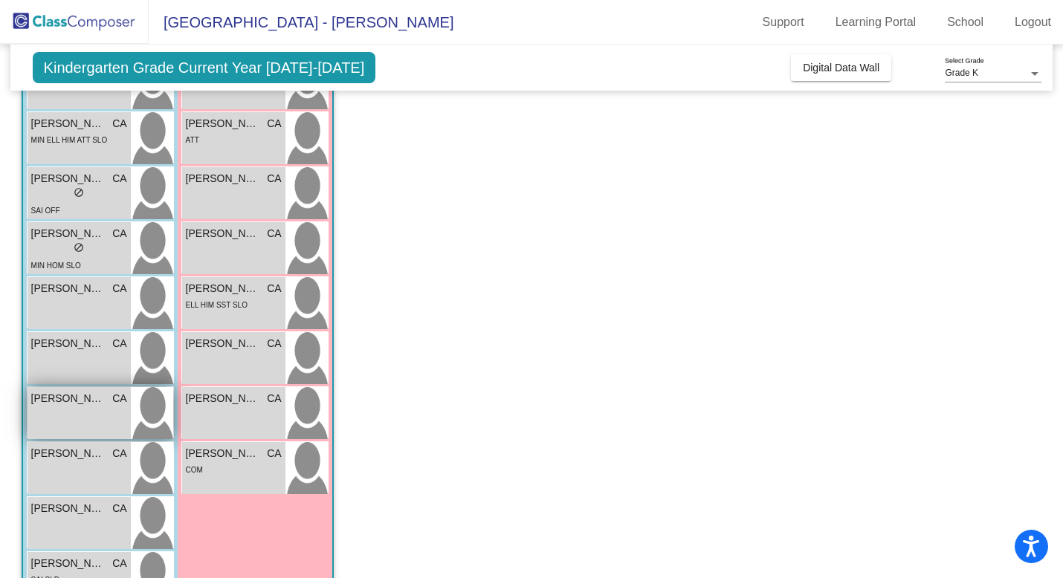
scroll to position [182, 0]
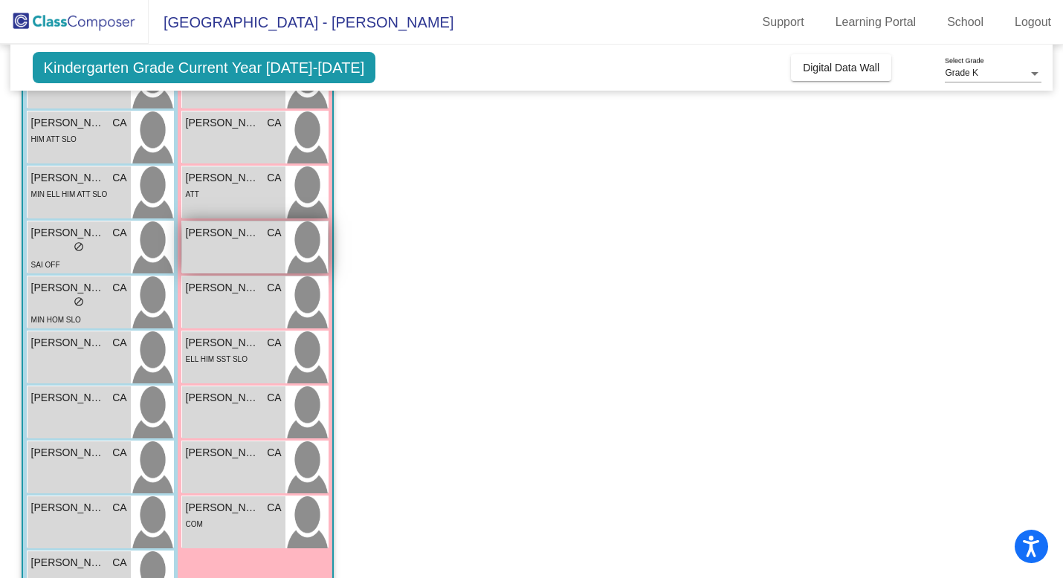
click at [219, 245] on div "Evianna [PERSON_NAME] CA lock do_not_disturb_alt" at bounding box center [233, 248] width 103 height 52
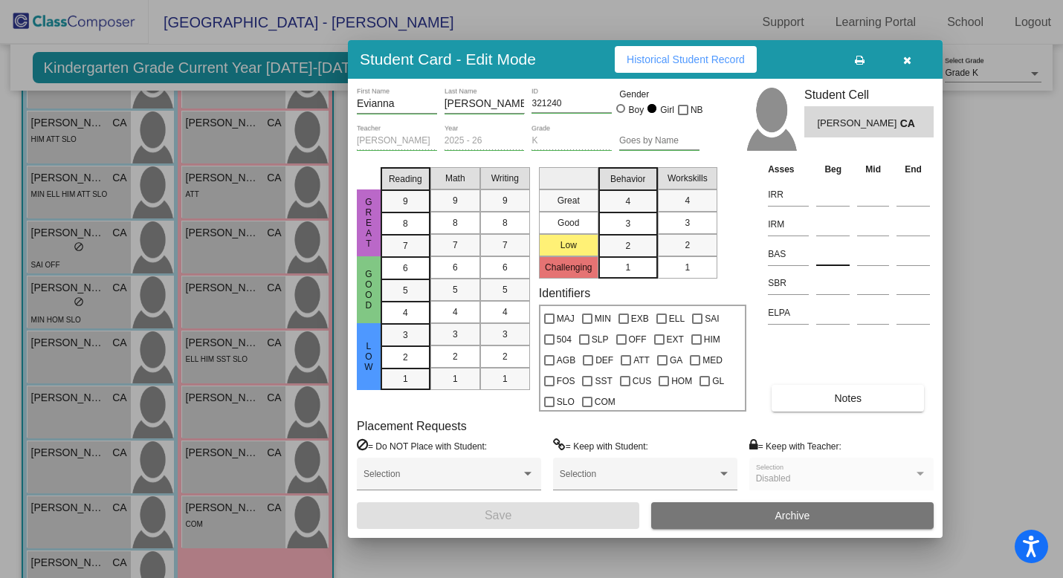
click at [825, 261] on input at bounding box center [832, 254] width 33 height 22
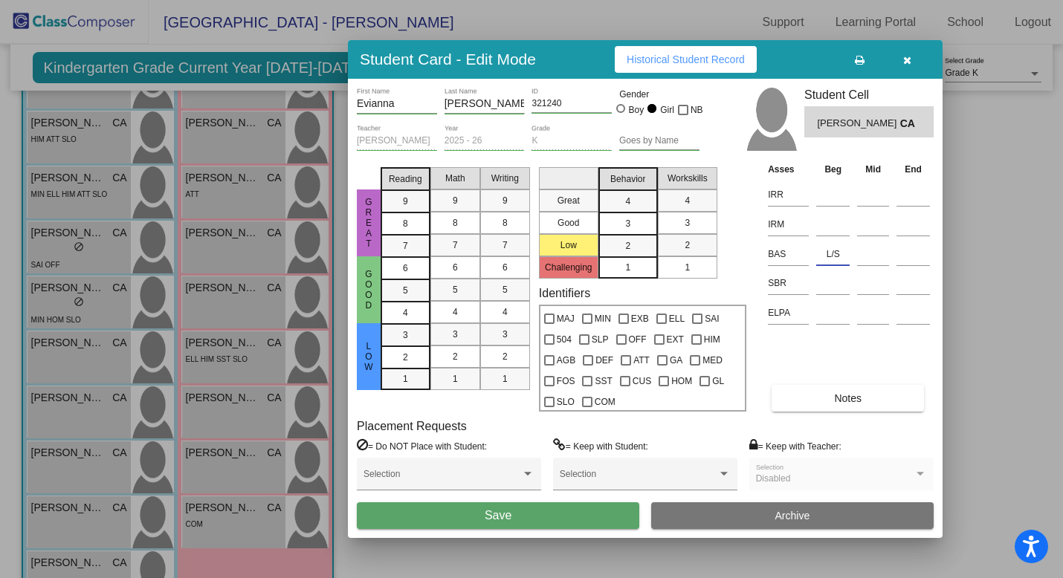
type input "L/S"
click at [573, 519] on button "Save" at bounding box center [498, 516] width 283 height 27
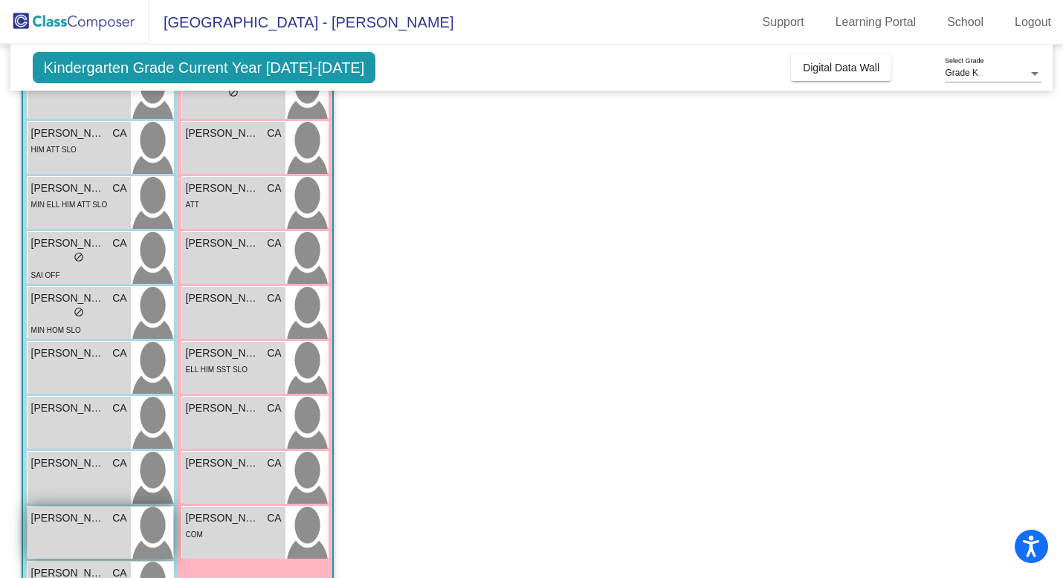
scroll to position [166, 0]
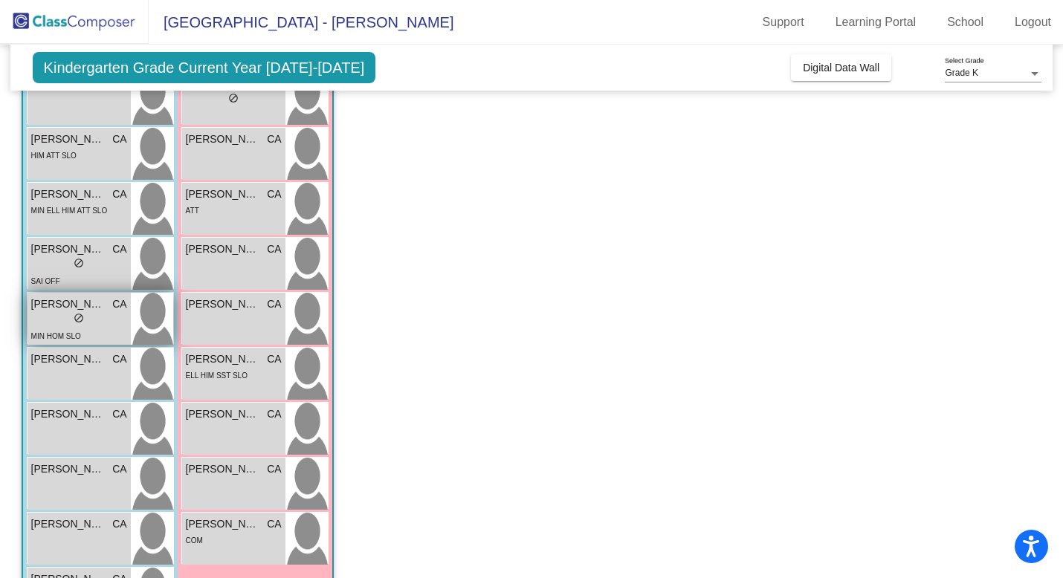
click at [80, 340] on span "MIN HOM SLO" at bounding box center [56, 336] width 50 height 8
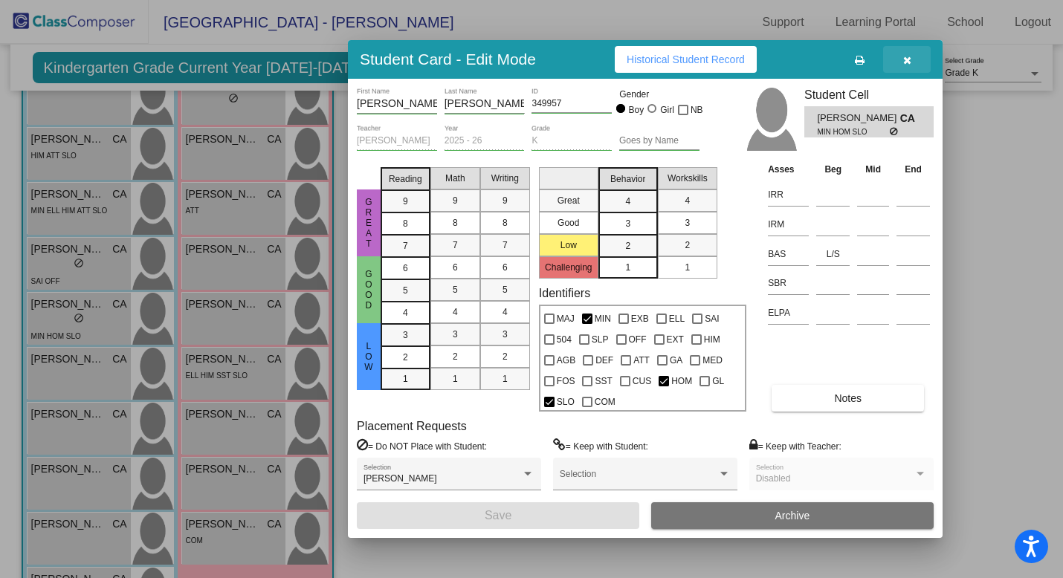
click at [903, 64] on icon "button" at bounding box center [907, 60] width 8 height 10
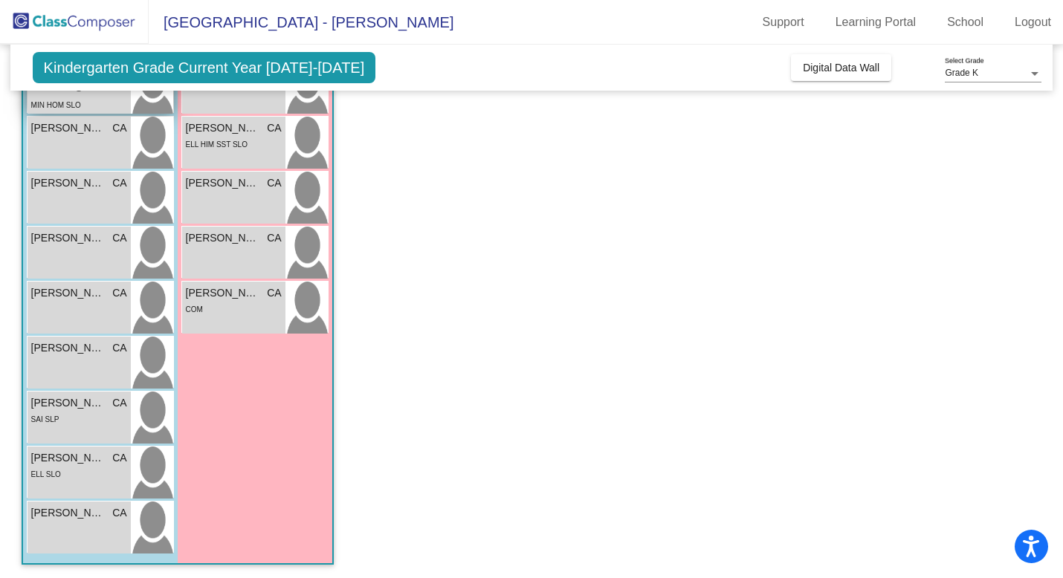
scroll to position [399, 0]
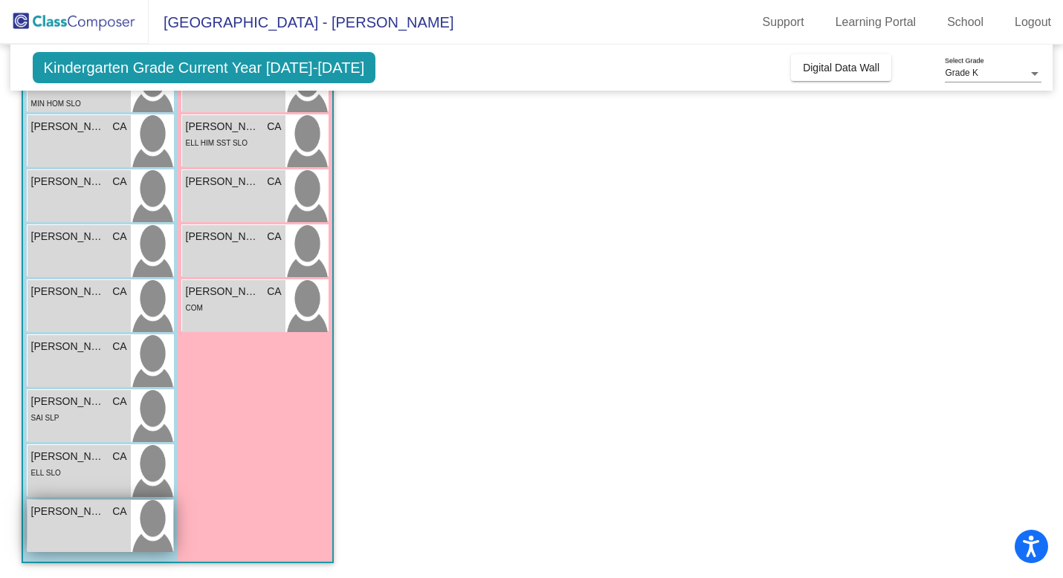
click at [57, 526] on div "[PERSON_NAME] CA lock do_not_disturb_alt" at bounding box center [79, 526] width 103 height 52
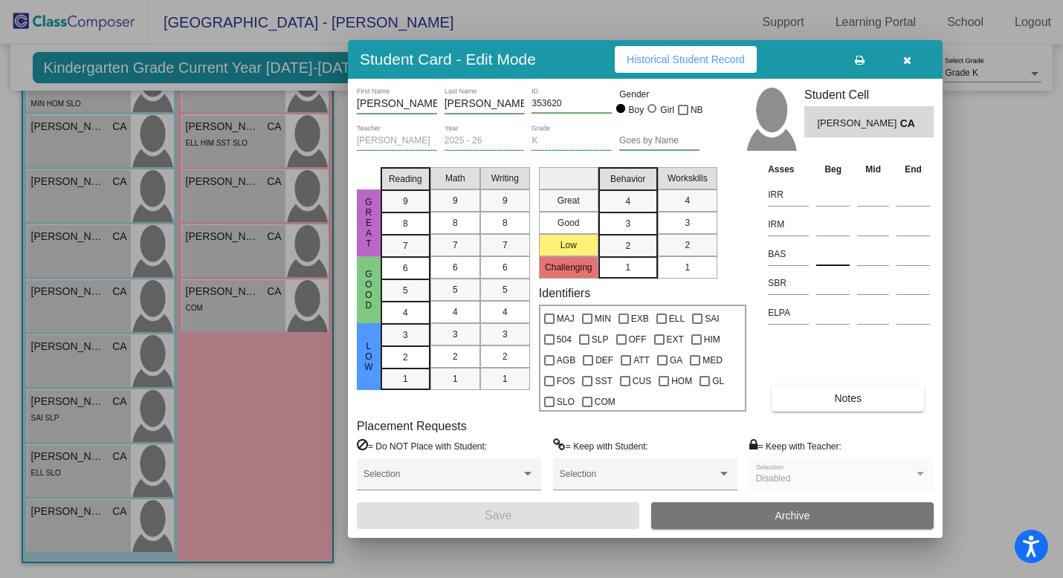
click at [827, 253] on input at bounding box center [832, 254] width 33 height 22
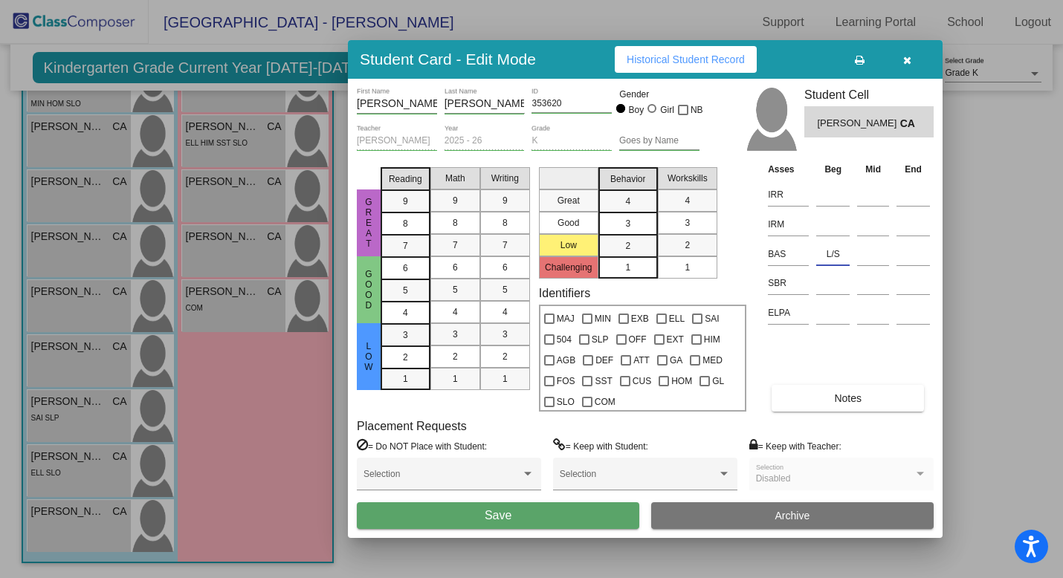
type input "L/S"
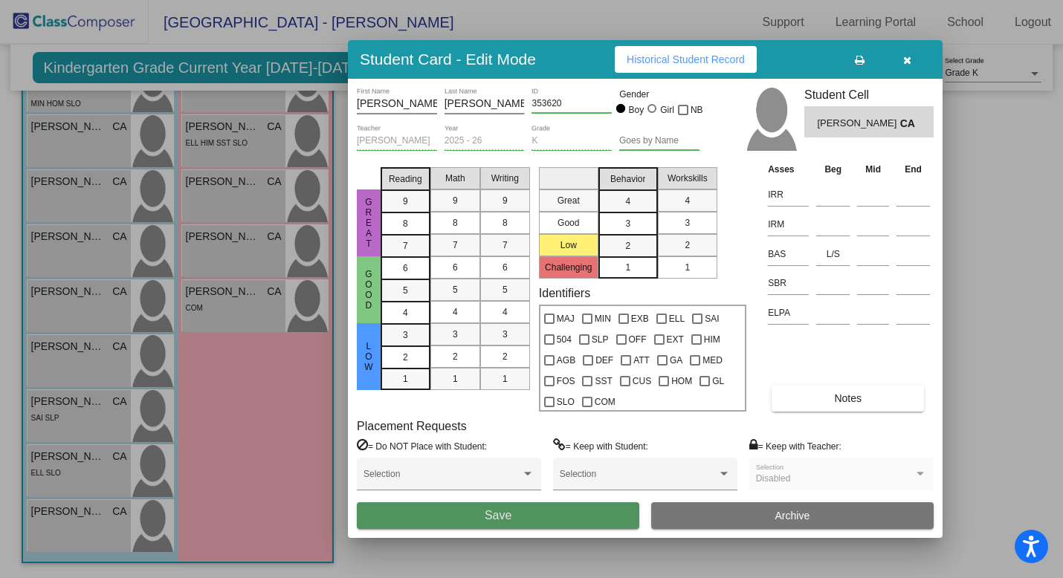
click at [540, 512] on button "Save" at bounding box center [498, 516] width 283 height 27
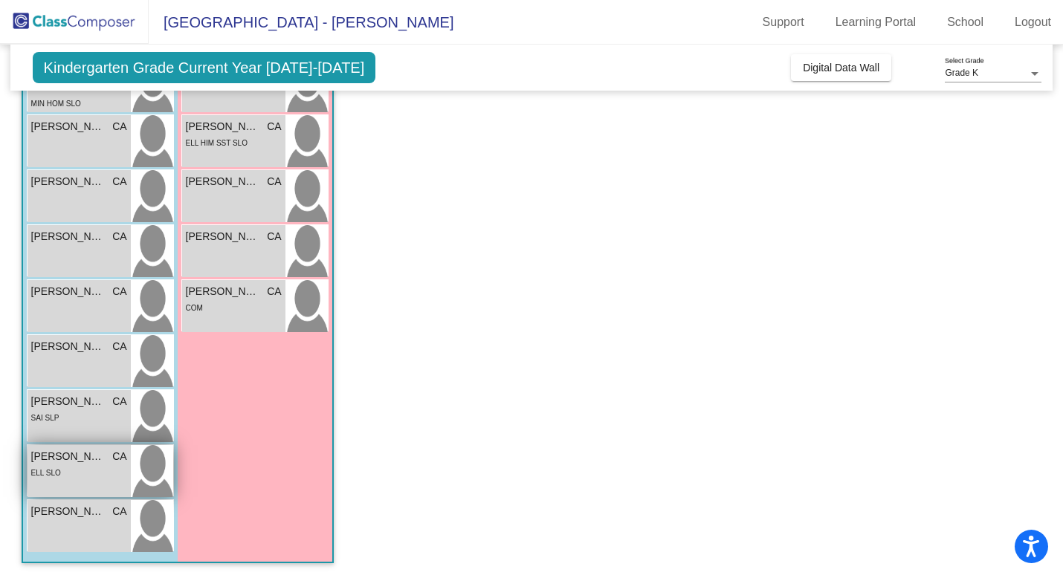
click at [88, 476] on div "ELL SLO" at bounding box center [79, 473] width 96 height 16
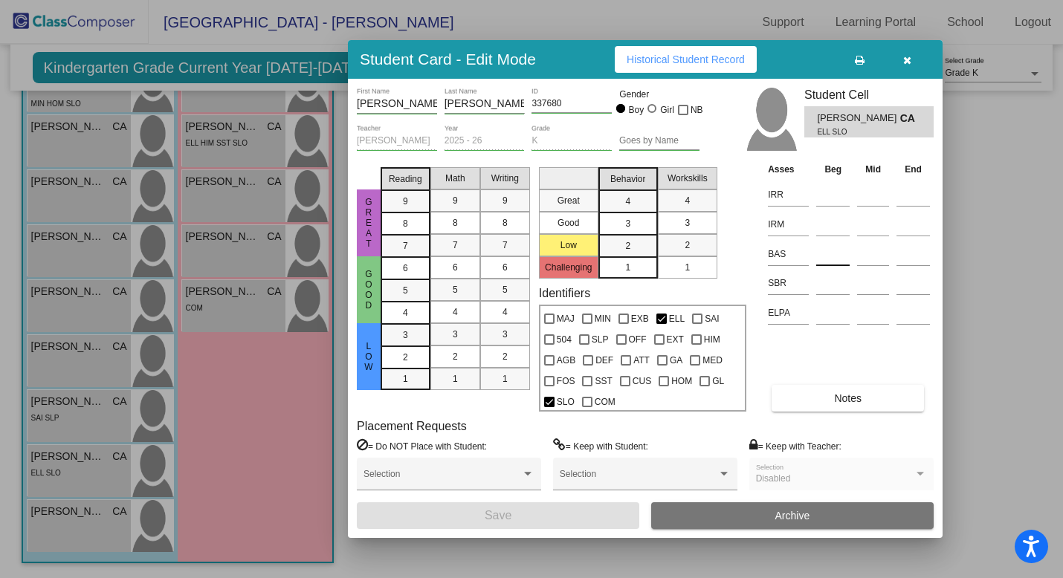
click at [826, 254] on input at bounding box center [832, 254] width 33 height 22
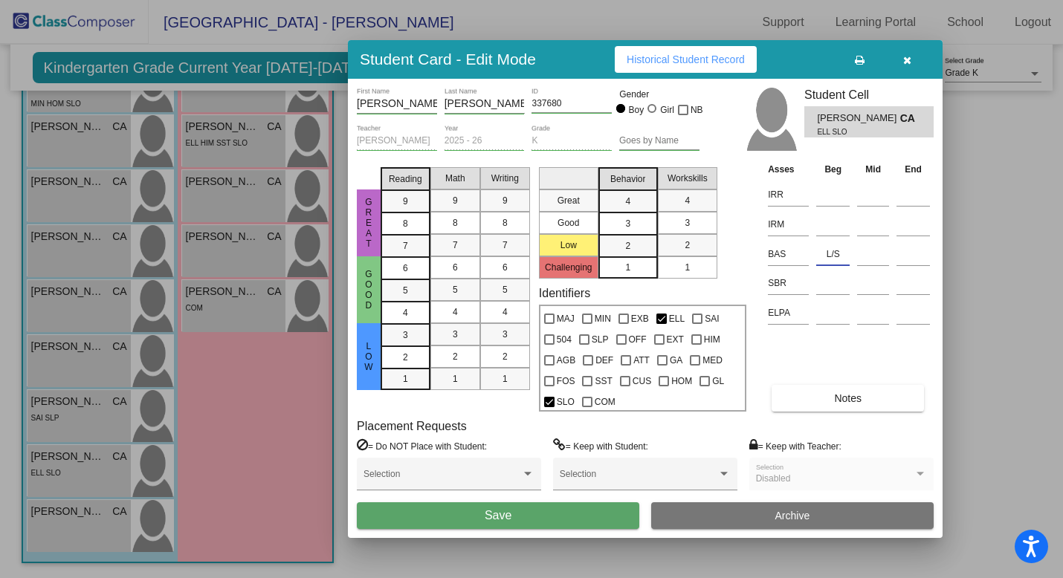
type input "L/S"
click at [569, 517] on button "Save" at bounding box center [498, 516] width 283 height 27
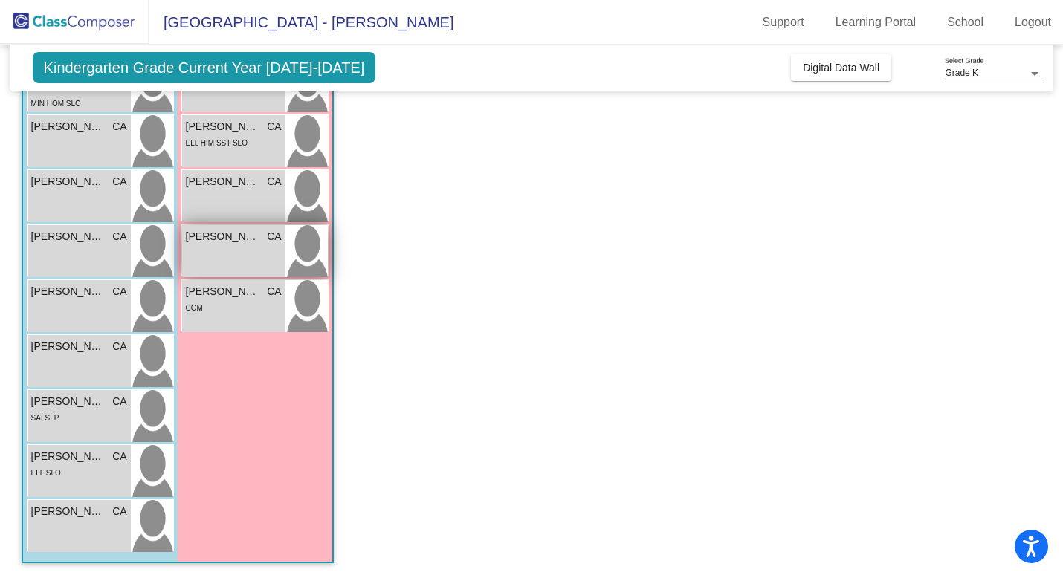
click at [251, 262] on div "[PERSON_NAME] CA lock do_not_disturb_alt" at bounding box center [233, 251] width 103 height 52
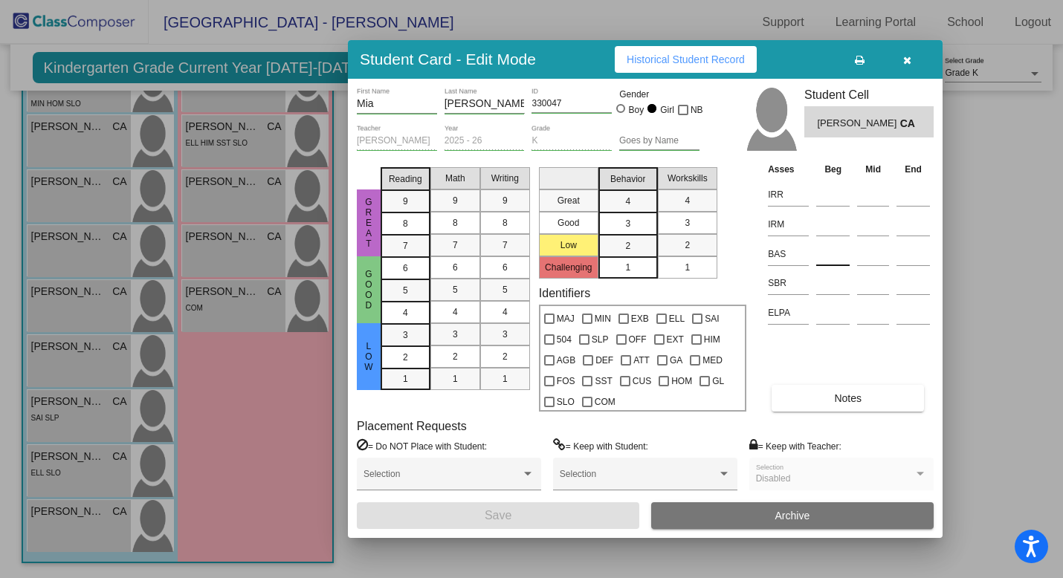
click at [832, 256] on input at bounding box center [832, 254] width 33 height 22
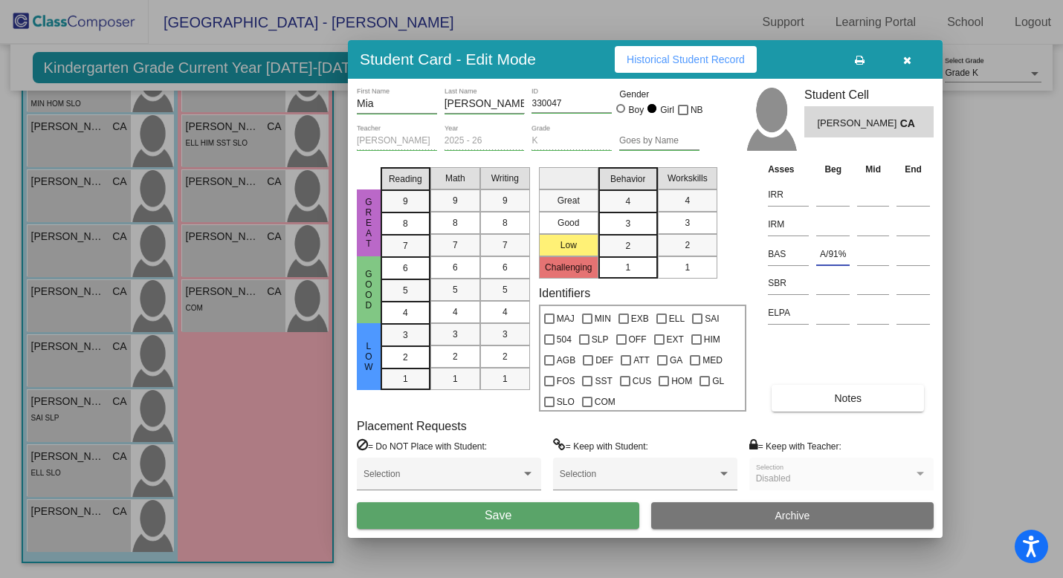
type input "A/91%"
click at [555, 525] on button "Save" at bounding box center [498, 516] width 283 height 27
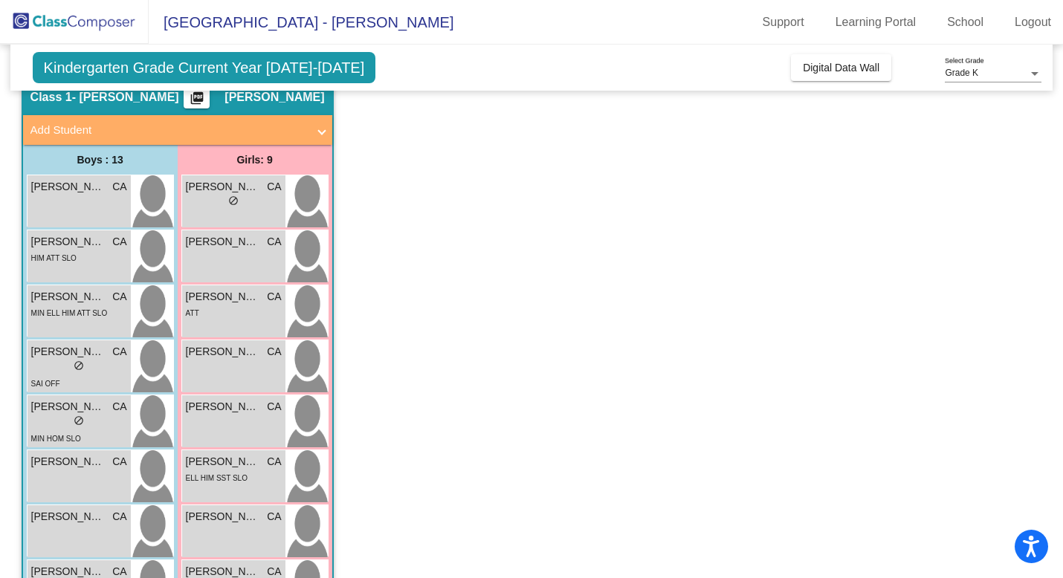
scroll to position [38, 0]
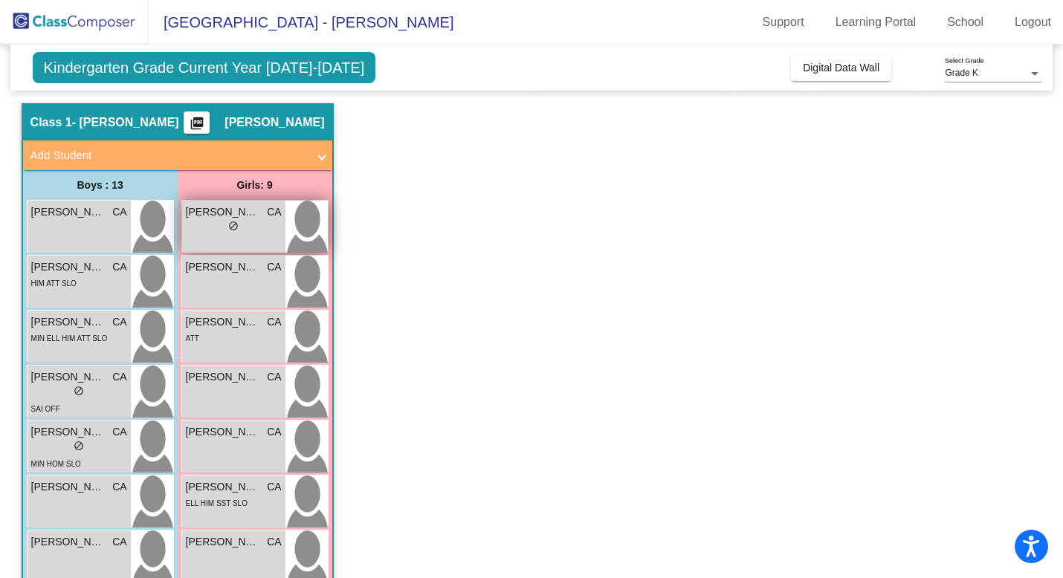
click at [222, 232] on div "lock do_not_disturb_alt" at bounding box center [234, 228] width 96 height 16
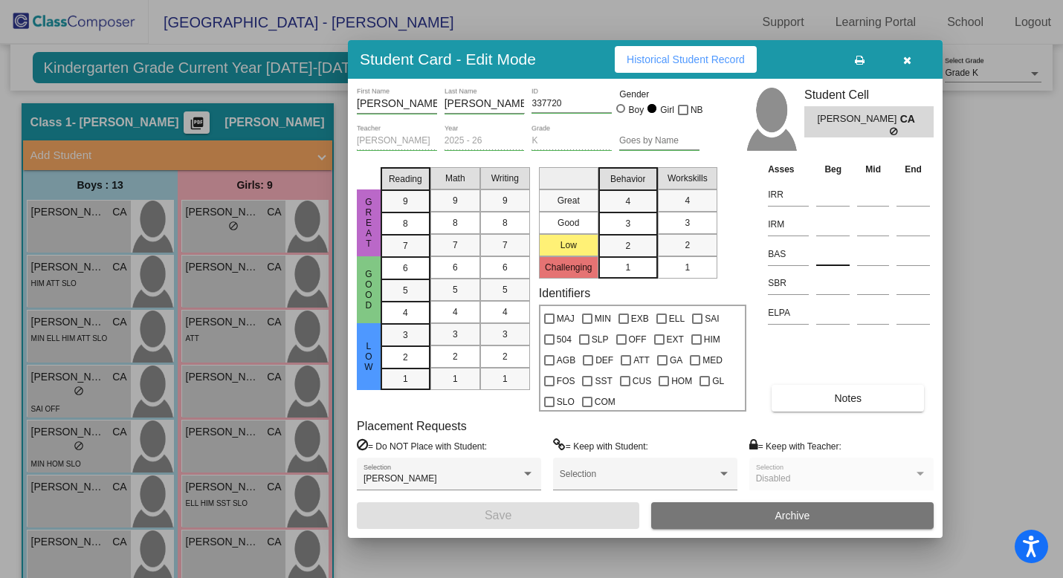
click at [827, 257] on input at bounding box center [832, 254] width 33 height 22
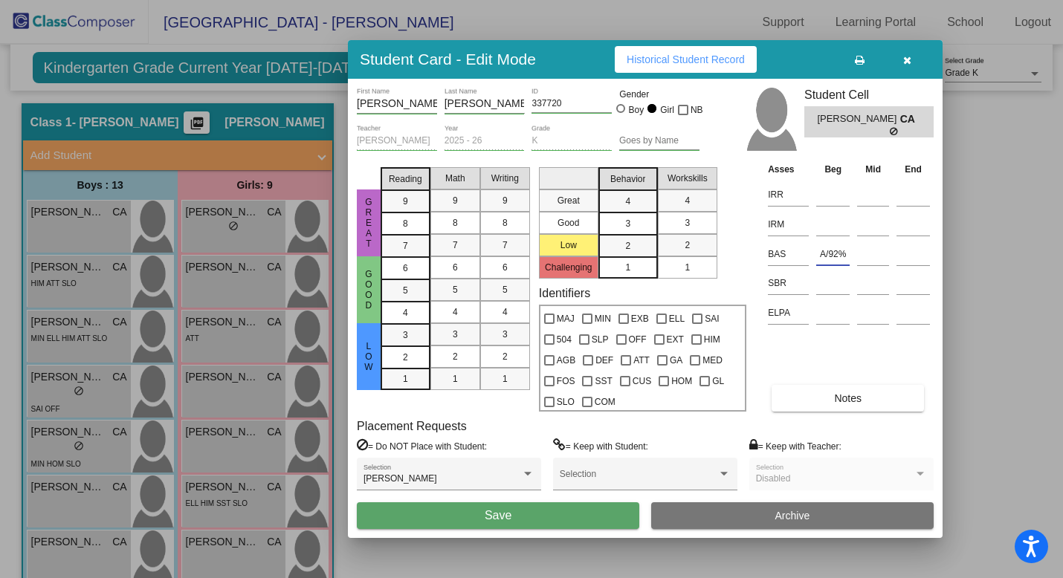
type input "A/92%"
click at [543, 514] on button "Save" at bounding box center [498, 516] width 283 height 27
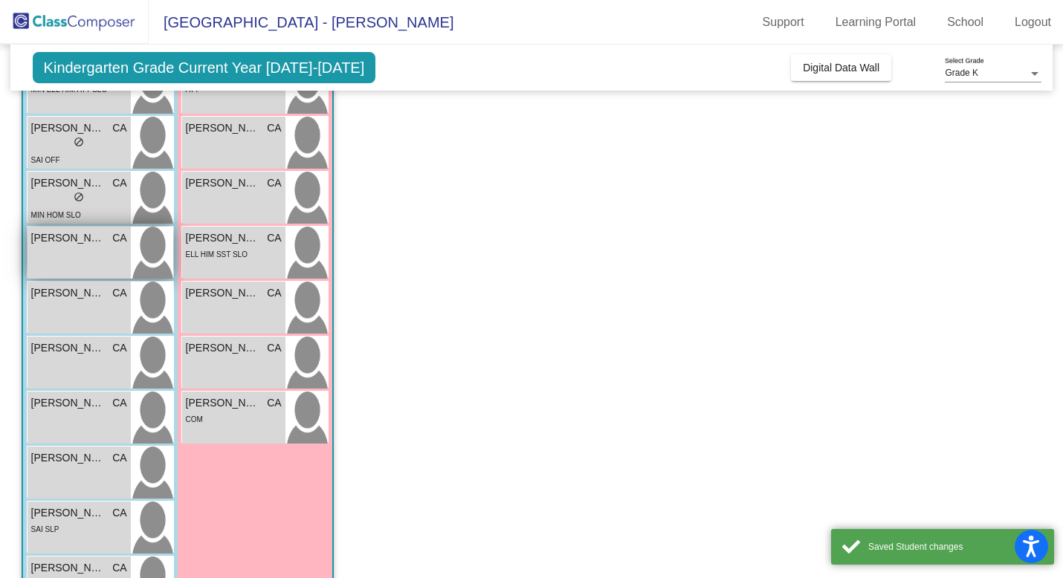
scroll to position [292, 0]
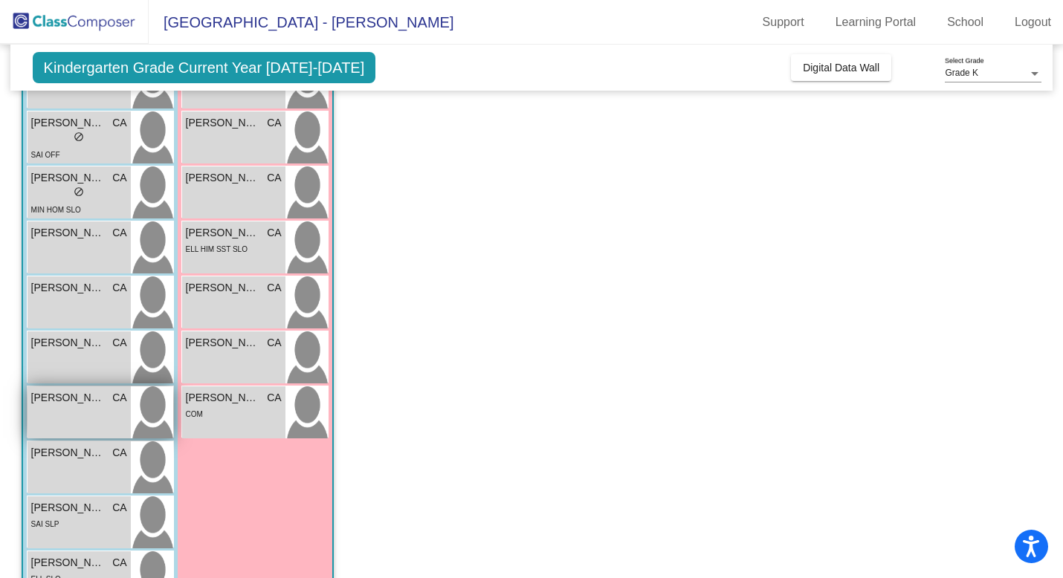
click at [81, 422] on div "[PERSON_NAME] CA lock do_not_disturb_alt" at bounding box center [79, 413] width 103 height 52
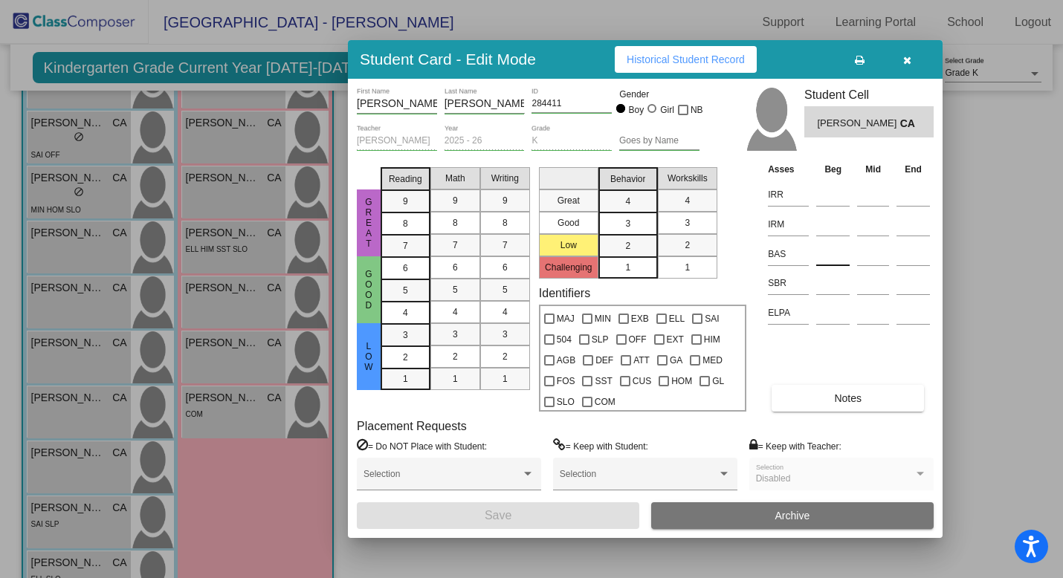
click at [834, 255] on input at bounding box center [832, 254] width 33 height 22
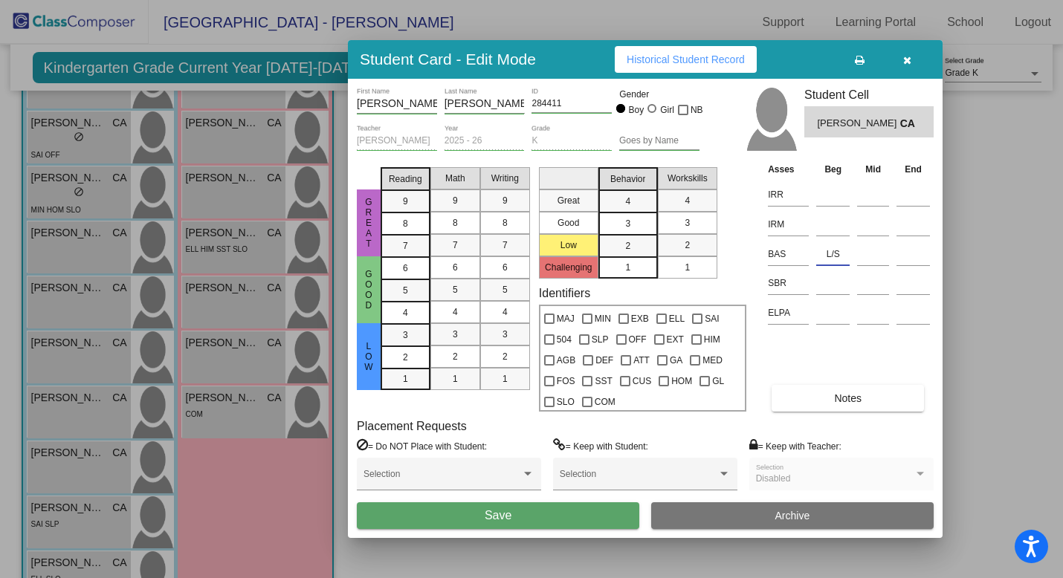
type input "L/S"
click at [529, 509] on button "Save" at bounding box center [498, 516] width 283 height 27
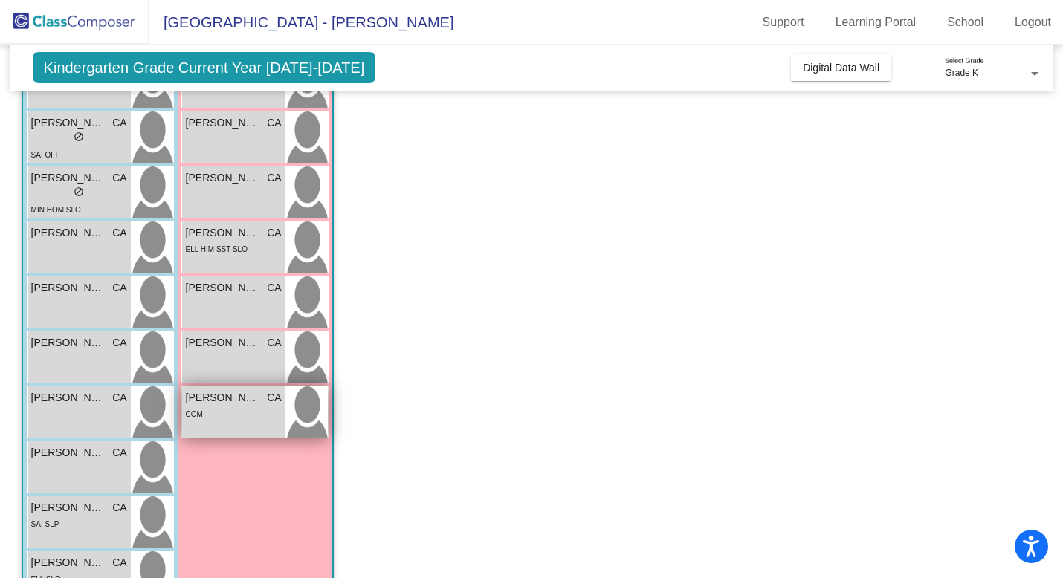
click at [263, 413] on div "COM" at bounding box center [234, 414] width 96 height 16
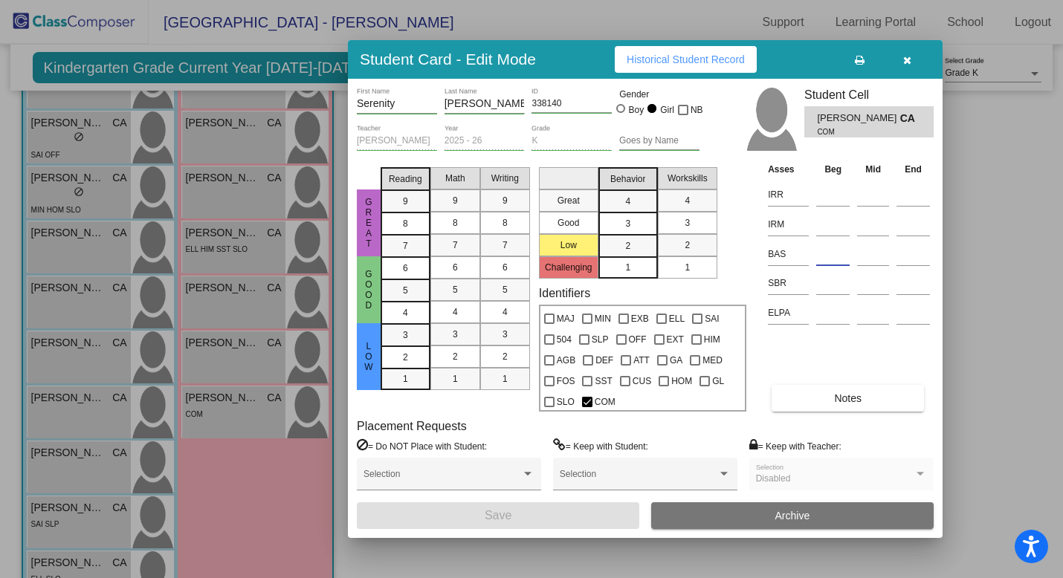
click at [823, 255] on input at bounding box center [832, 254] width 33 height 22
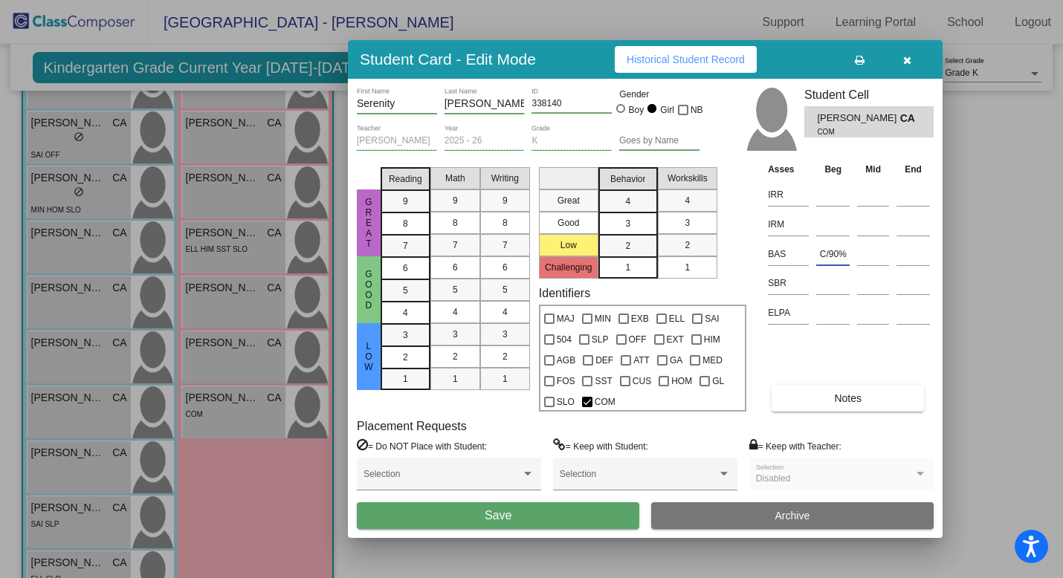
type input "C/90%"
click at [534, 513] on button "Save" at bounding box center [498, 516] width 283 height 27
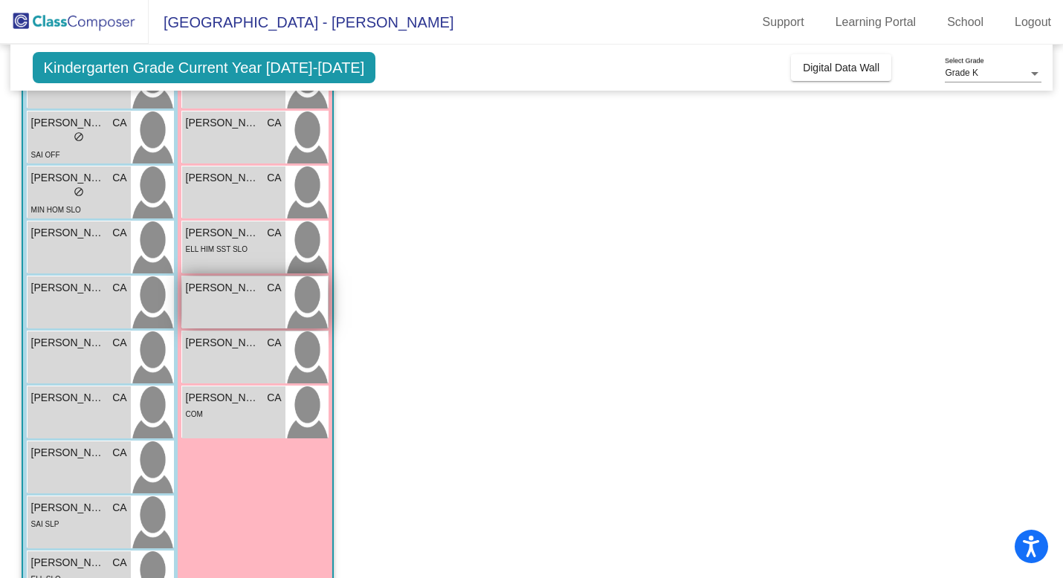
click at [248, 314] on div "[PERSON_NAME] CA lock do_not_disturb_alt" at bounding box center [233, 303] width 103 height 52
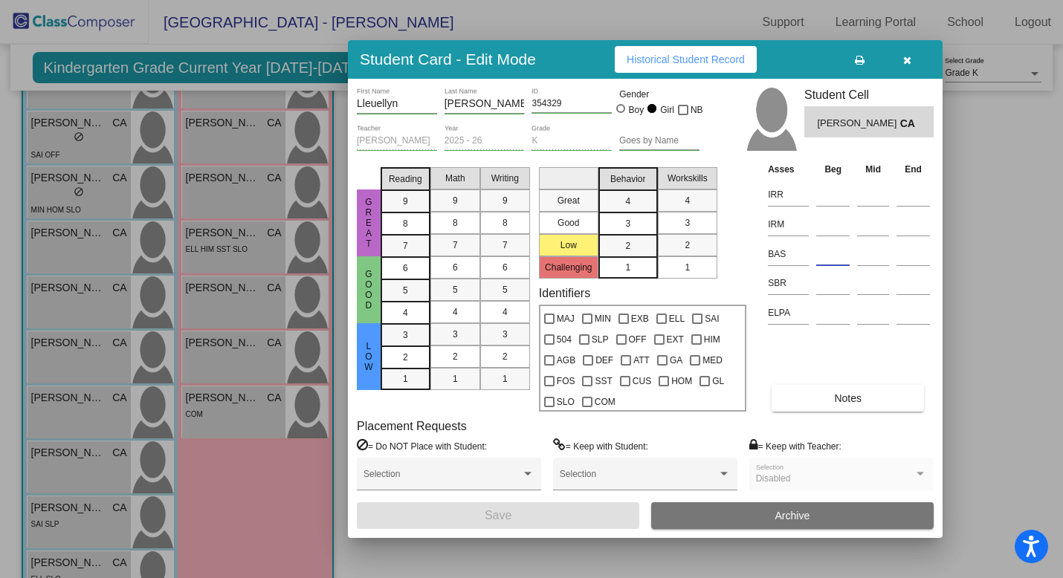
click at [826, 259] on input at bounding box center [832, 254] width 33 height 22
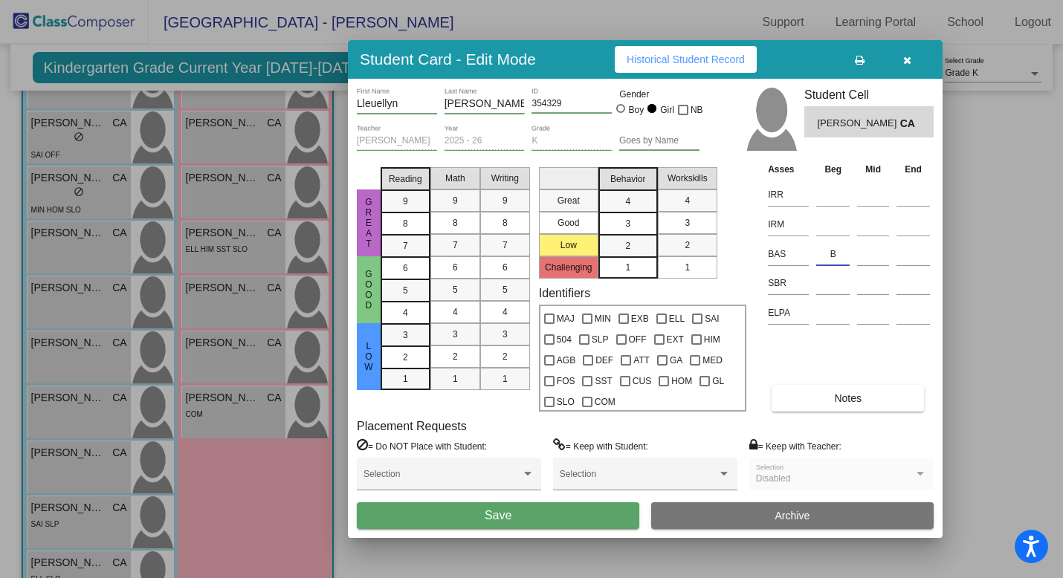
type input "B"
click at [542, 515] on button "Save" at bounding box center [498, 516] width 283 height 27
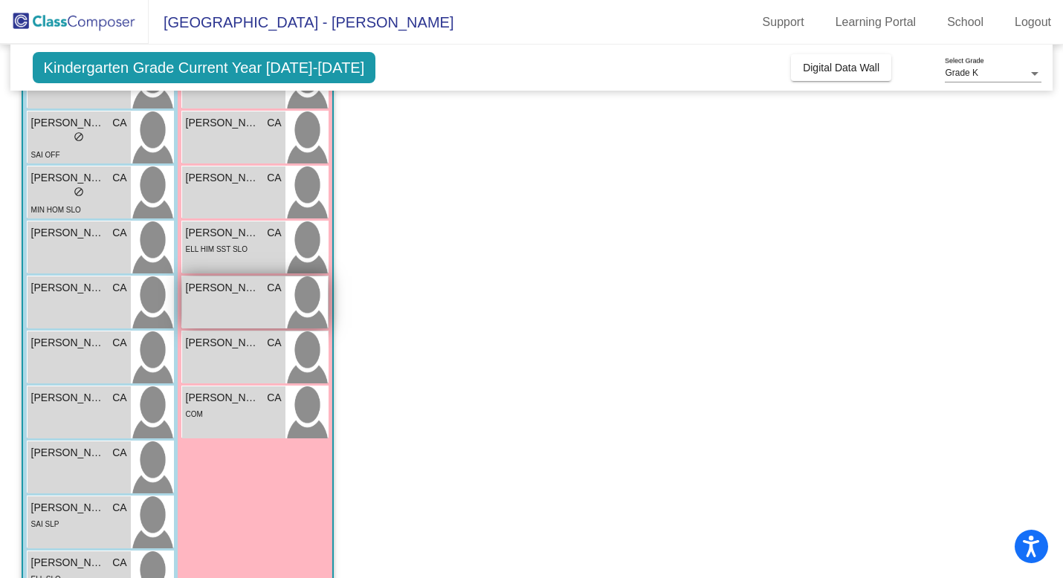
click at [251, 320] on div "[PERSON_NAME] CA lock do_not_disturb_alt" at bounding box center [233, 303] width 103 height 52
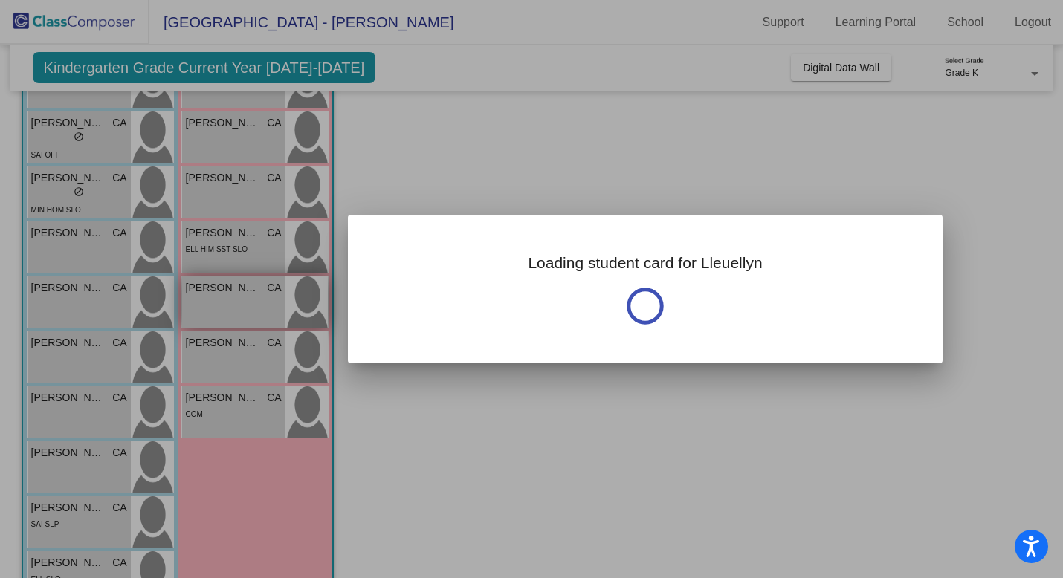
click at [251, 320] on div at bounding box center [531, 289] width 1063 height 578
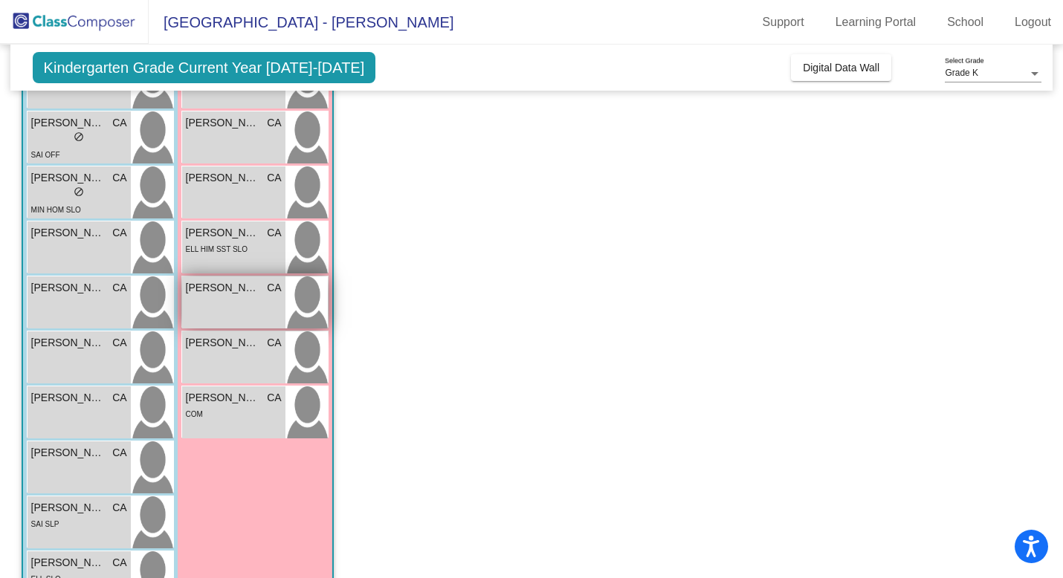
scroll to position [294, 0]
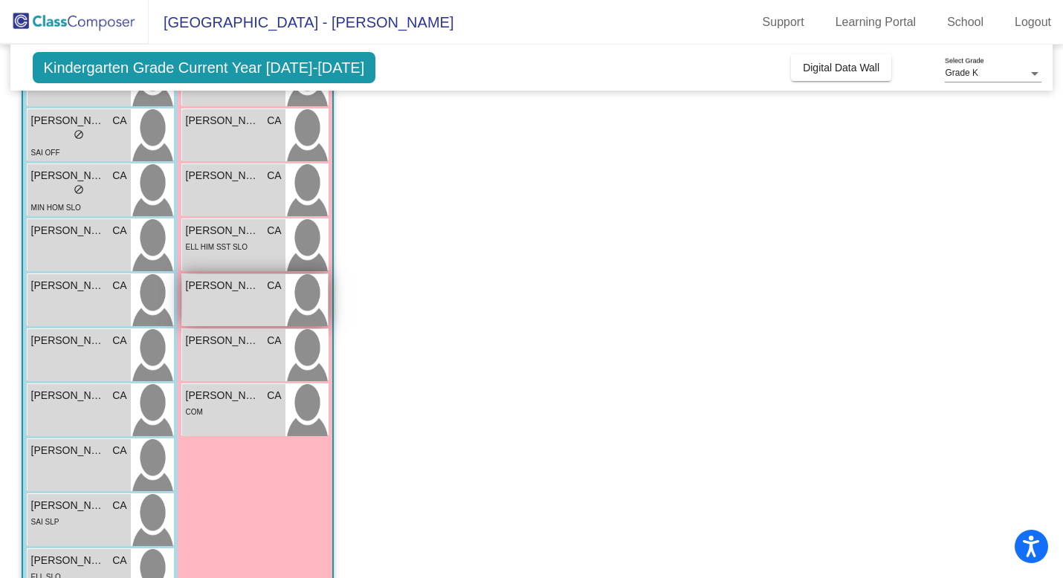
click at [250, 316] on div "[PERSON_NAME] CA lock do_not_disturb_alt" at bounding box center [233, 300] width 103 height 52
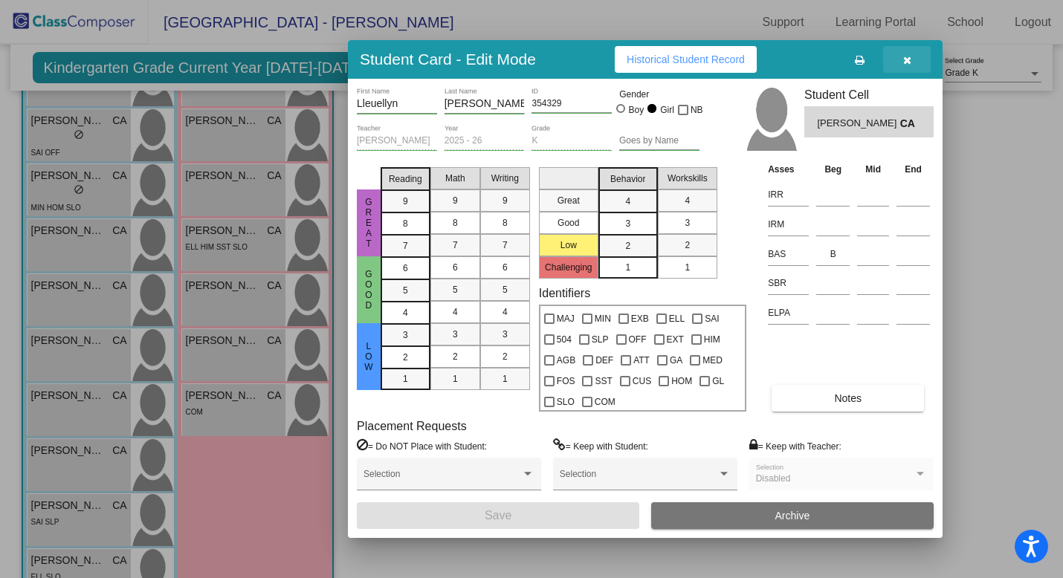
click at [908, 58] on icon "button" at bounding box center [907, 60] width 8 height 10
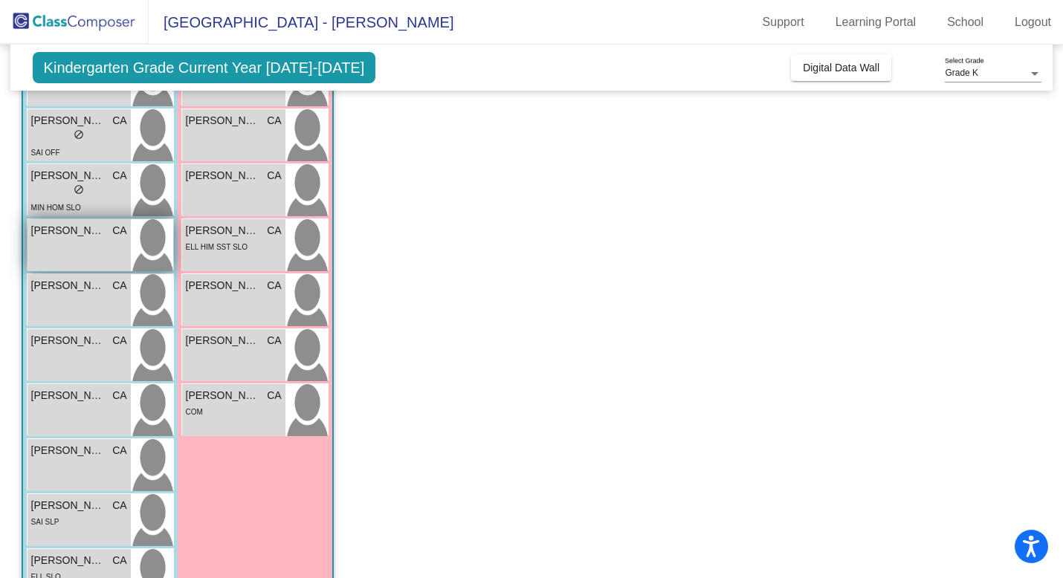
click at [57, 236] on span "[PERSON_NAME]" at bounding box center [68, 231] width 74 height 16
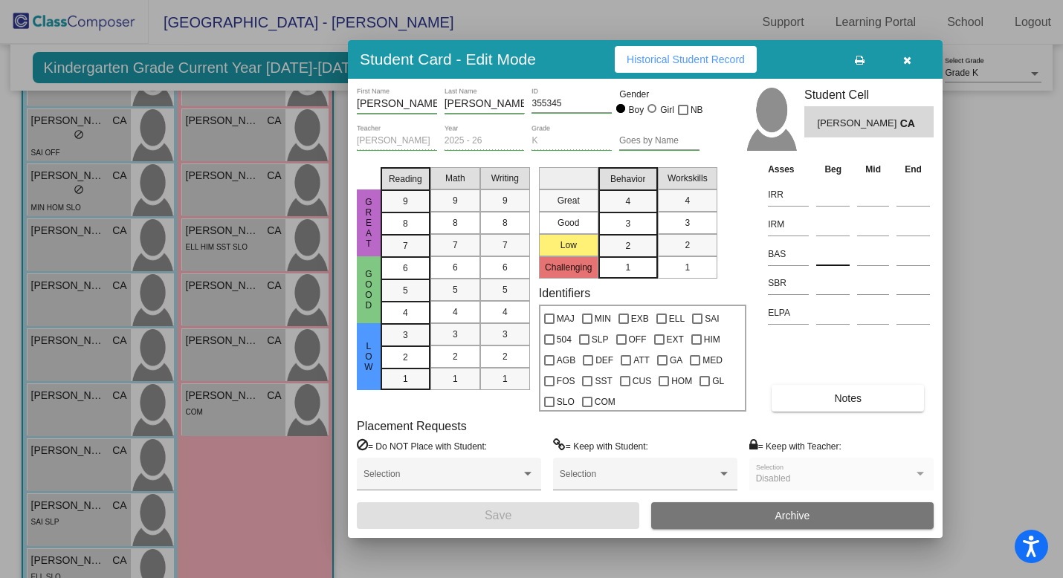
click at [822, 260] on input at bounding box center [832, 254] width 33 height 22
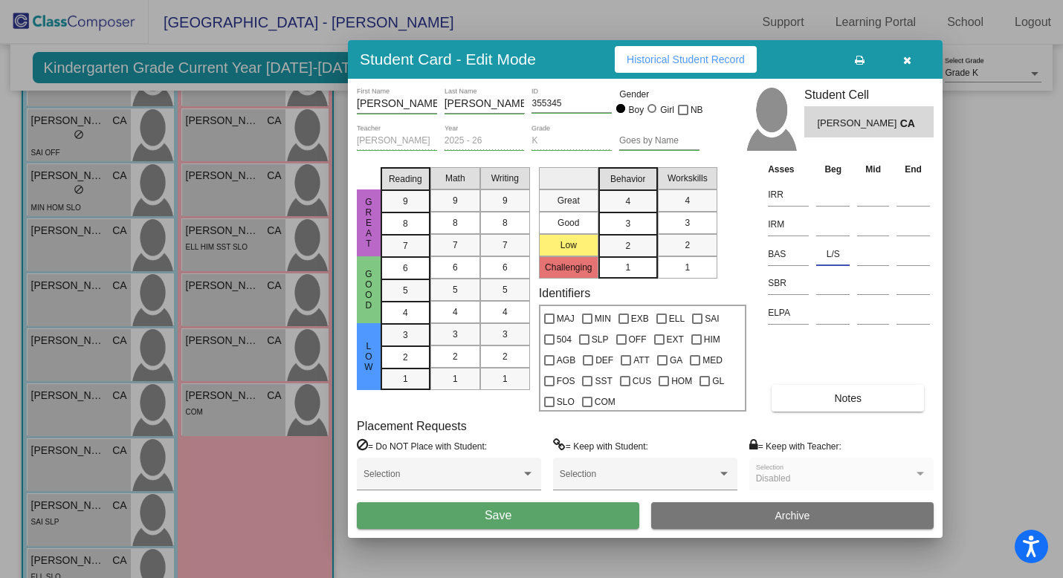
type input "L/S"
click at [569, 519] on button "Save" at bounding box center [498, 516] width 283 height 27
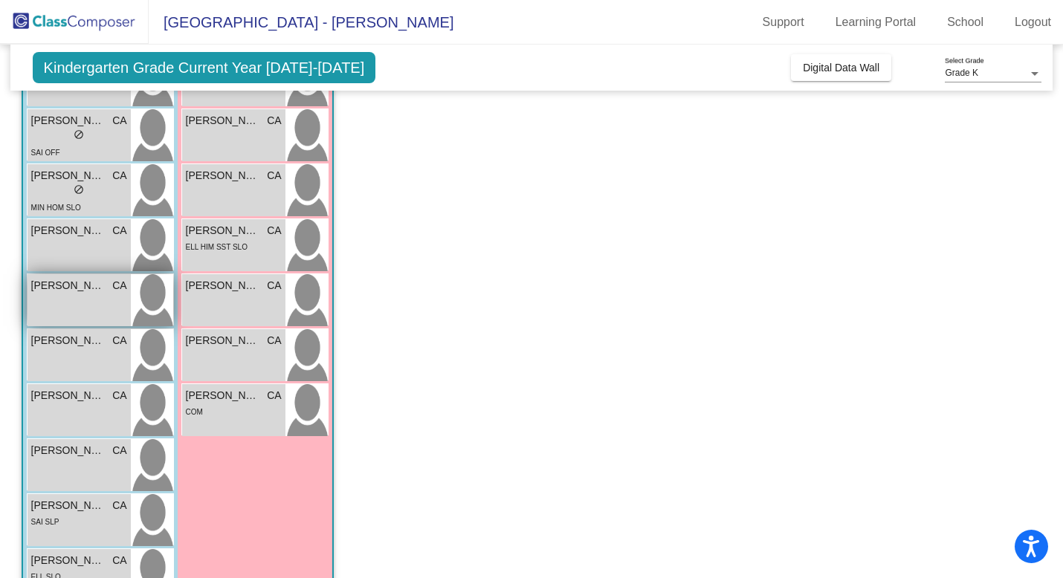
click at [87, 315] on div "[PERSON_NAME] CA lock do_not_disturb_alt" at bounding box center [79, 300] width 103 height 52
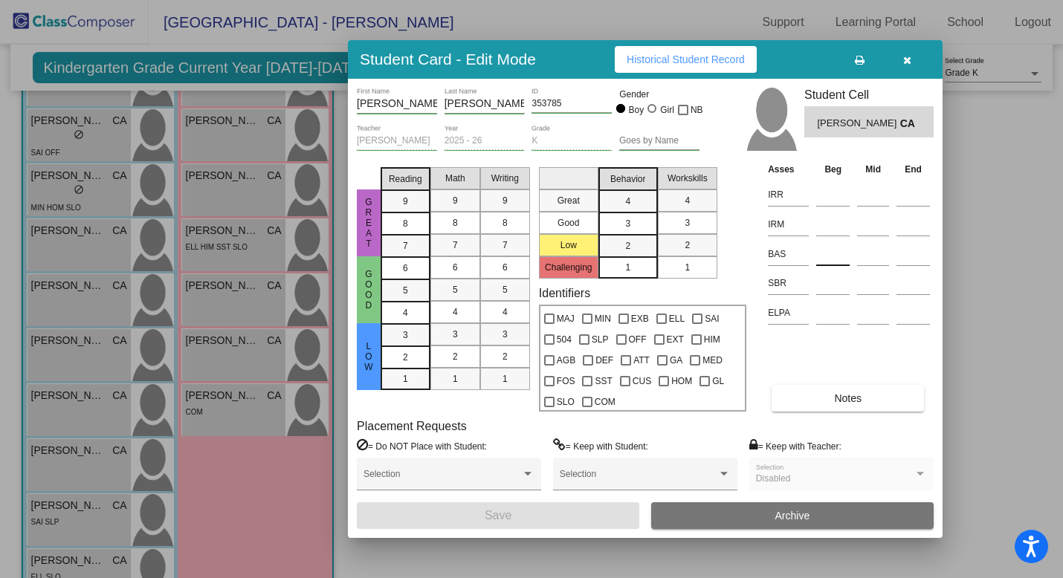
click at [835, 254] on input at bounding box center [832, 254] width 33 height 22
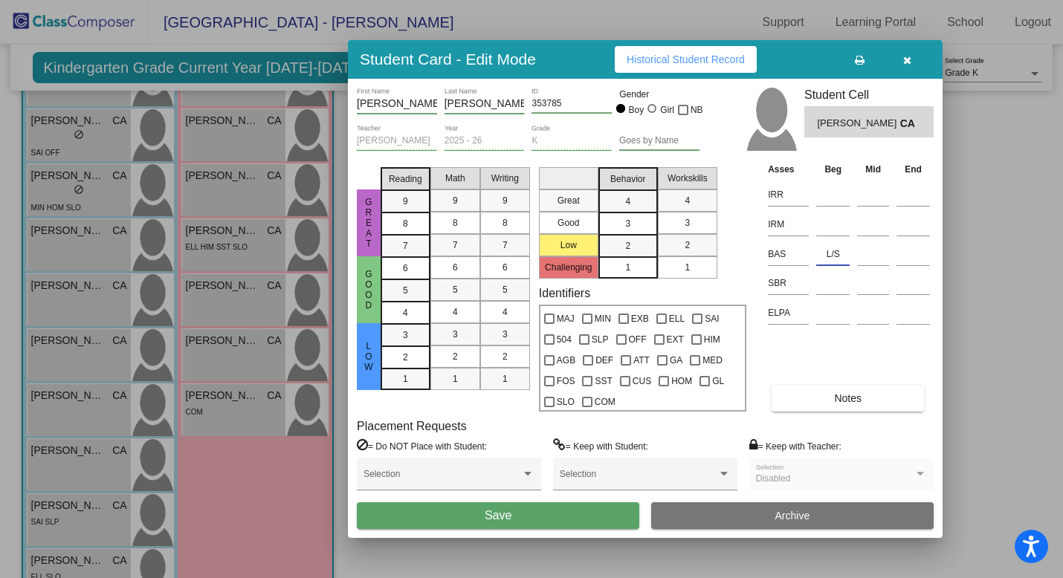
type input "L/S"
click at [538, 514] on button "Save" at bounding box center [498, 516] width 283 height 27
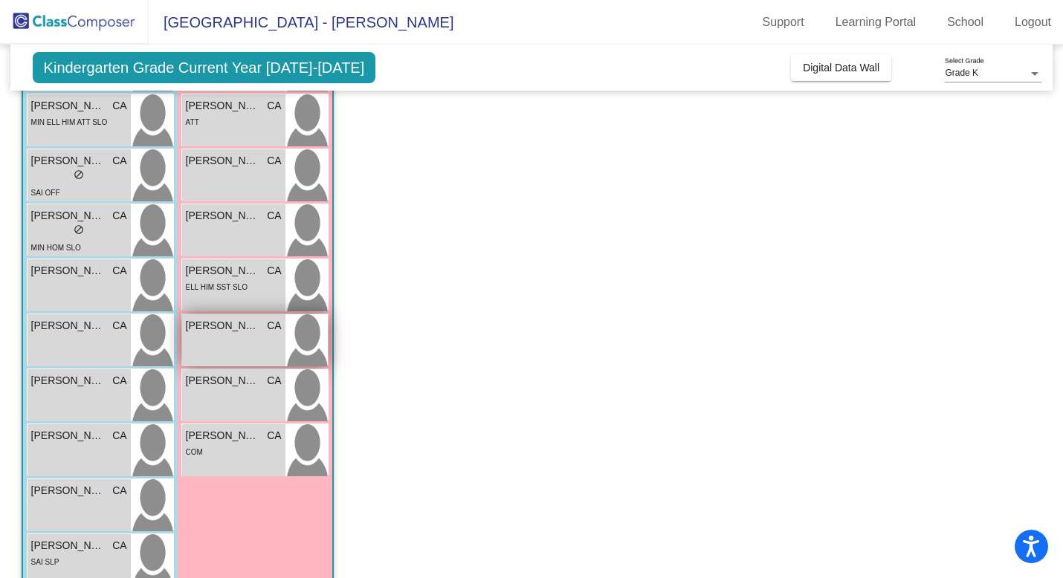
scroll to position [260, 0]
